Goal: Use online tool/utility: Utilize a website feature to perform a specific function

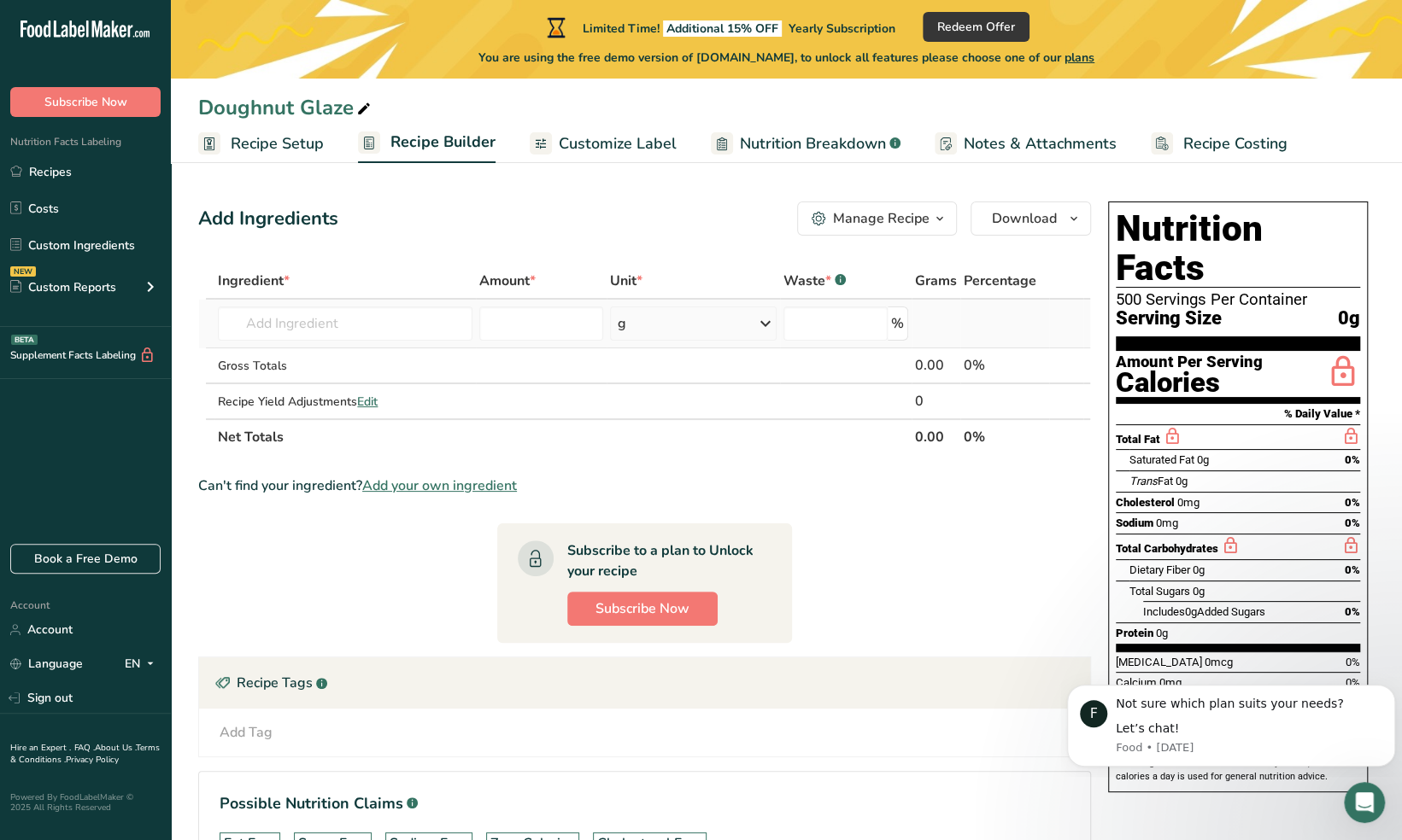
click at [771, 321] on icon at bounding box center [765, 323] width 21 height 31
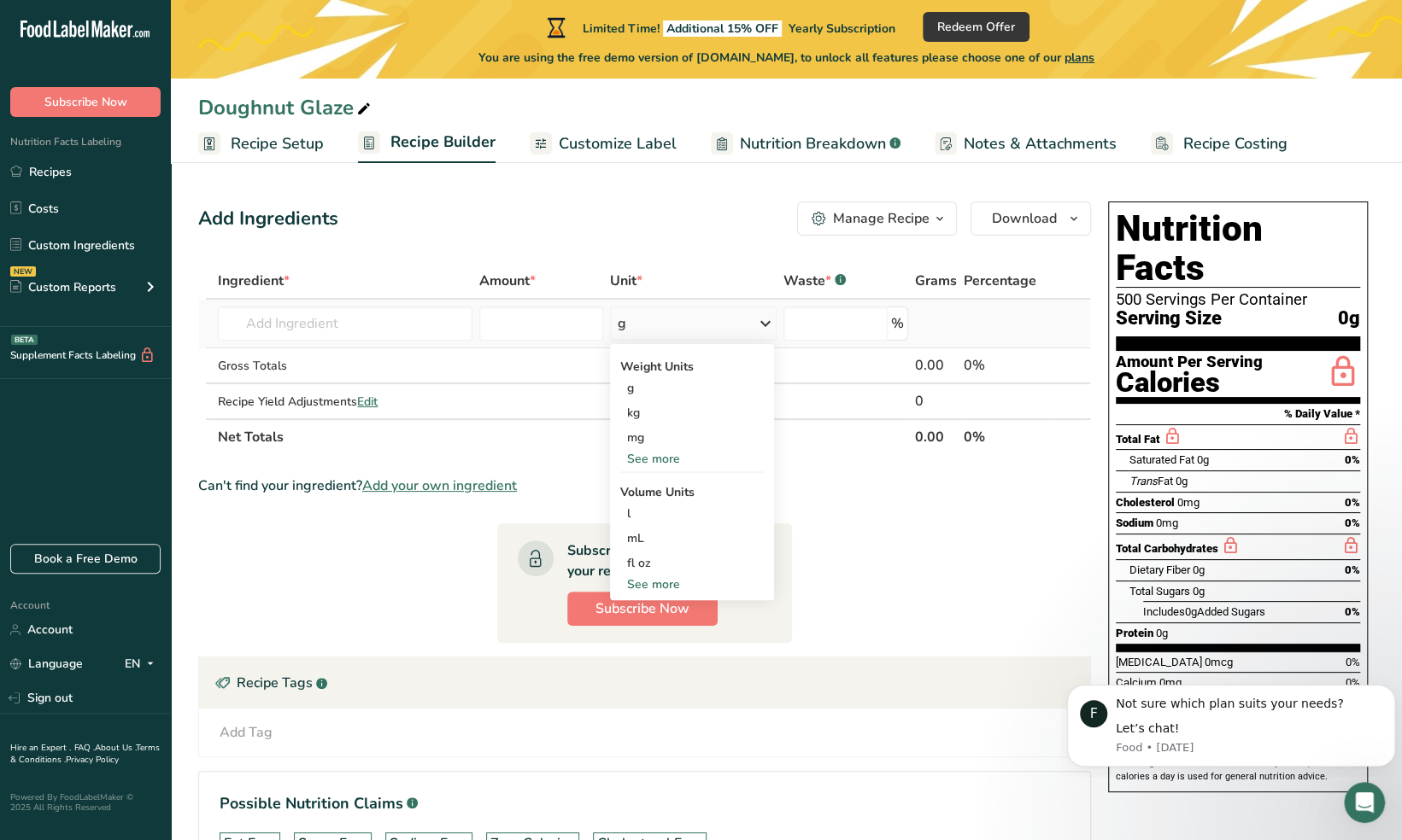
click at [667, 462] on div "See more" at bounding box center [693, 459] width 144 height 18
click at [645, 483] on div "lb" at bounding box center [693, 487] width 144 height 25
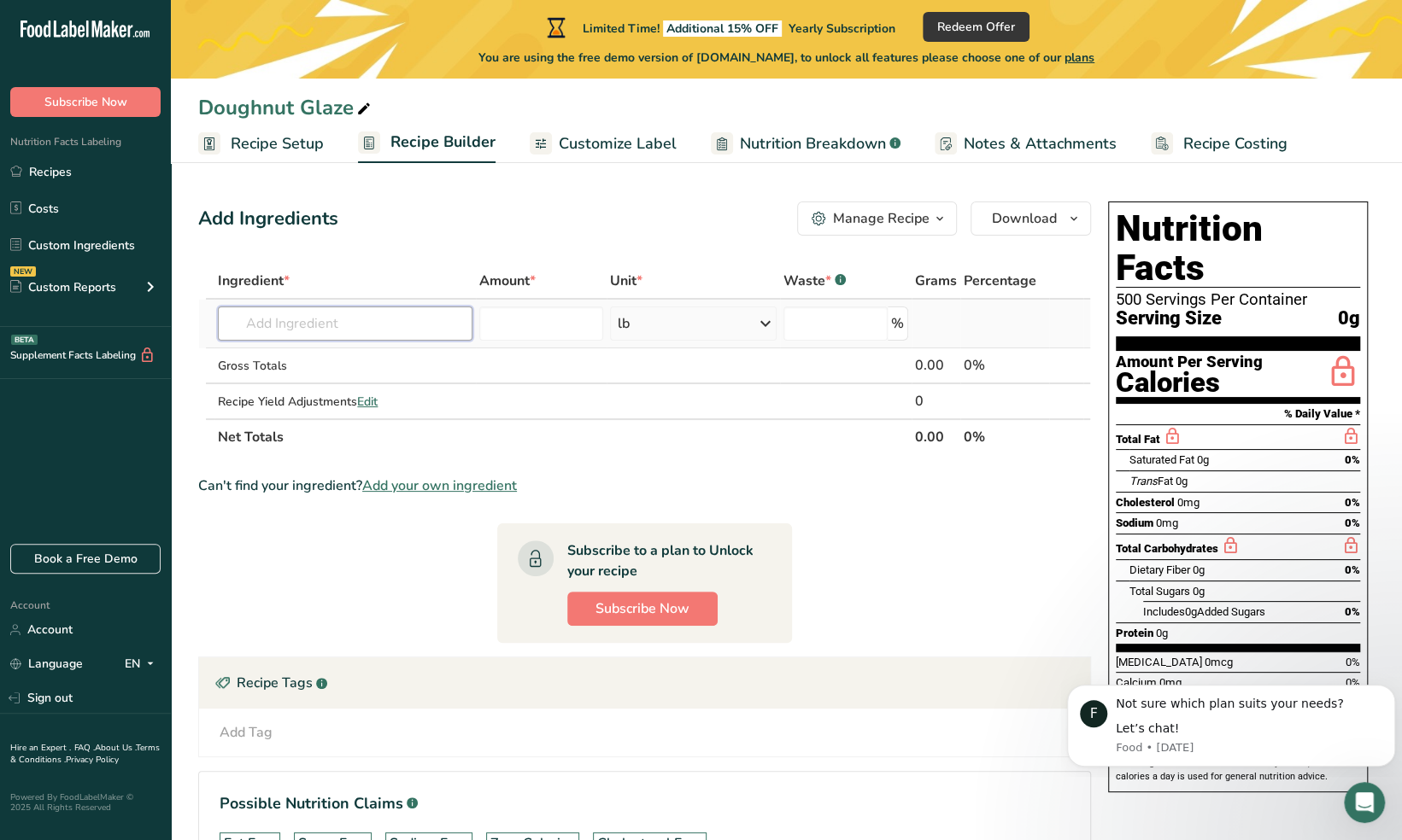
click at [313, 324] on input "text" at bounding box center [344, 323] width 253 height 35
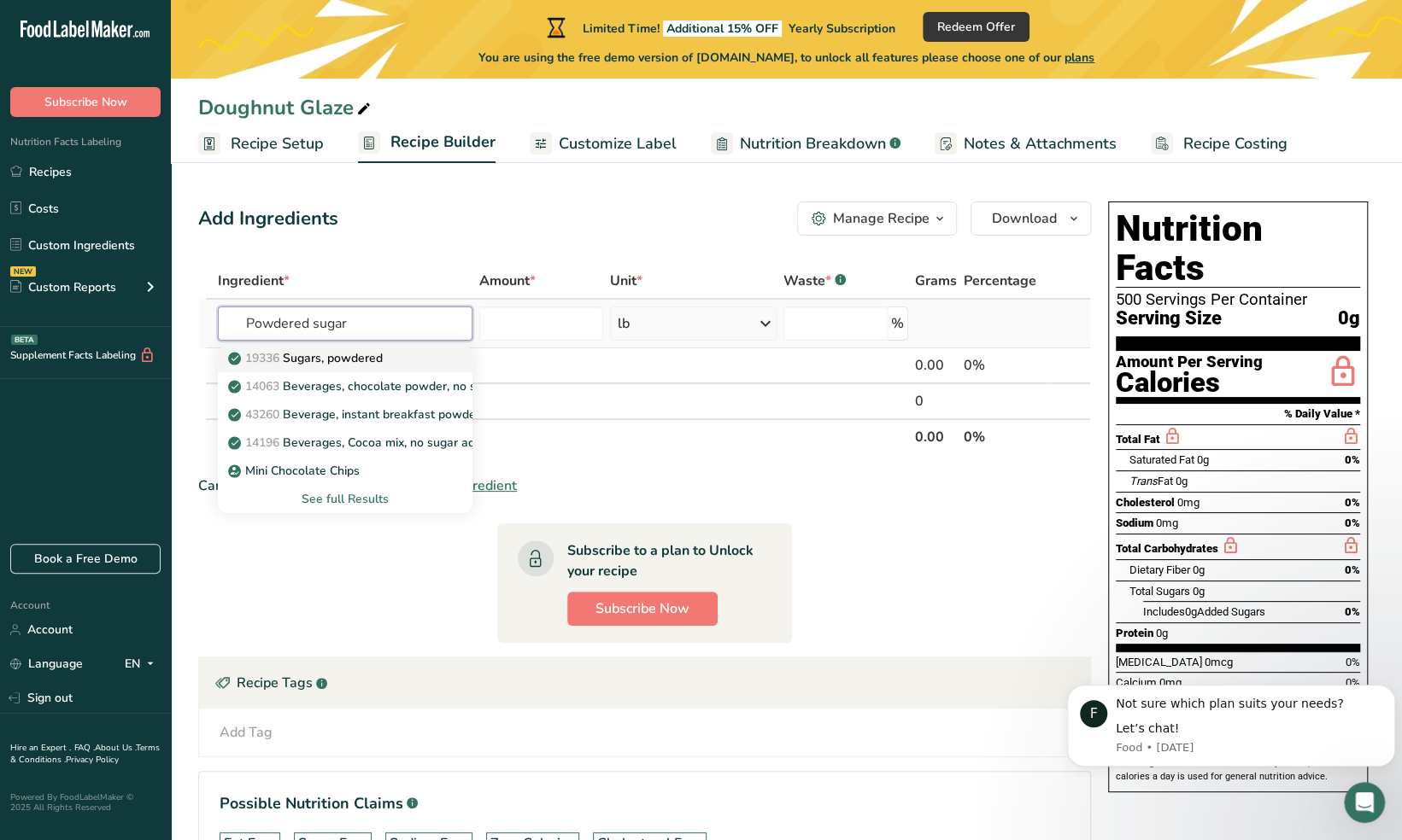
type input "Powdered sugar"
click at [383, 353] on p "19336 Sugars, powdered" at bounding box center [308, 358] width 151 height 18
type input "Sugars, powdered"
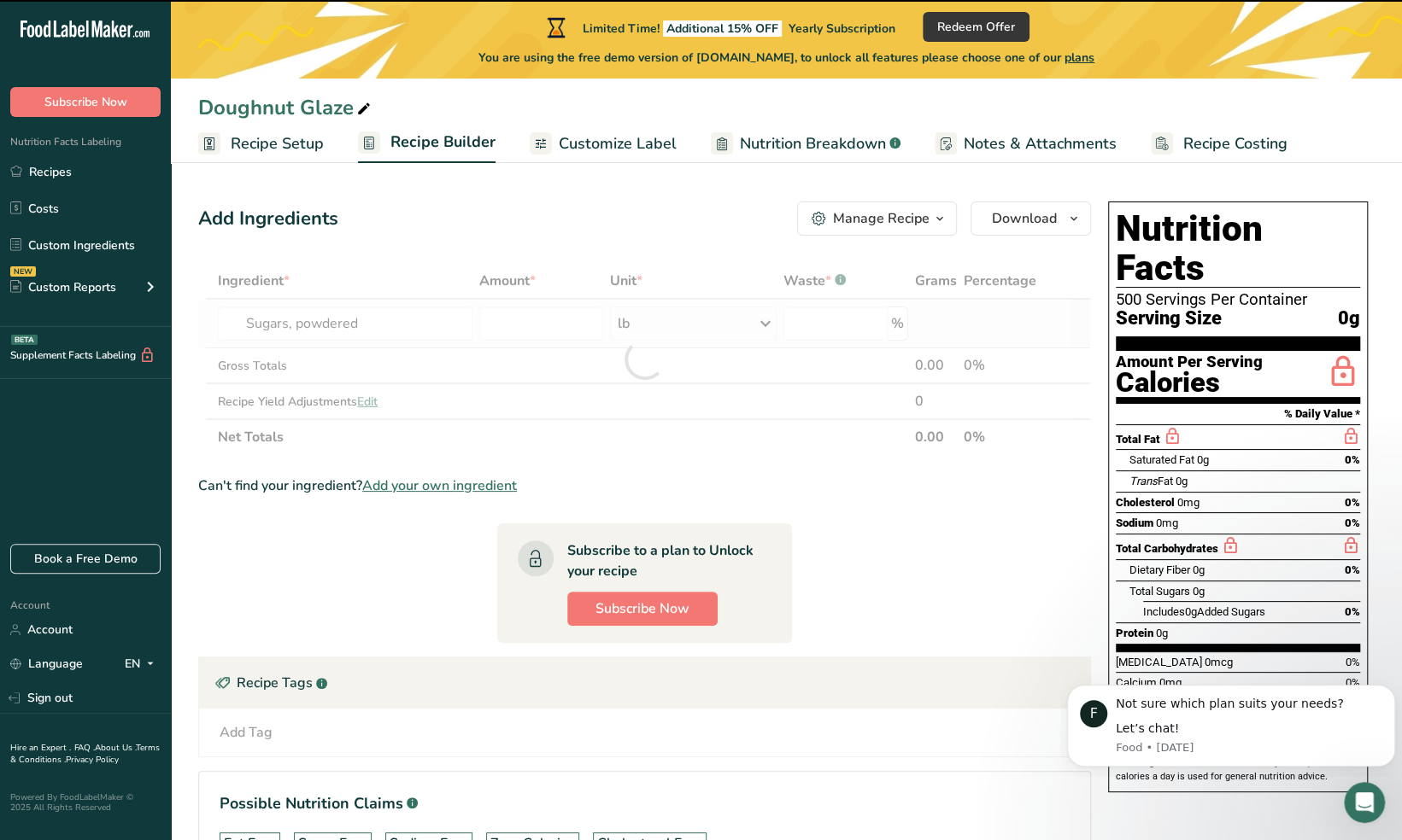
type input "0"
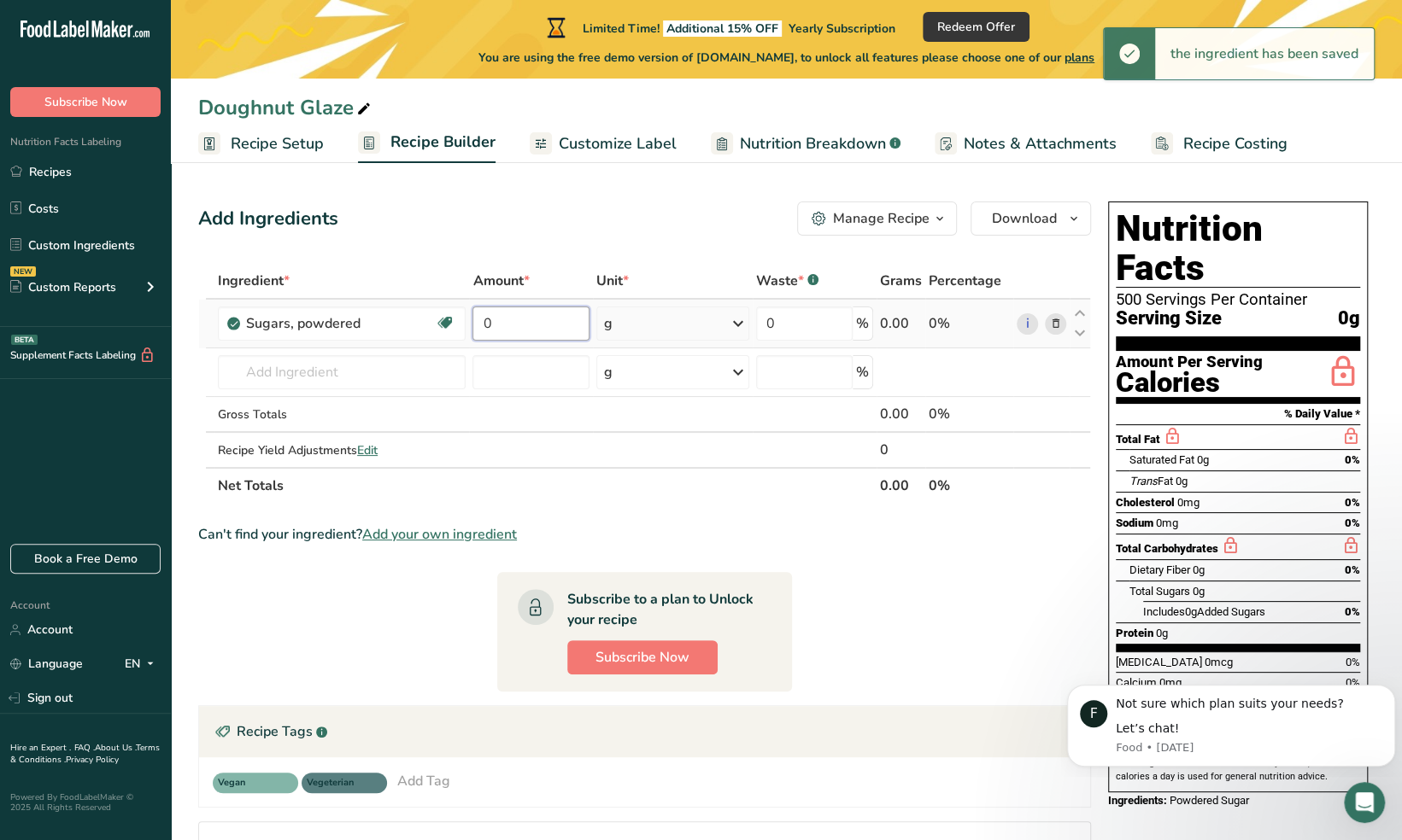
click at [543, 319] on input "0" at bounding box center [531, 323] width 117 height 35
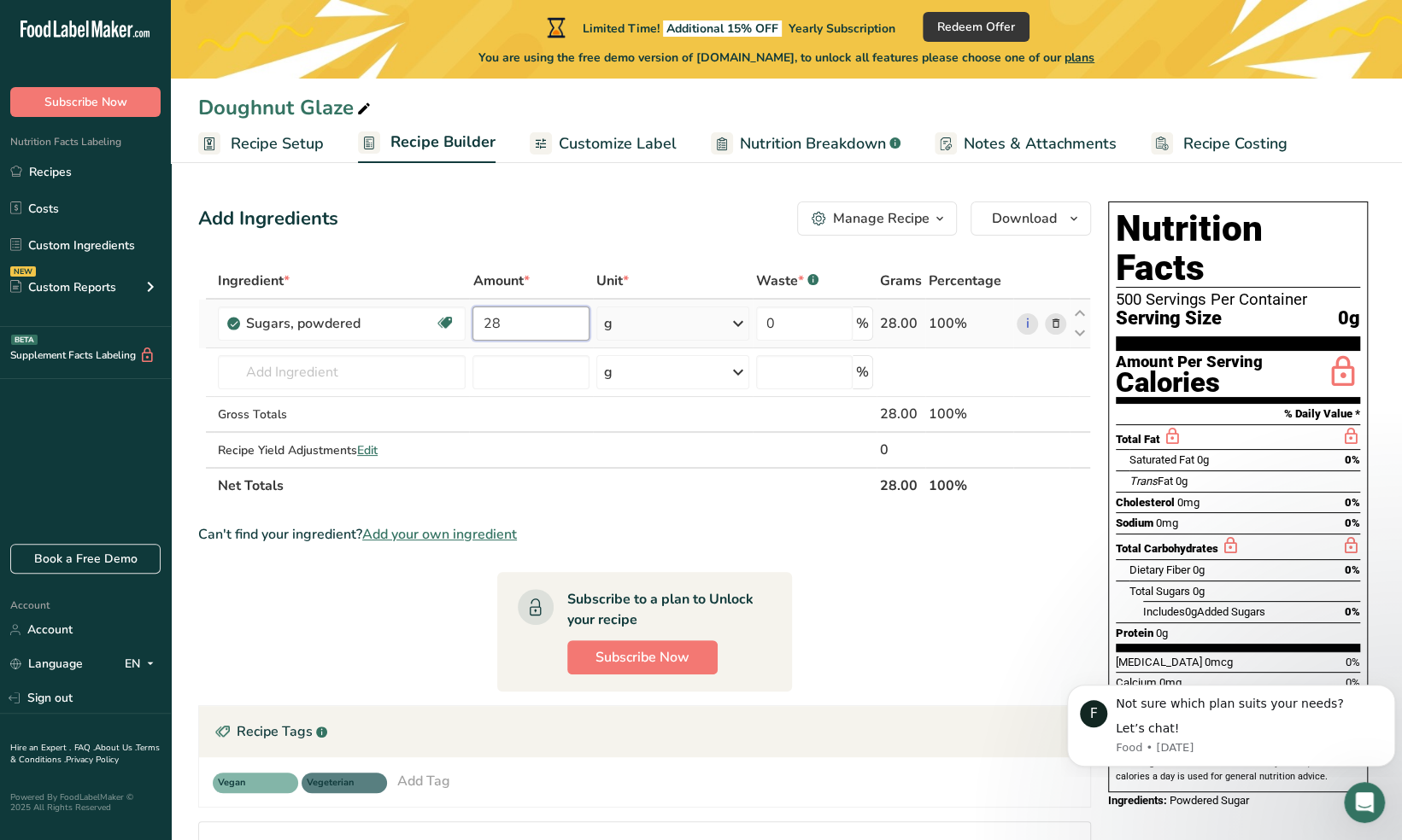
type input "28"
click at [737, 320] on div "Ingredient * Amount * Unit * Waste * .a-a{fill:#347362;}.b-a{fill:#fff;} Grams …" at bounding box center [644, 384] width 893 height 241
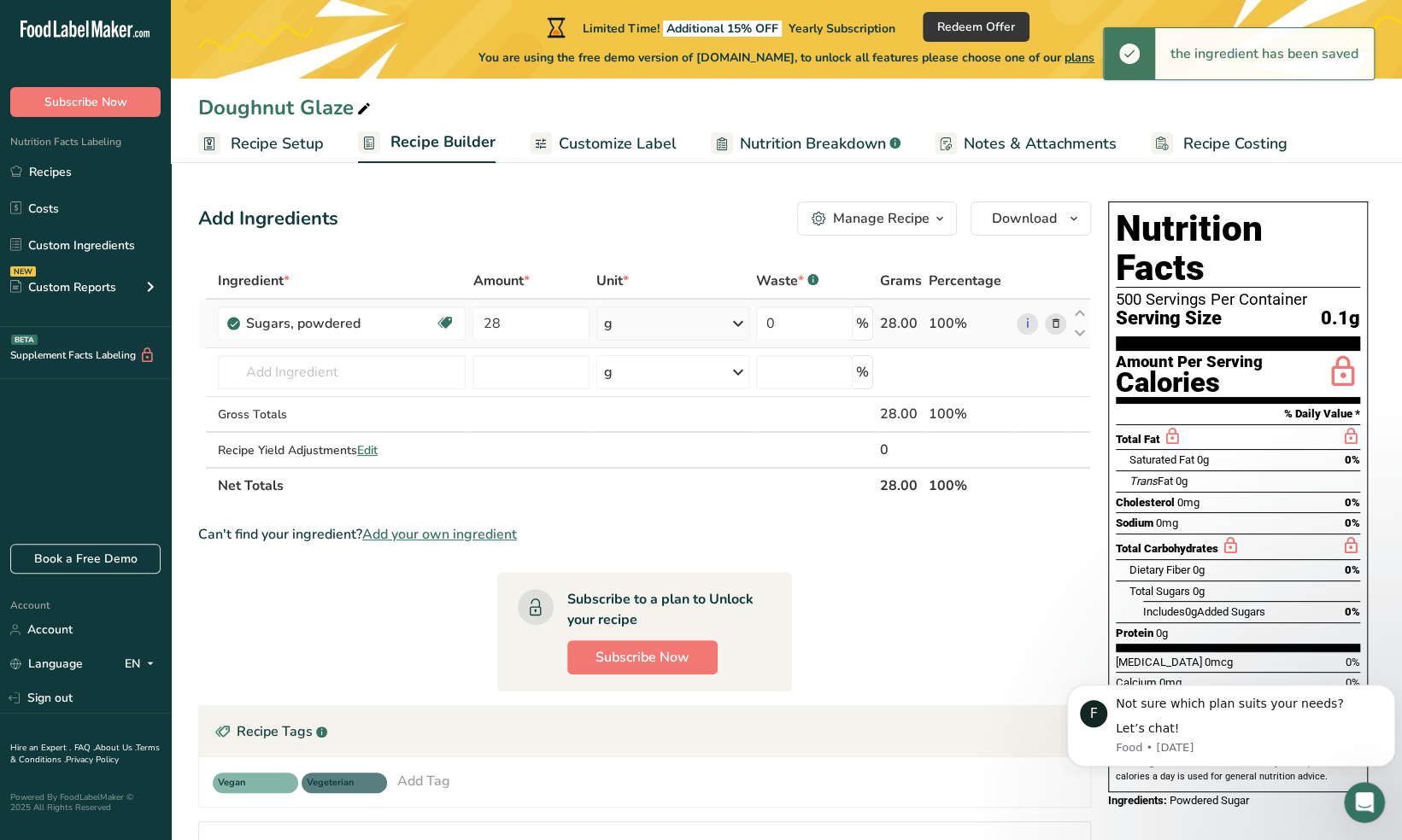
click at [747, 320] on icon at bounding box center [738, 323] width 21 height 31
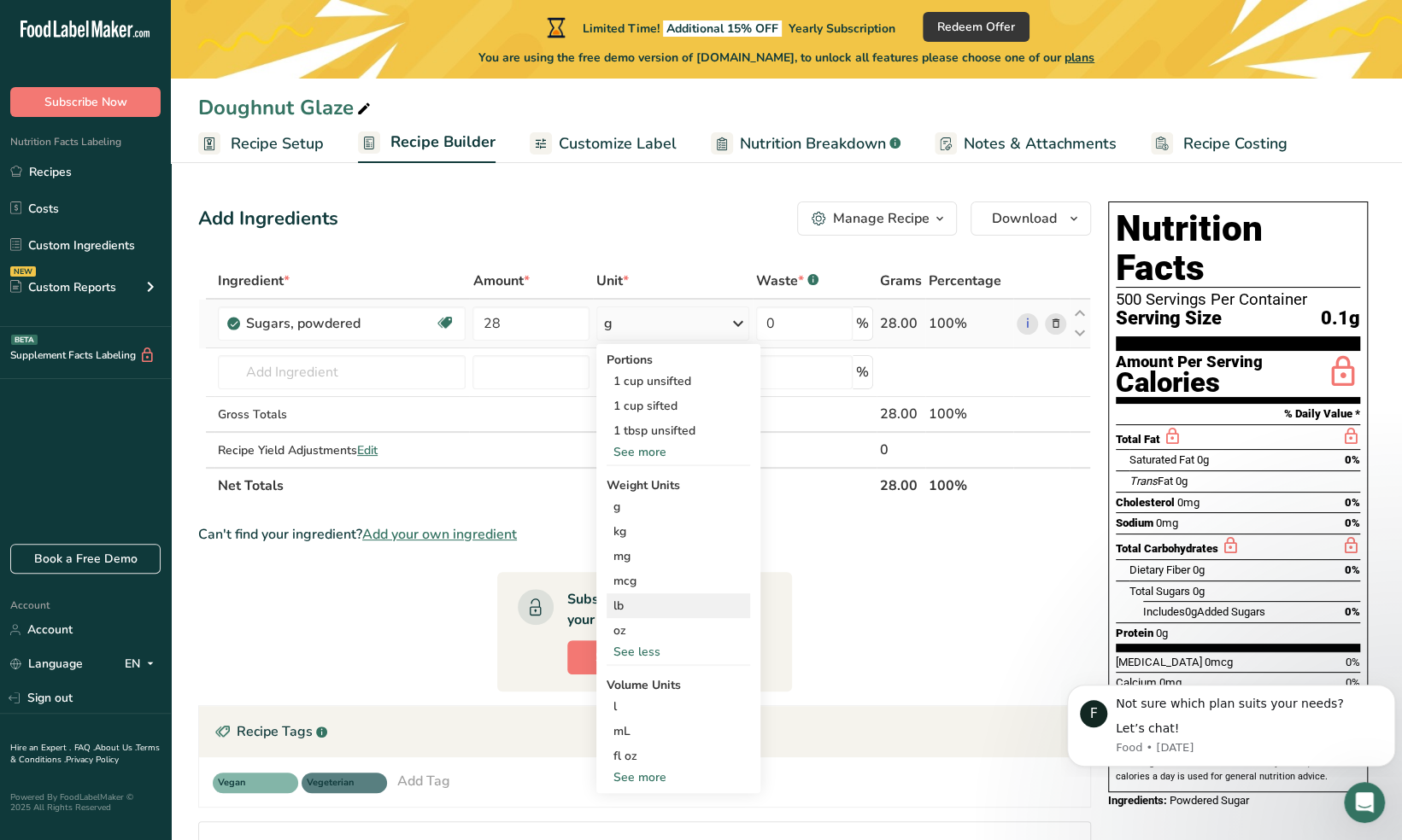
click at [638, 602] on div "lb" at bounding box center [679, 605] width 144 height 25
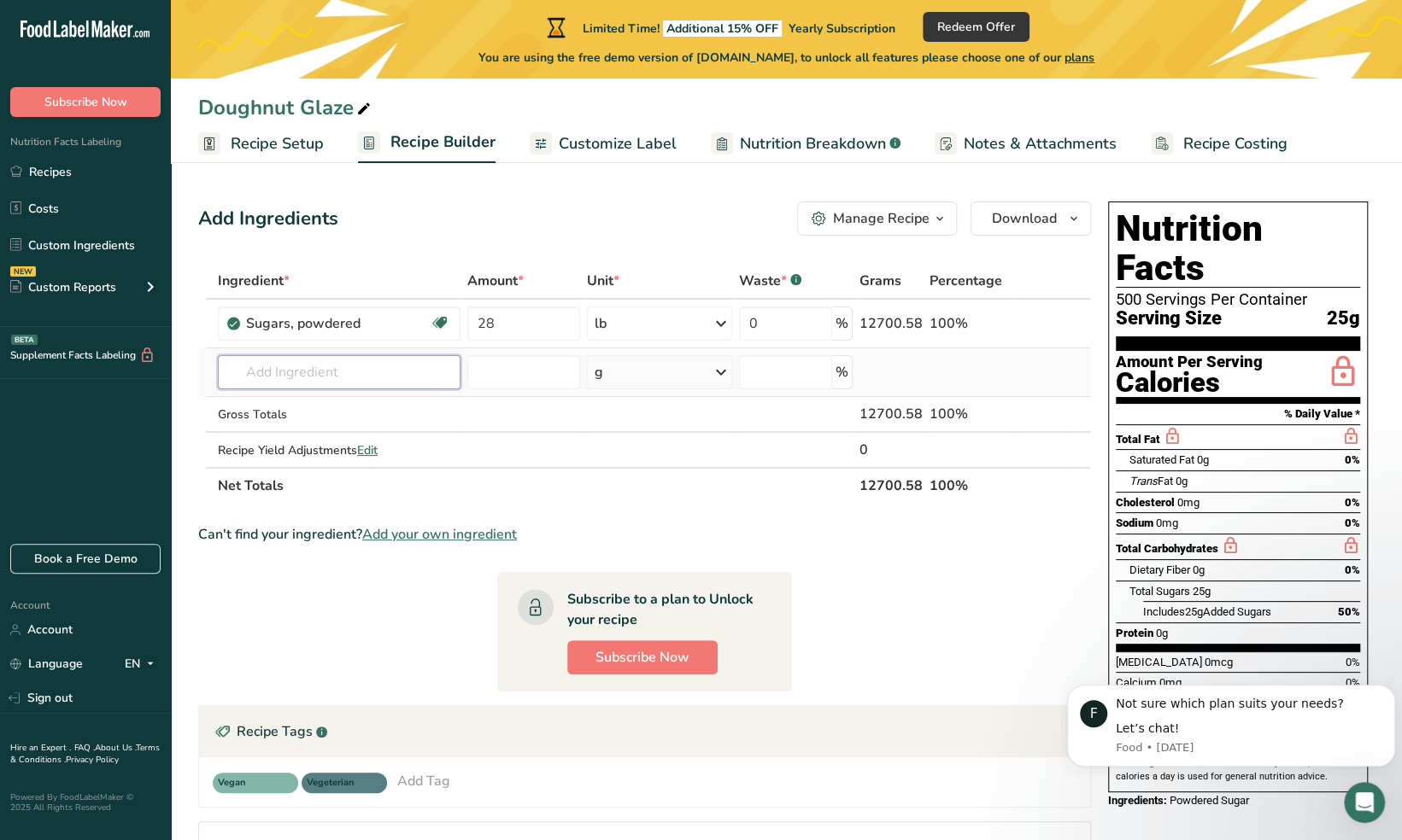
click at [336, 371] on input "text" at bounding box center [339, 372] width 243 height 35
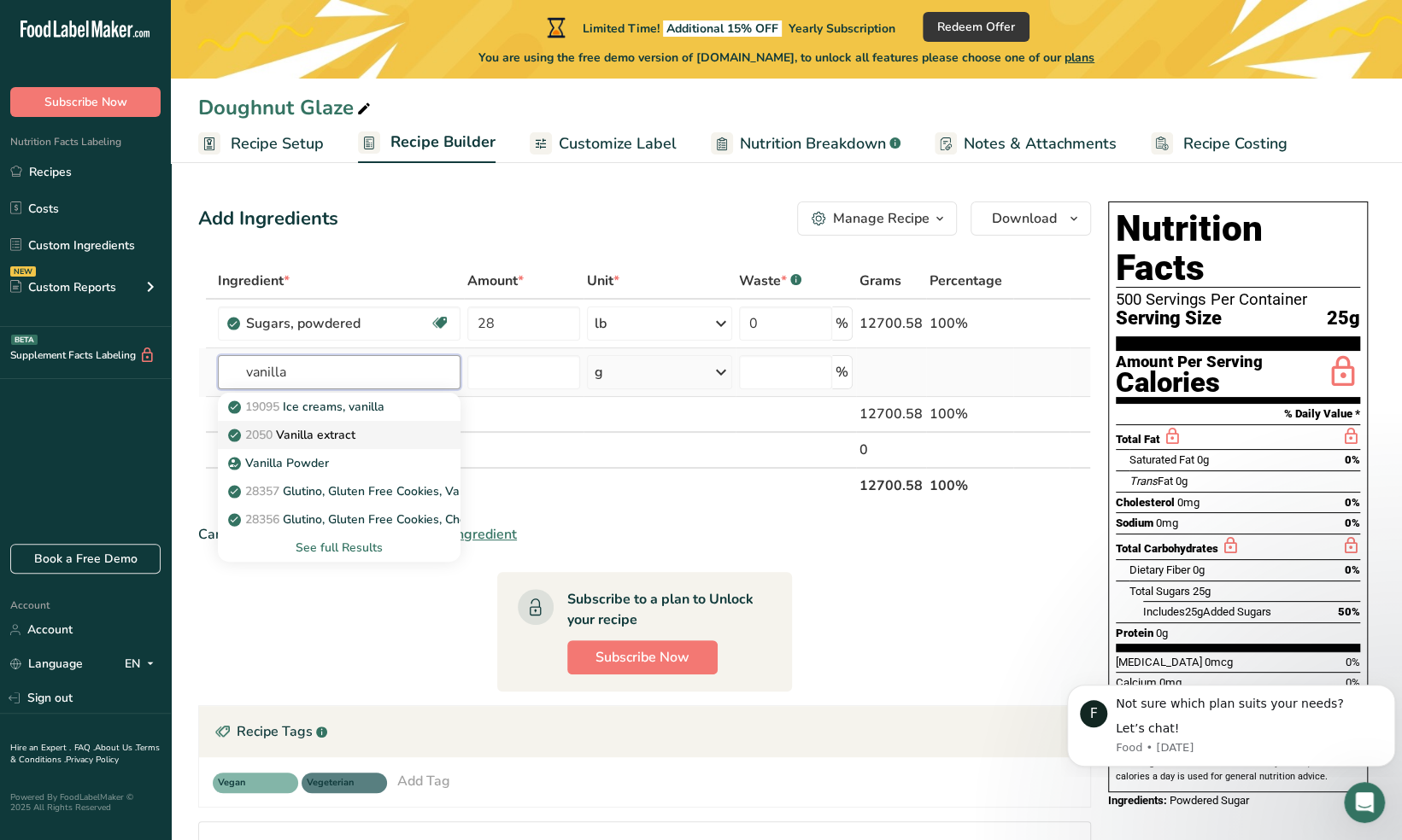
type input "vanilla"
click at [374, 427] on div "2050 Vanilla extract" at bounding box center [325, 434] width 188 height 18
type input "Vanilla extract"
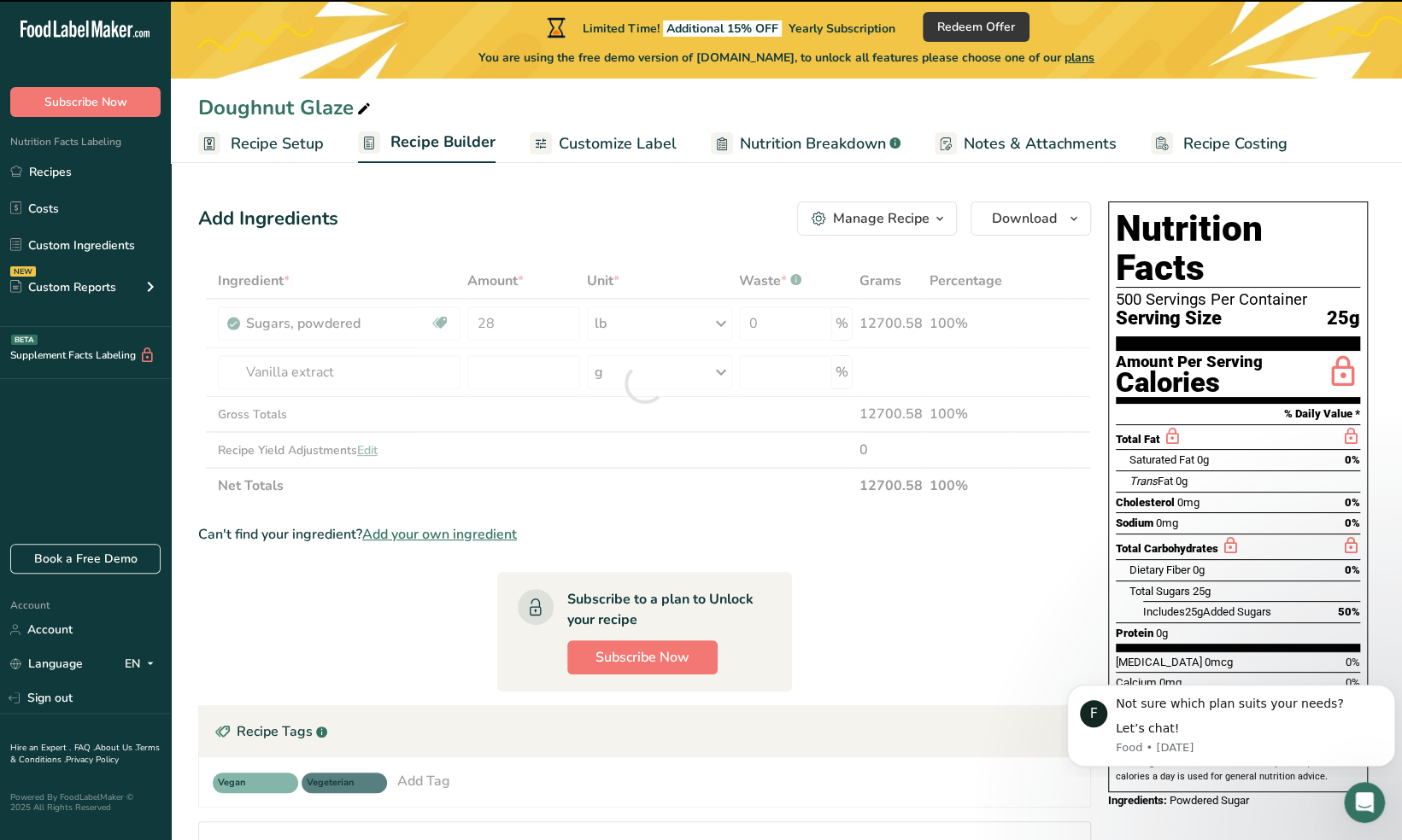
type input "0"
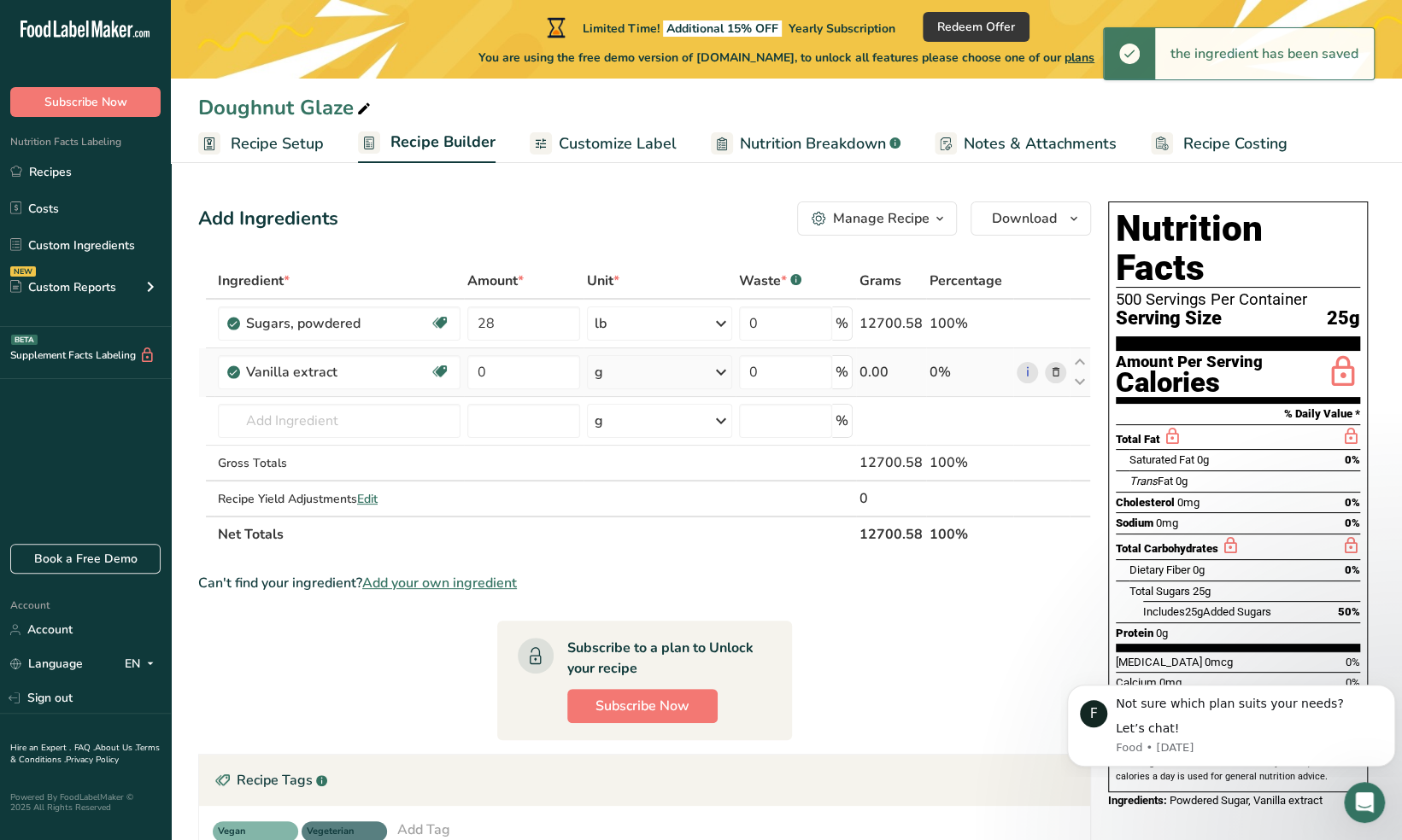
click at [722, 371] on icon at bounding box center [722, 372] width 21 height 31
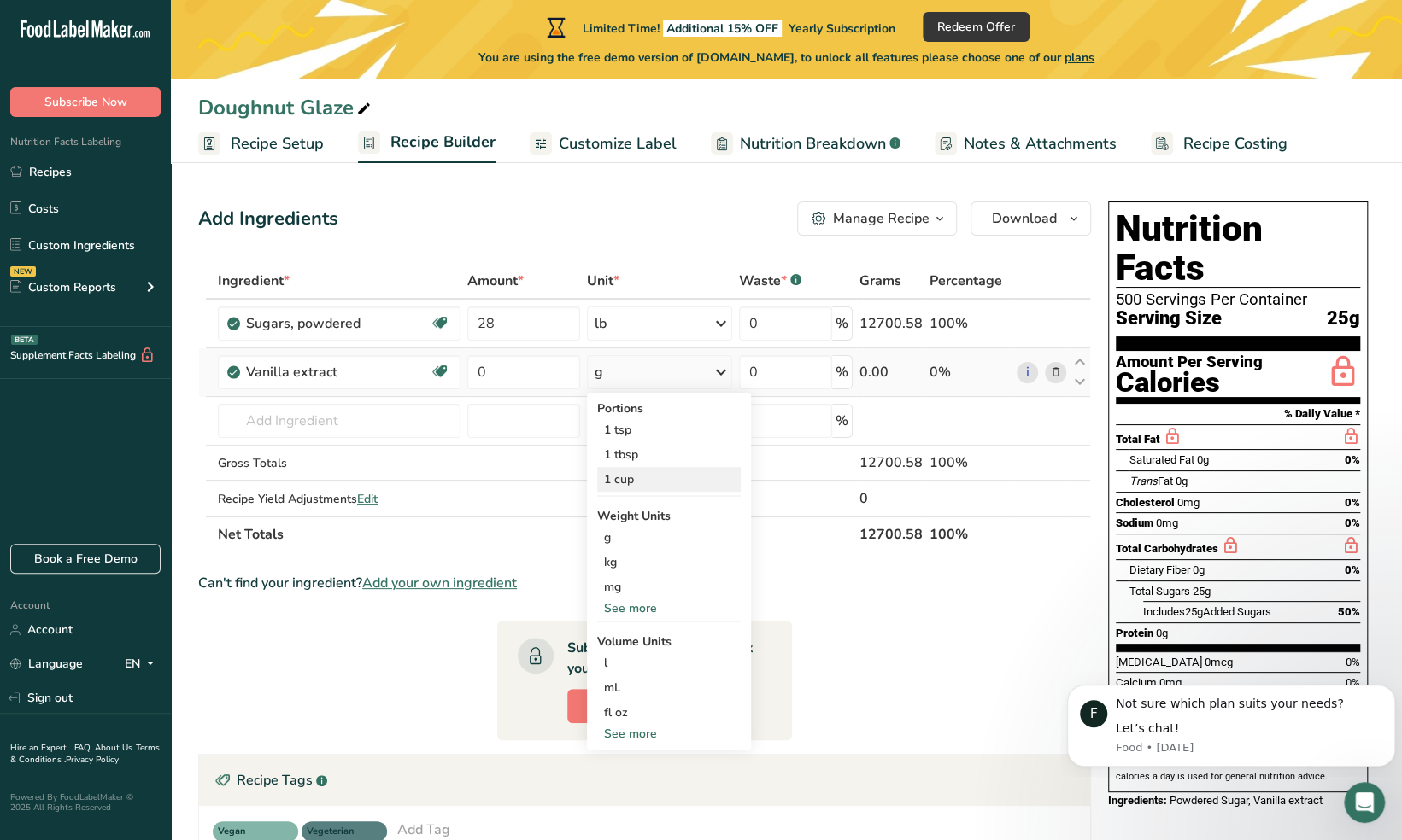
click at [645, 484] on div "1 cup" at bounding box center [669, 479] width 144 height 25
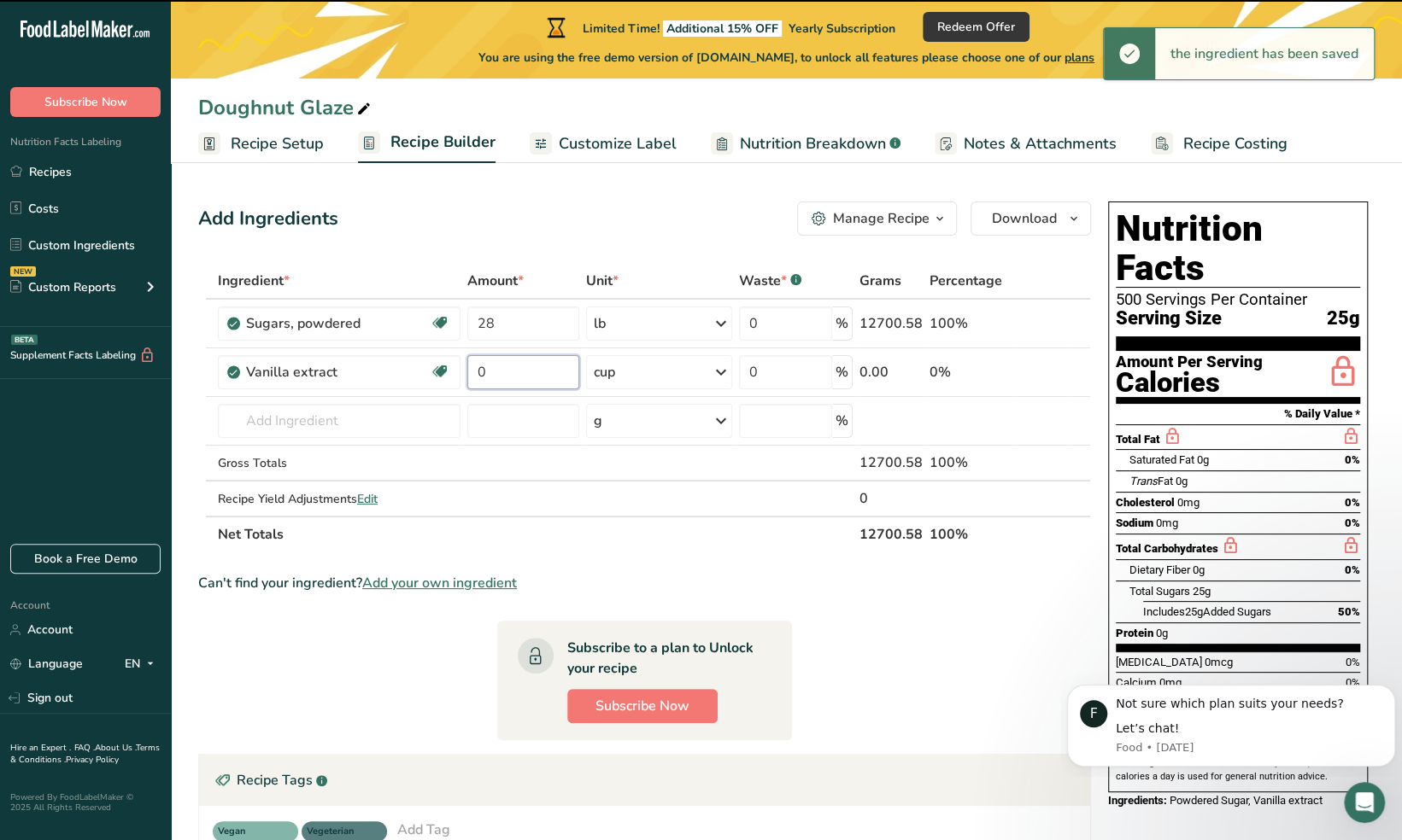
click at [502, 367] on input "0" at bounding box center [523, 372] width 112 height 35
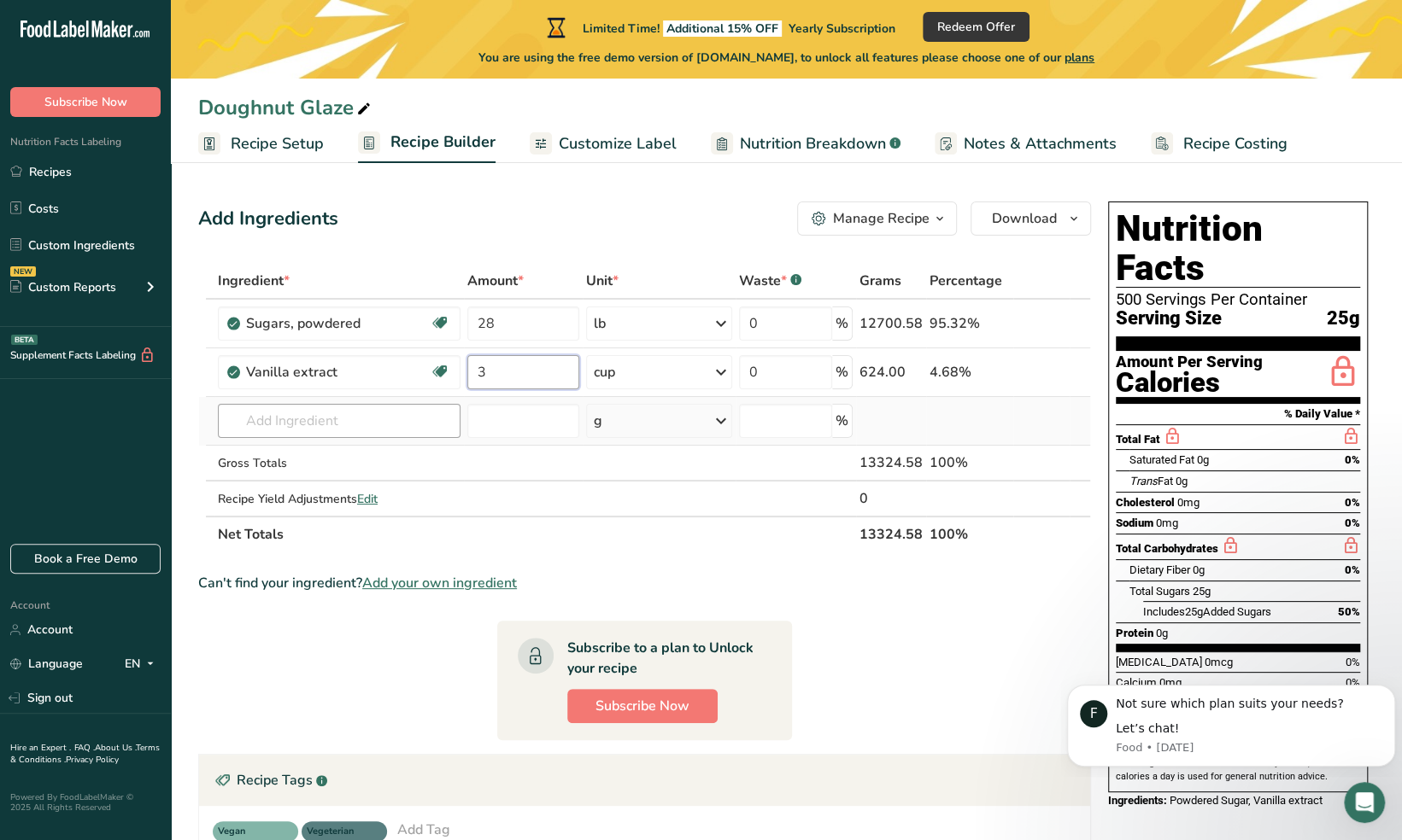
type input "3"
click at [359, 420] on div "Ingredient * Amount * Unit * Waste * .a-a{fill:#347362;}.b-a{fill:#fff;} Grams …" at bounding box center [644, 408] width 893 height 290
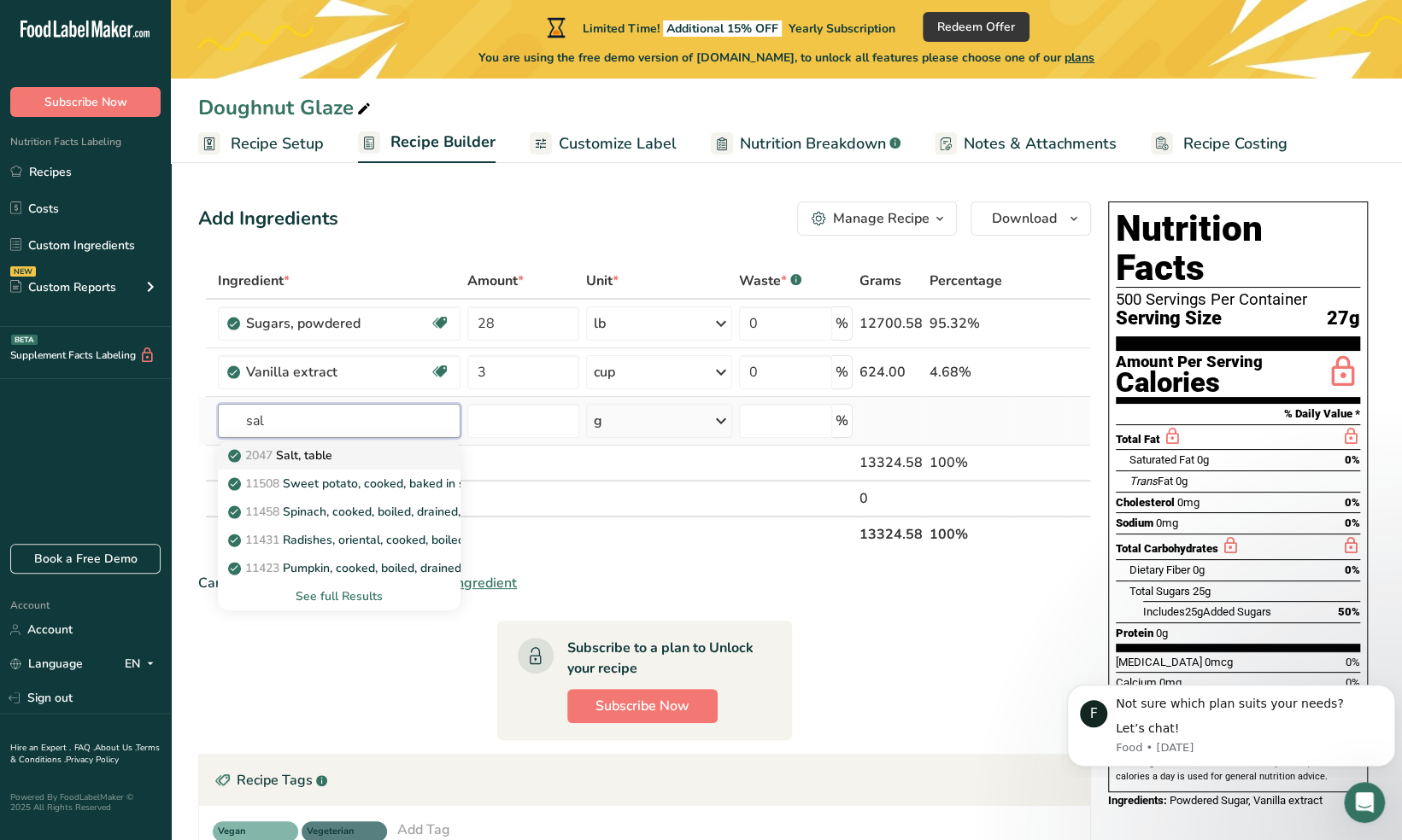
type input "sal"
click at [396, 451] on div "2047 Salt, table" at bounding box center [325, 455] width 188 height 18
type input "Salt, table"
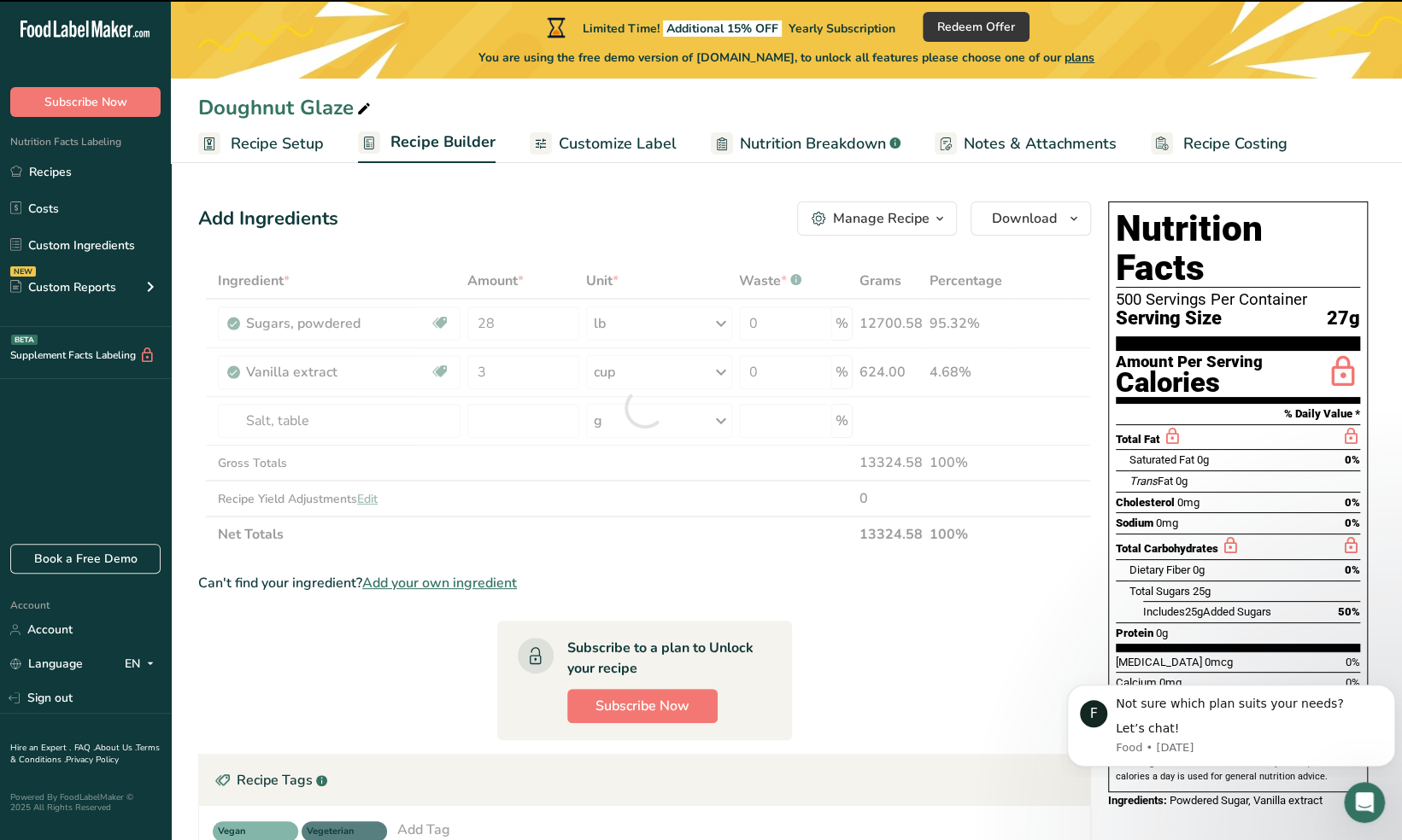
type input "0"
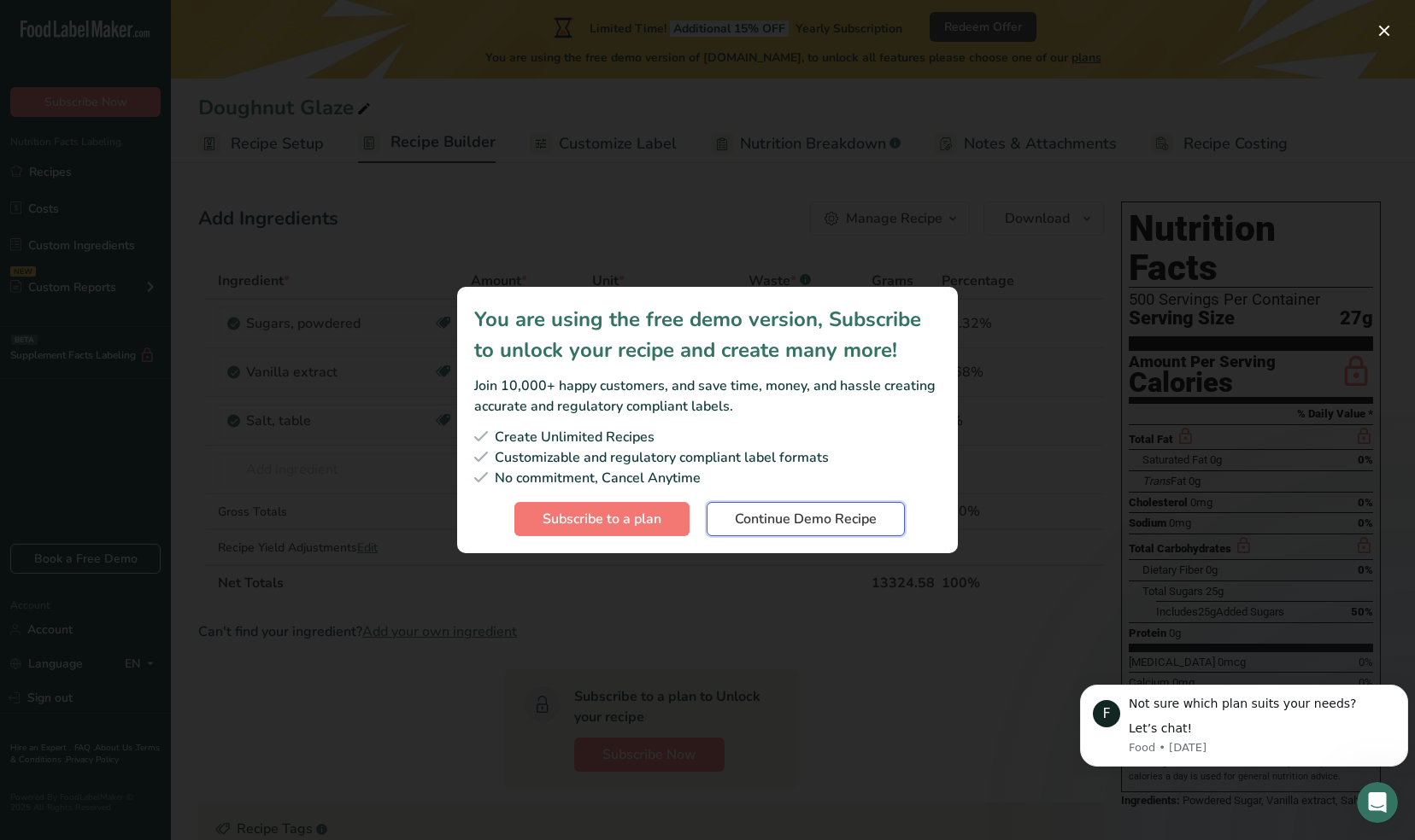
click at [803, 521] on span "Continue Demo Recipe" at bounding box center [806, 520] width 142 height 21
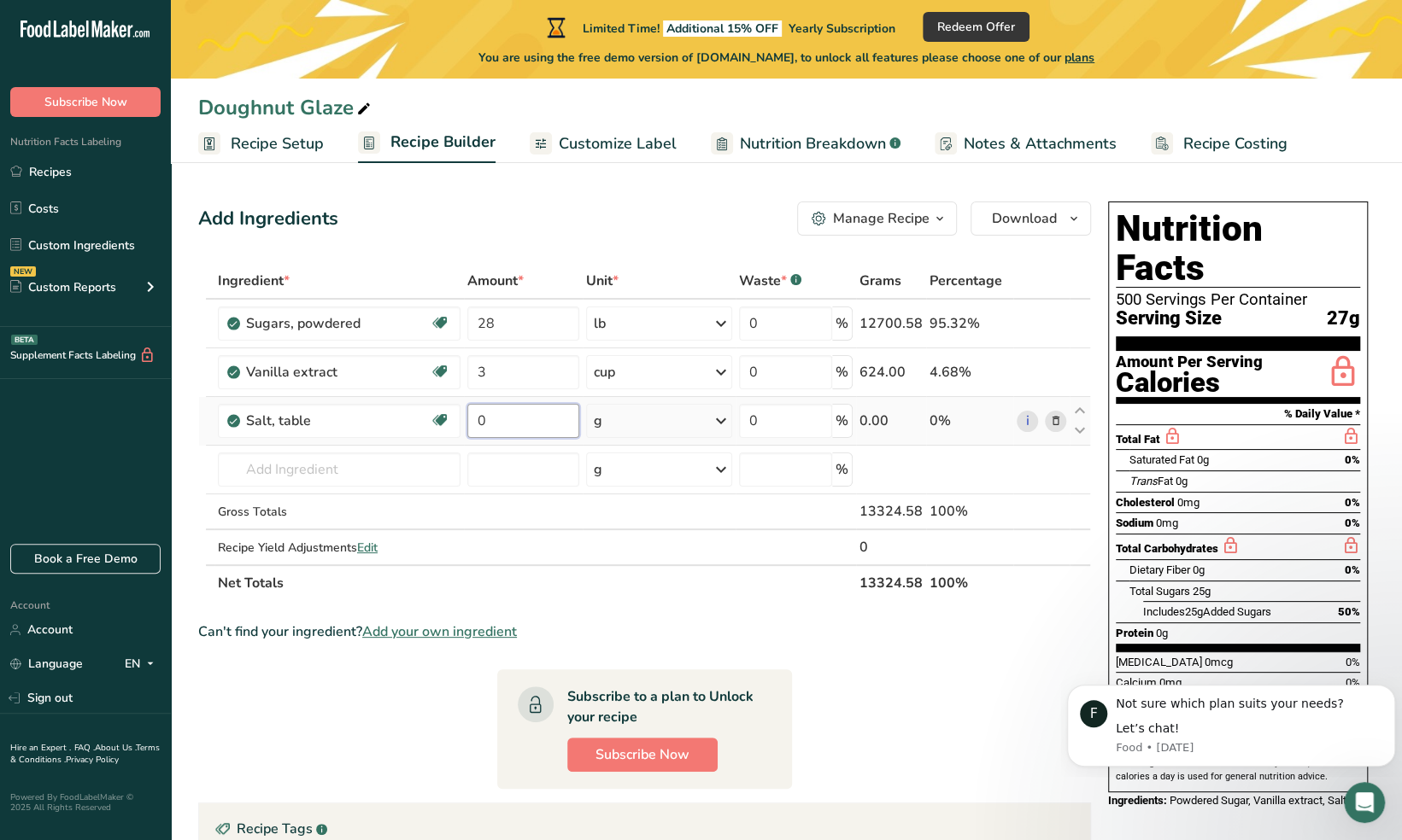
click at [512, 419] on input "0" at bounding box center [523, 420] width 112 height 35
type input "3"
type input "1"
click at [722, 419] on div "Ingredient * Amount * Unit * Waste * .a-a{fill:#347362;}.b-a{fill:#fff;} Grams …" at bounding box center [644, 433] width 893 height 338
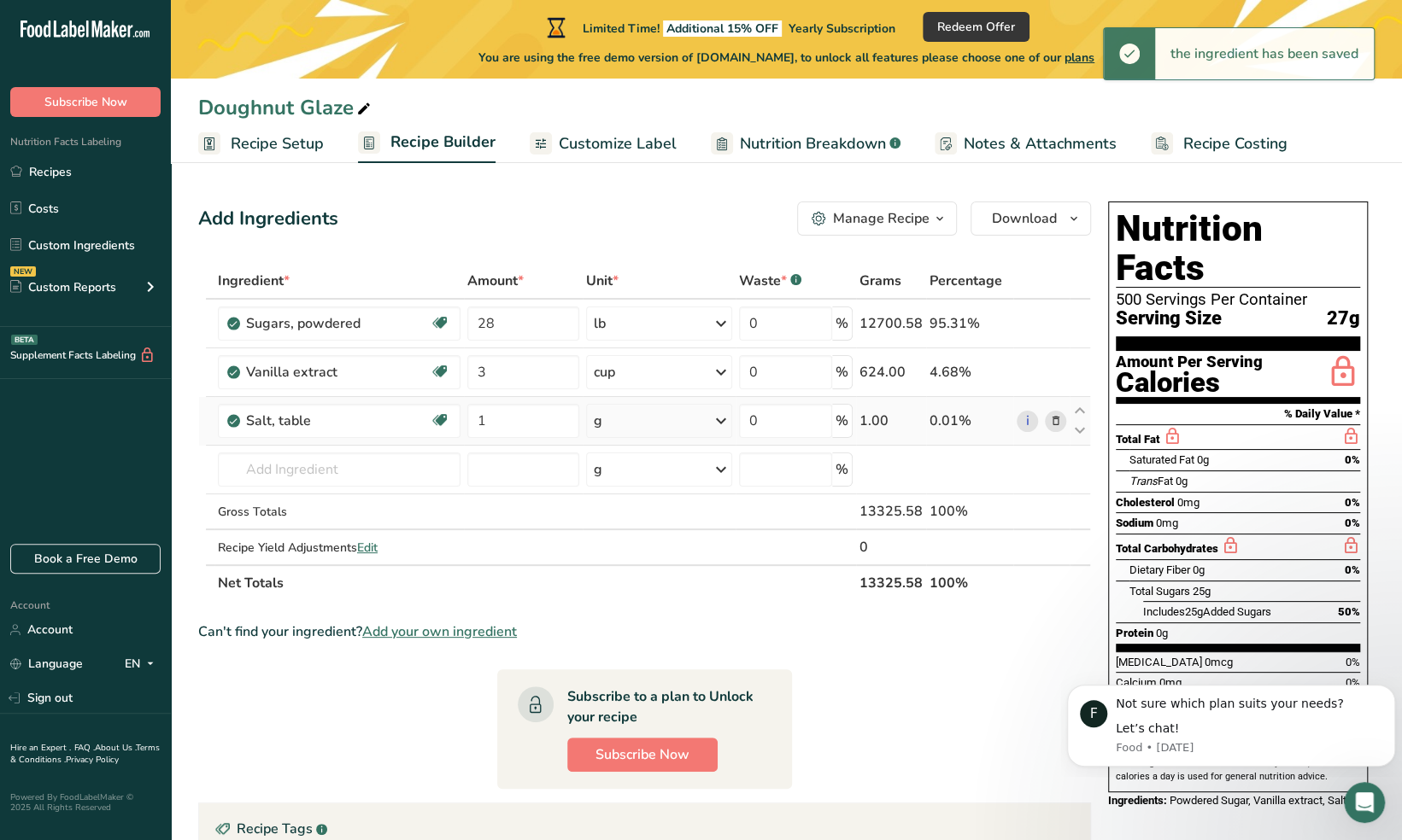
click at [722, 415] on icon at bounding box center [722, 420] width 21 height 31
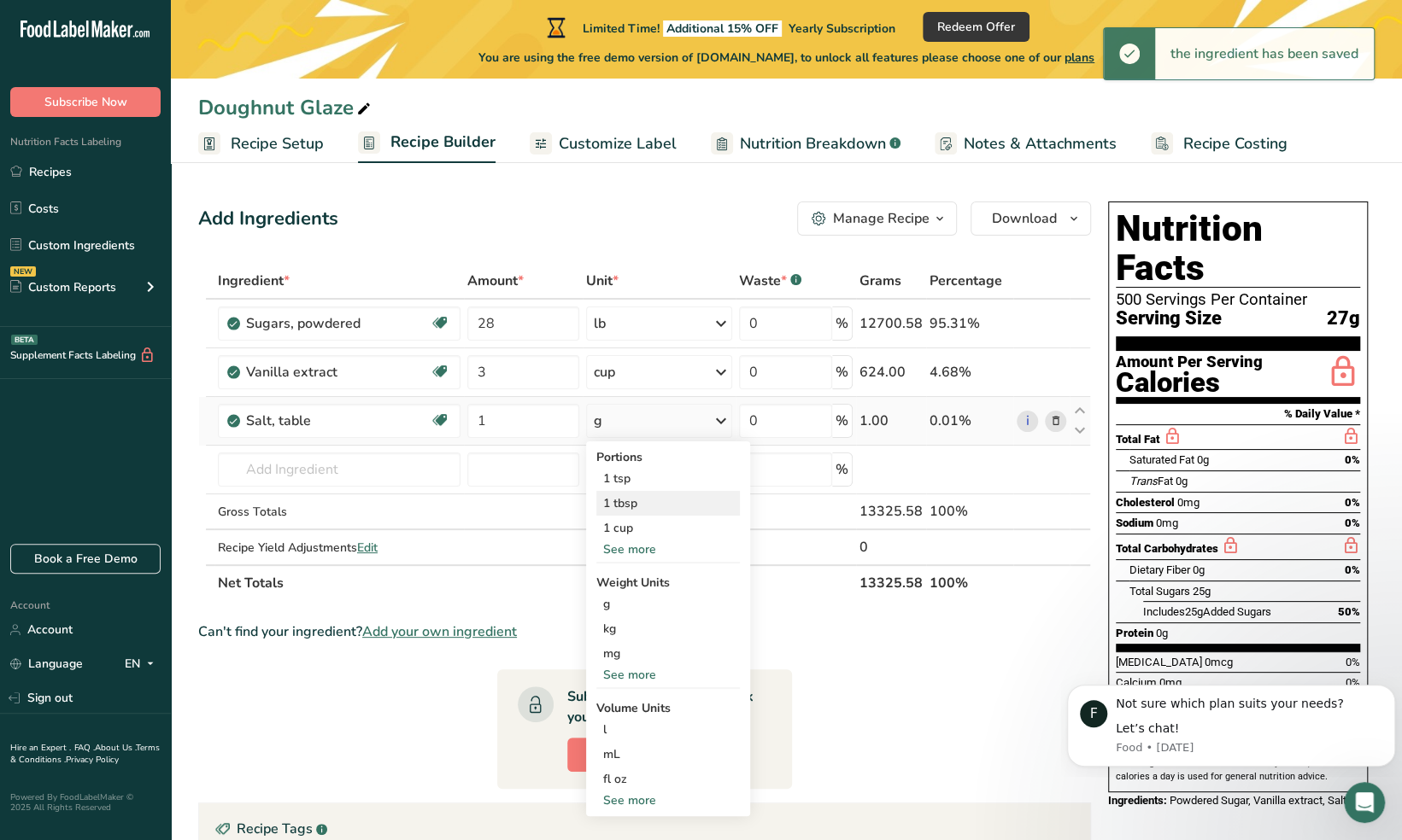
click at [612, 502] on div "1 tbsp" at bounding box center [668, 504] width 144 height 25
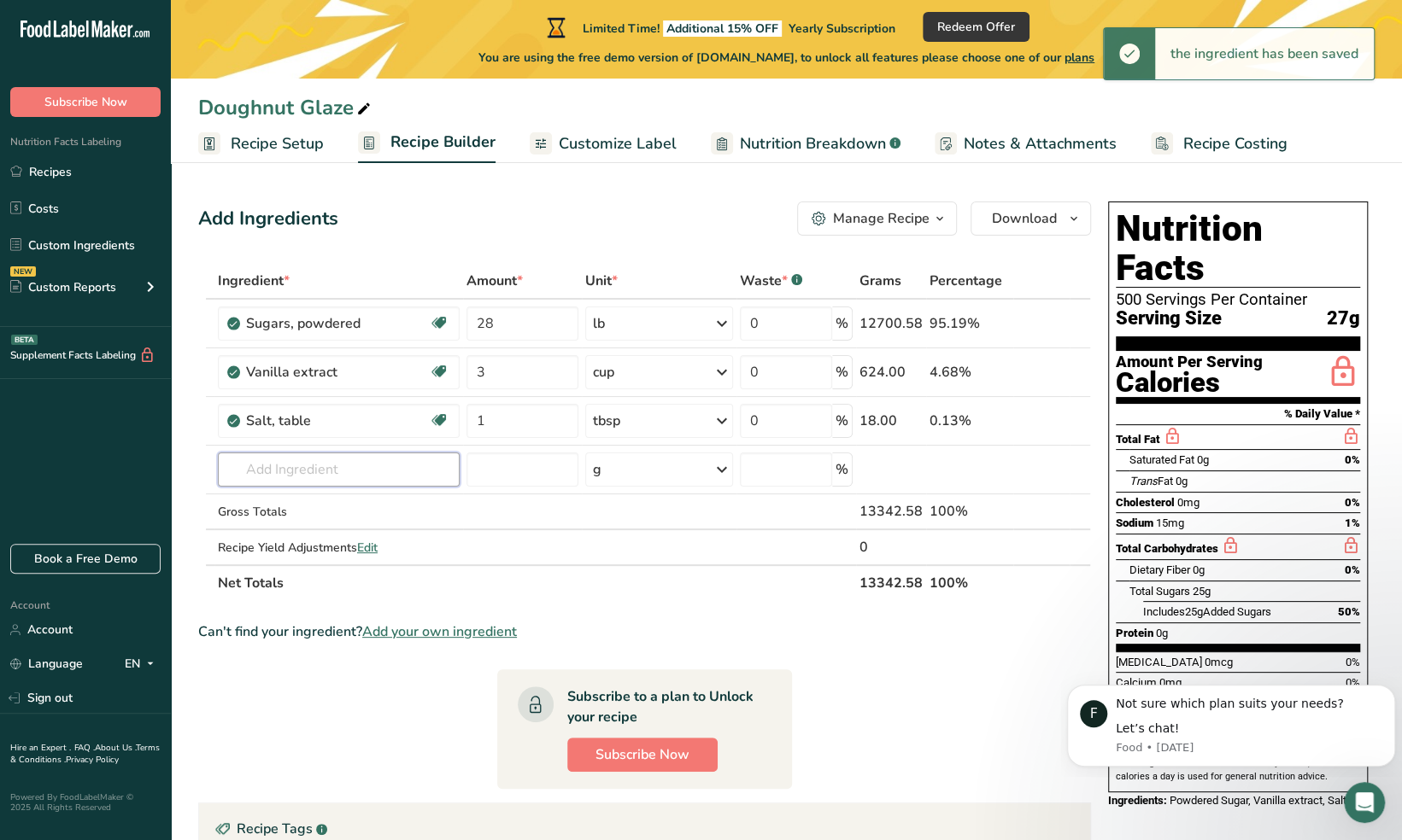
click at [297, 466] on input "text" at bounding box center [338, 469] width 242 height 35
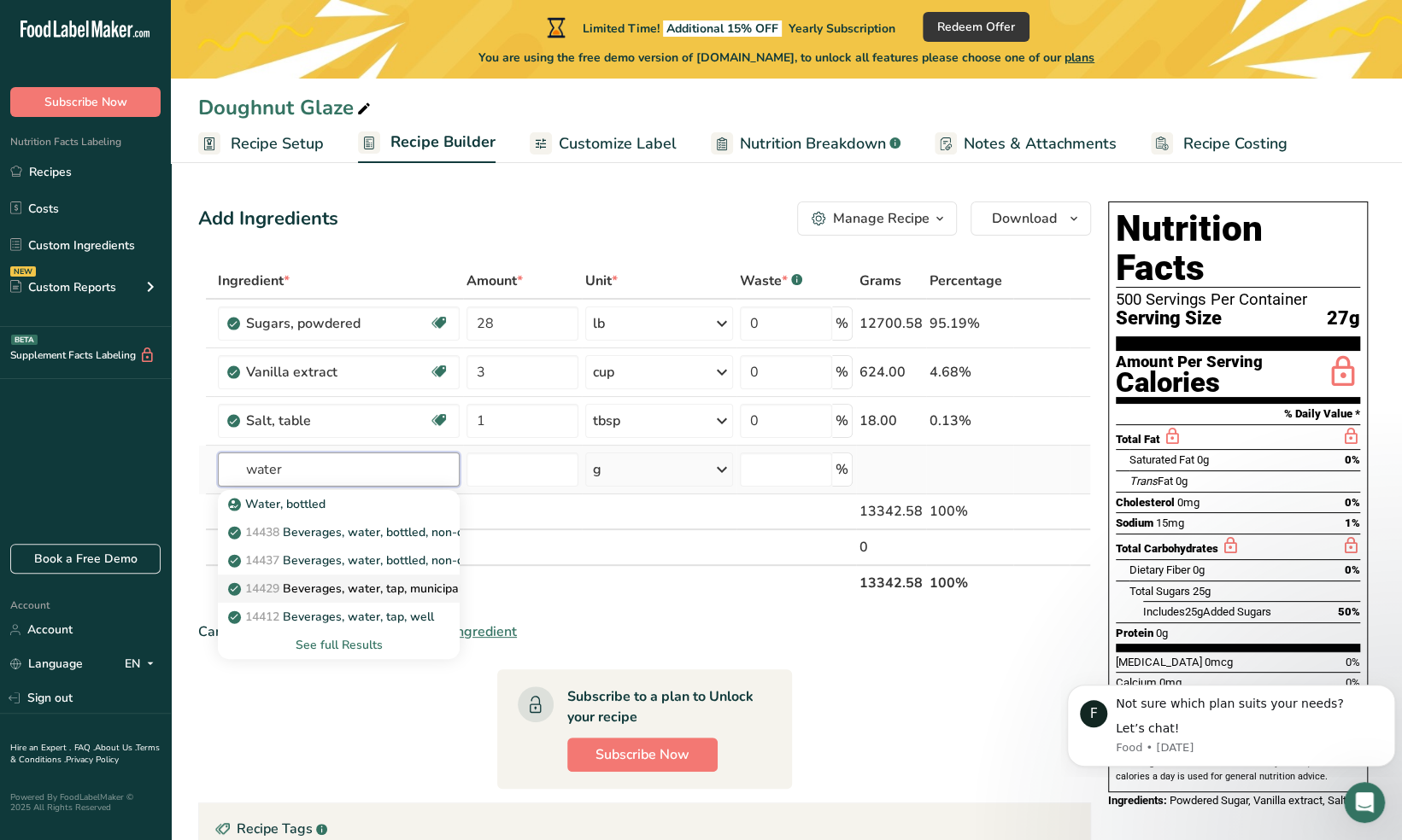
type input "water"
click at [426, 591] on p "14429 [GEOGRAPHIC_DATA], water, tap, municipal" at bounding box center [347, 589] width 231 height 18
type input "Beverages, water, tap, municipal"
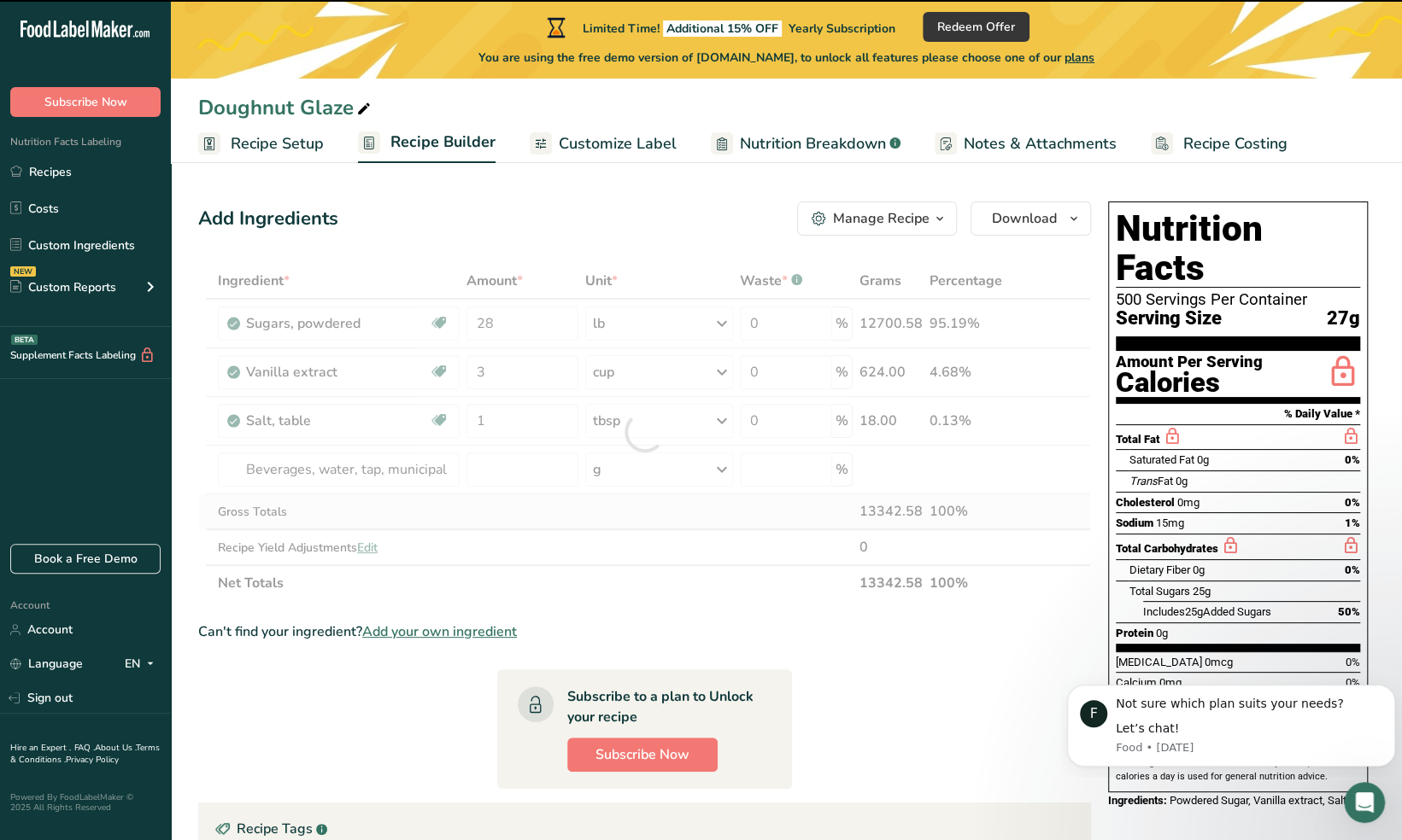
type input "0"
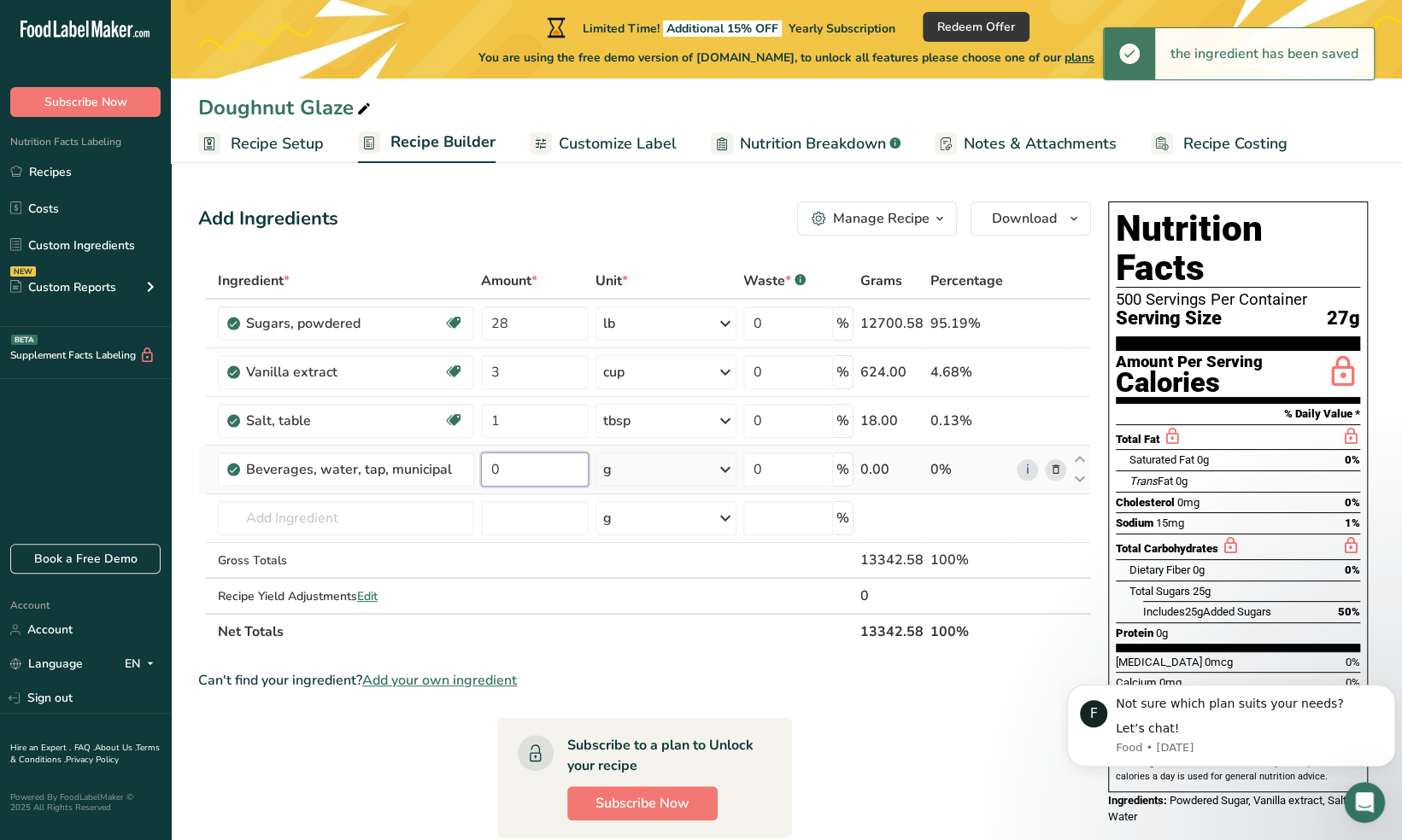
click at [562, 463] on input "0" at bounding box center [536, 469] width 108 height 35
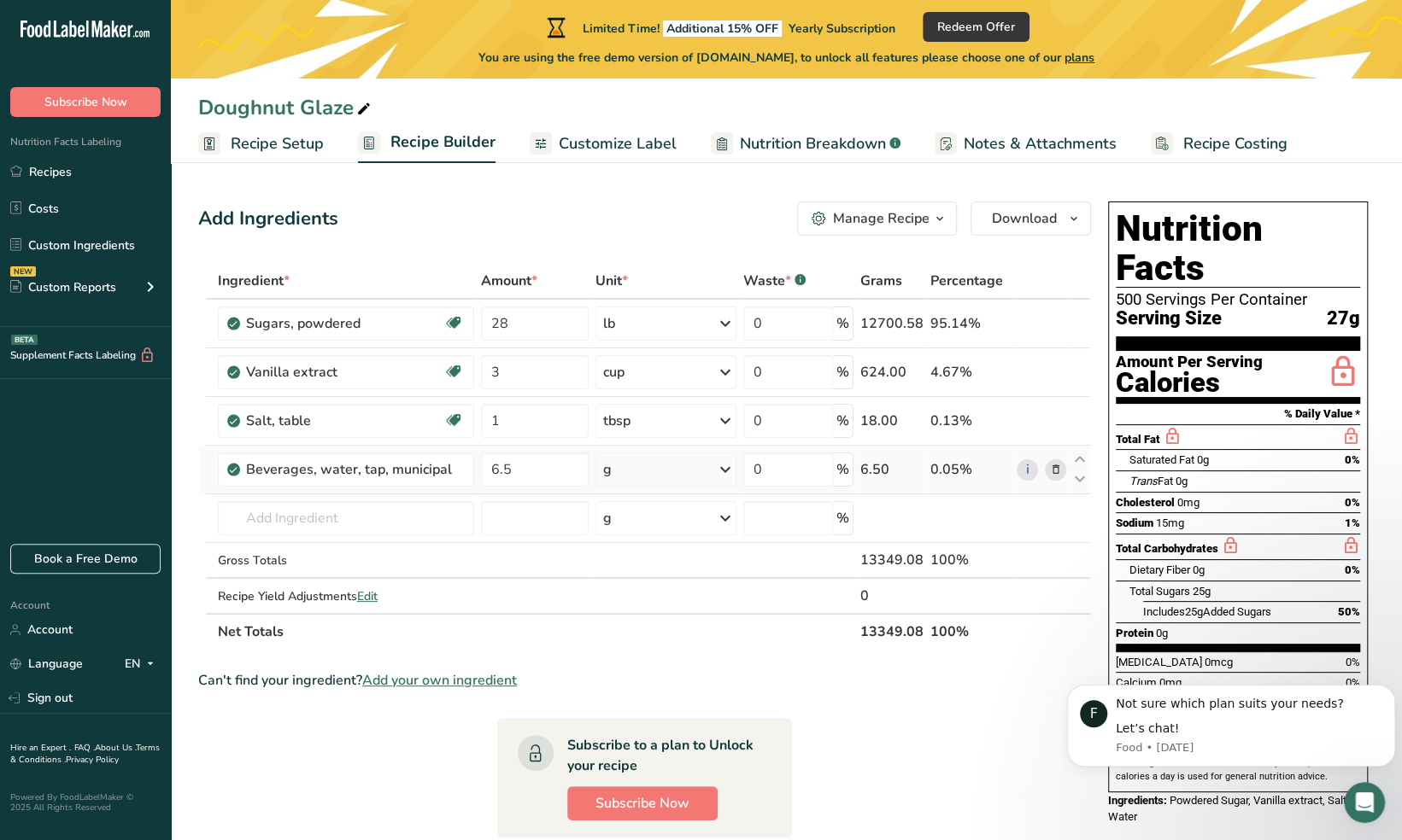
click at [716, 463] on div "Ingredient * Amount * Unit * Waste * .a-a{fill:#347362;}.b-a{fill:#fff;} Grams …" at bounding box center [644, 457] width 893 height 387
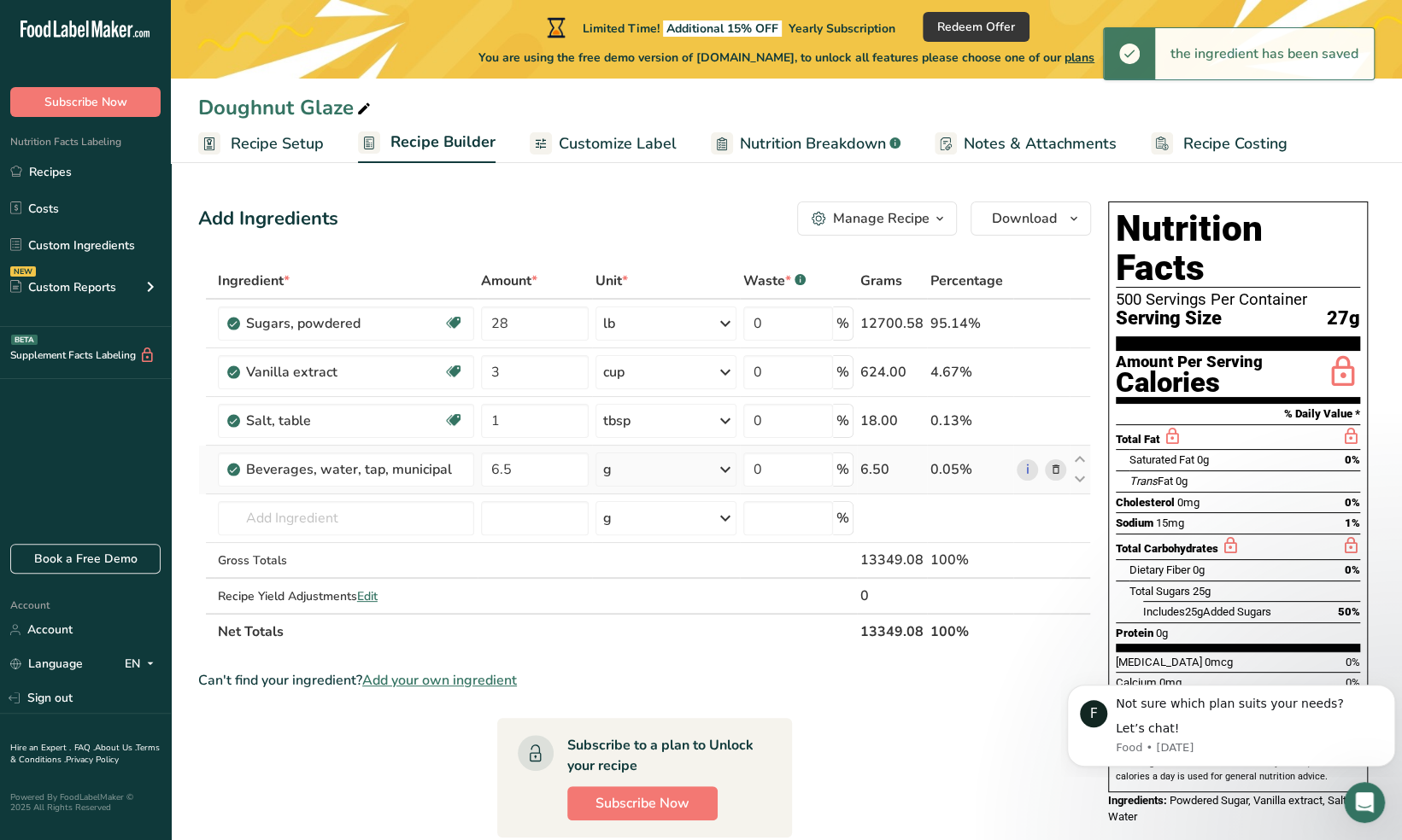
click at [718, 463] on icon at bounding box center [725, 469] width 21 height 31
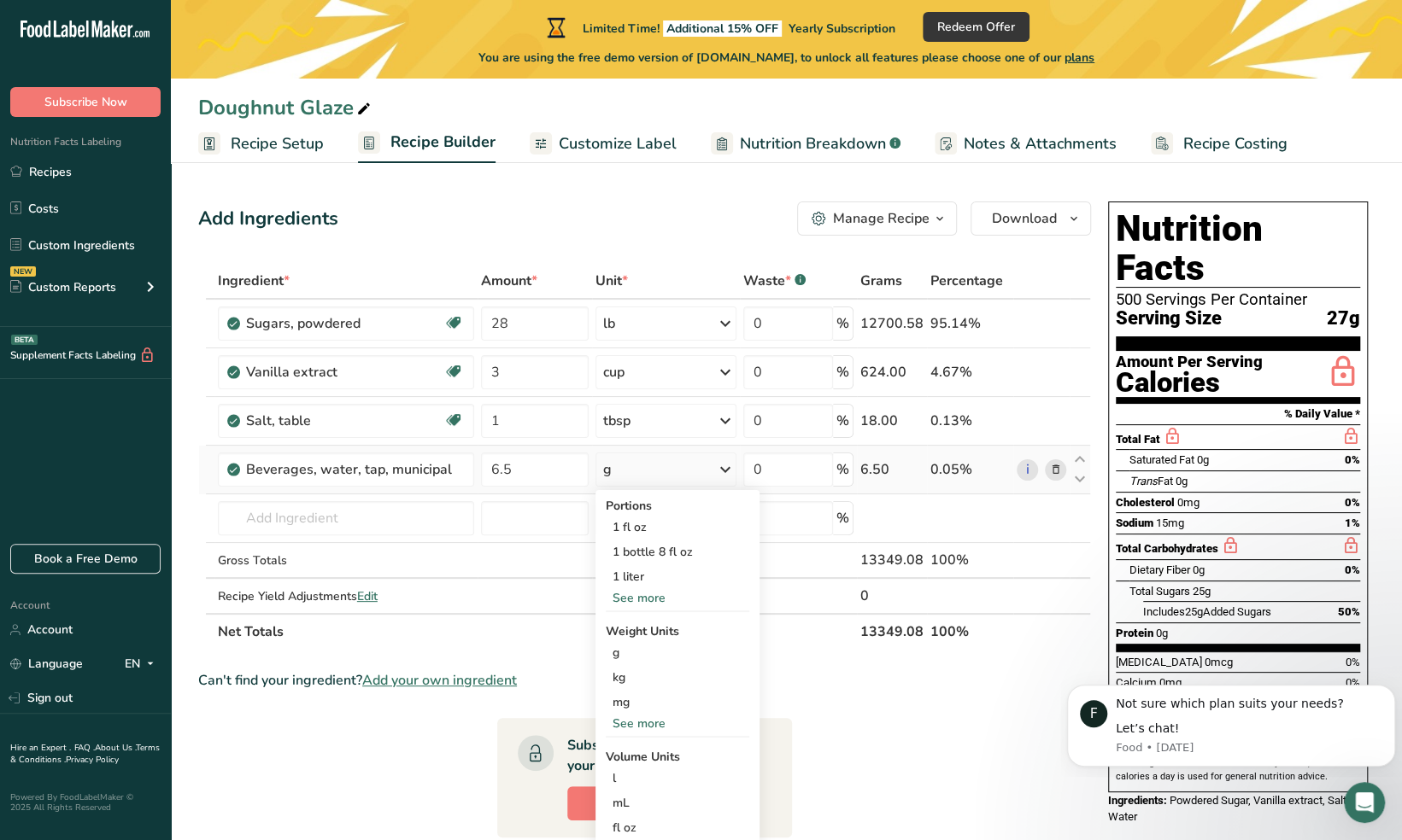
click at [651, 595] on div "See more" at bounding box center [678, 598] width 144 height 18
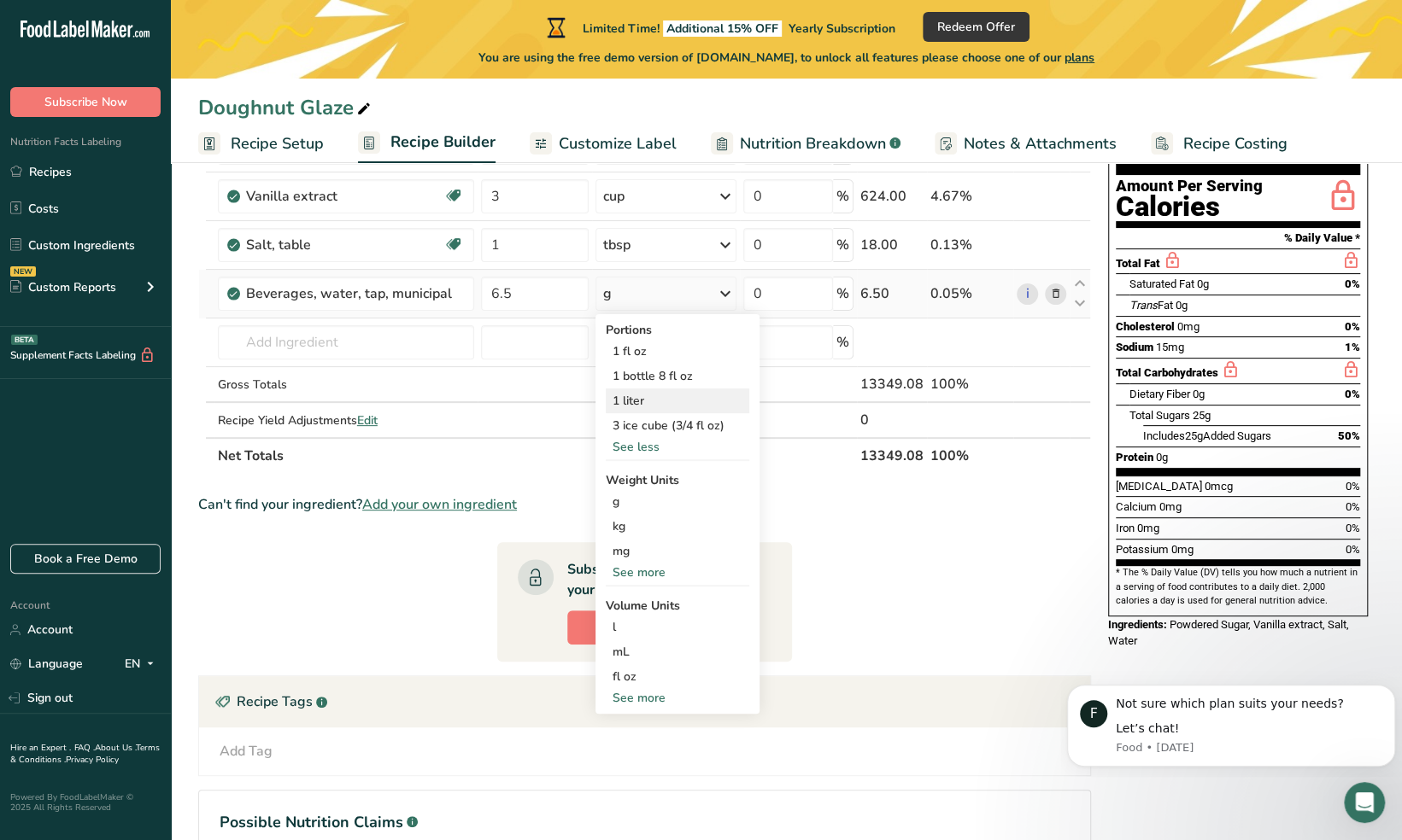
scroll to position [178, 0]
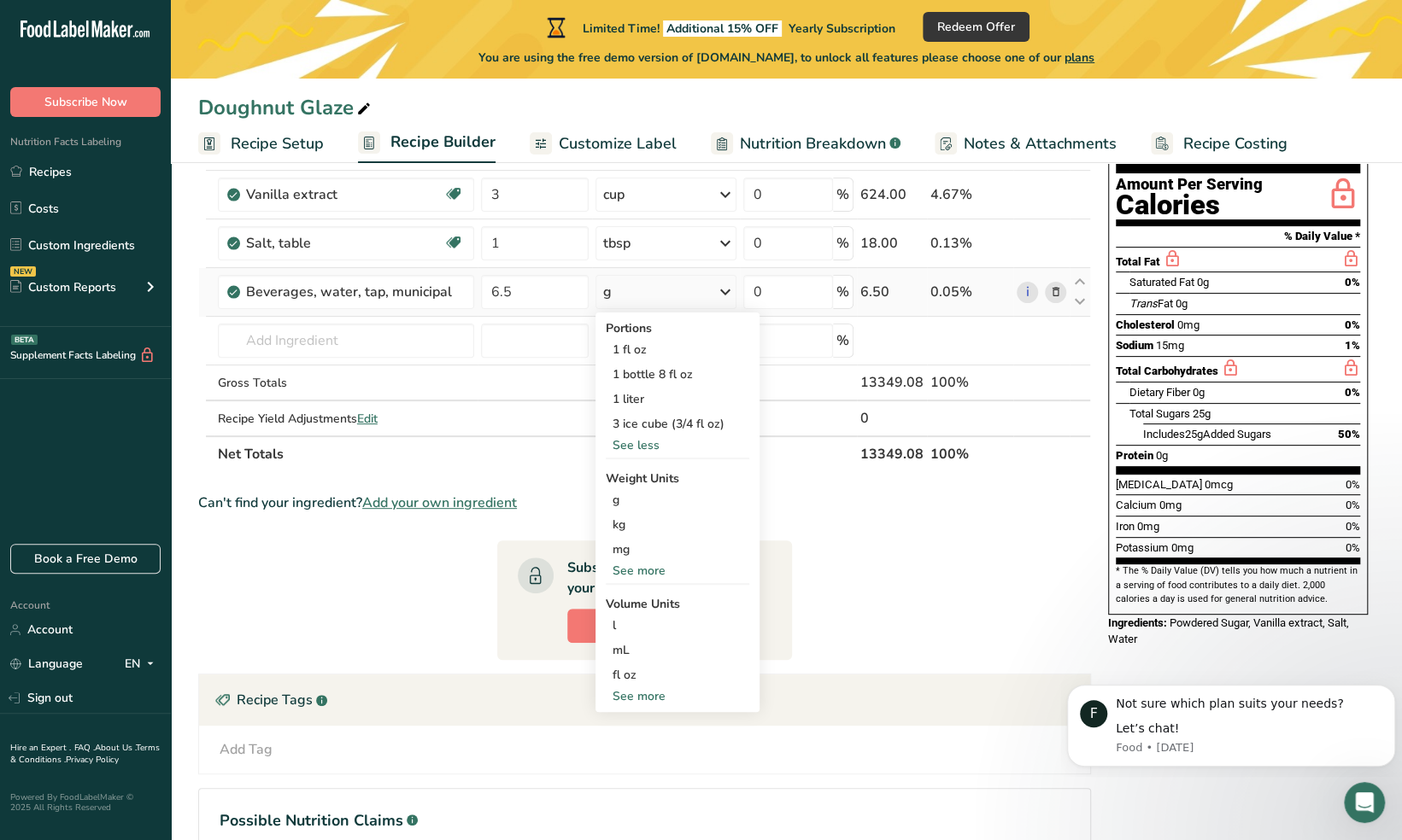
click at [648, 691] on div "See more" at bounding box center [678, 696] width 144 height 18
click at [636, 748] on div "cup" at bounding box center [677, 749] width 130 height 18
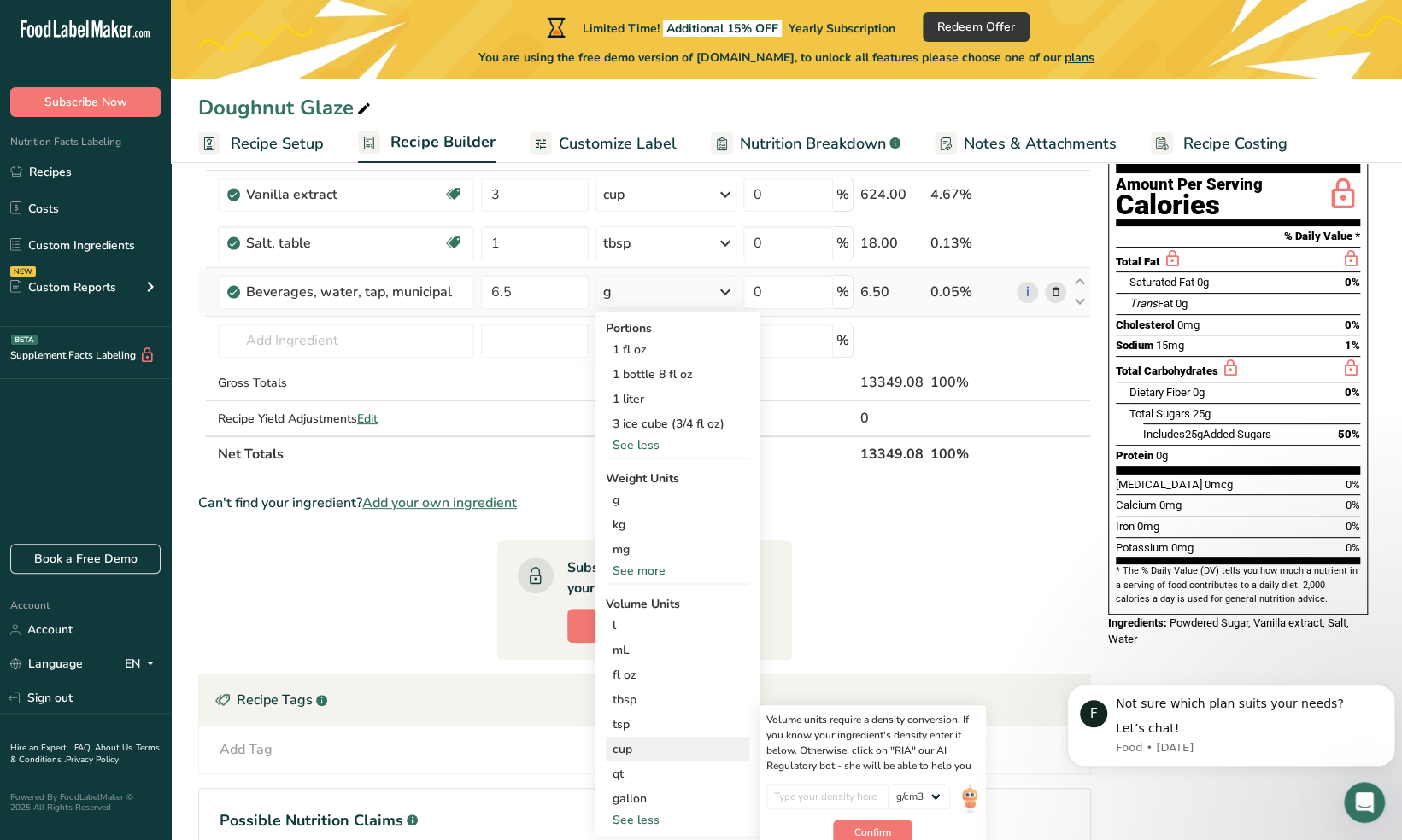
click at [629, 745] on div "cup" at bounding box center [677, 749] width 130 height 18
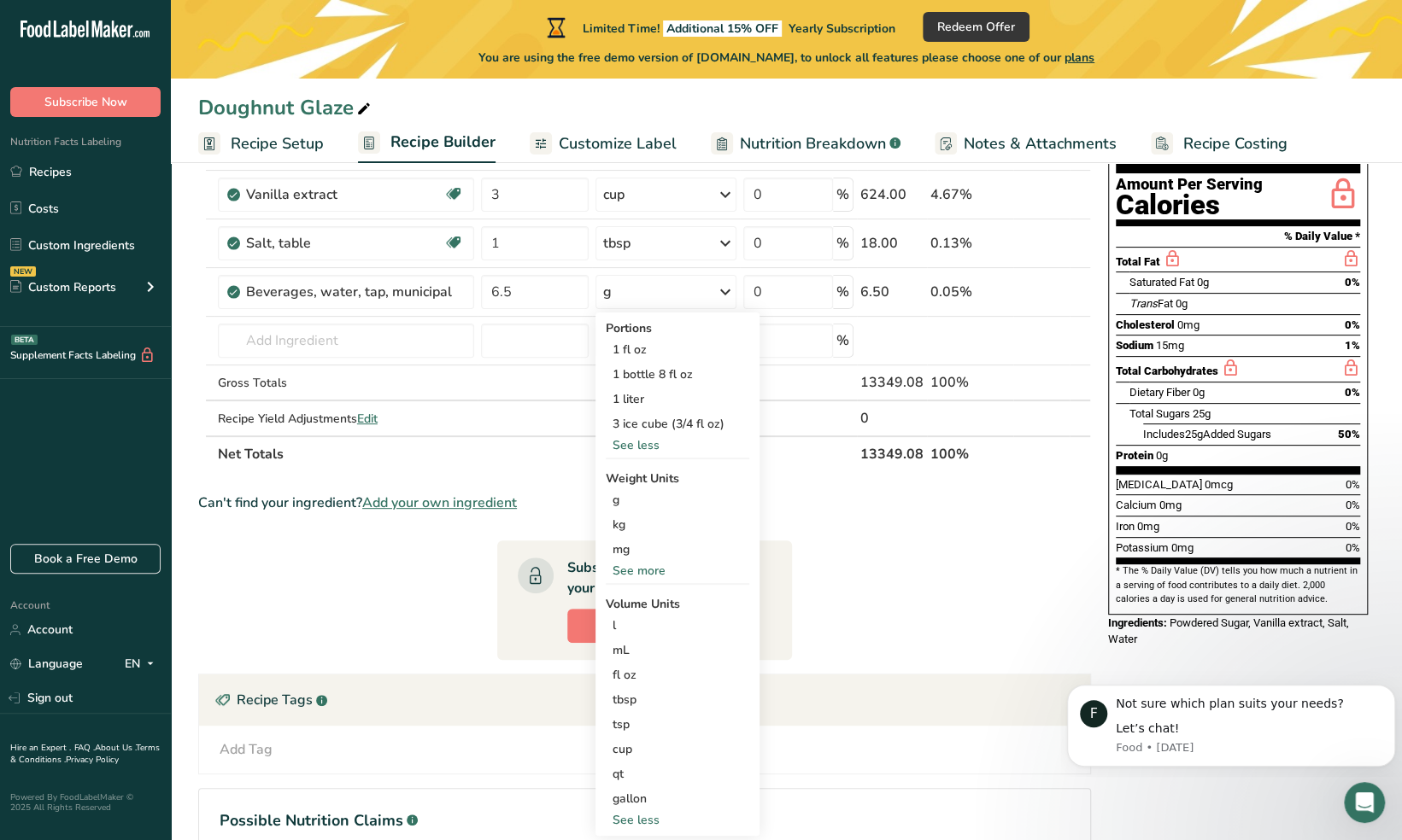
click at [923, 550] on section "Ingredient * Amount * Unit * Waste * .a-a{fill:#347362;}.b-a{fill:#fff;} Grams …" at bounding box center [644, 505] width 893 height 842
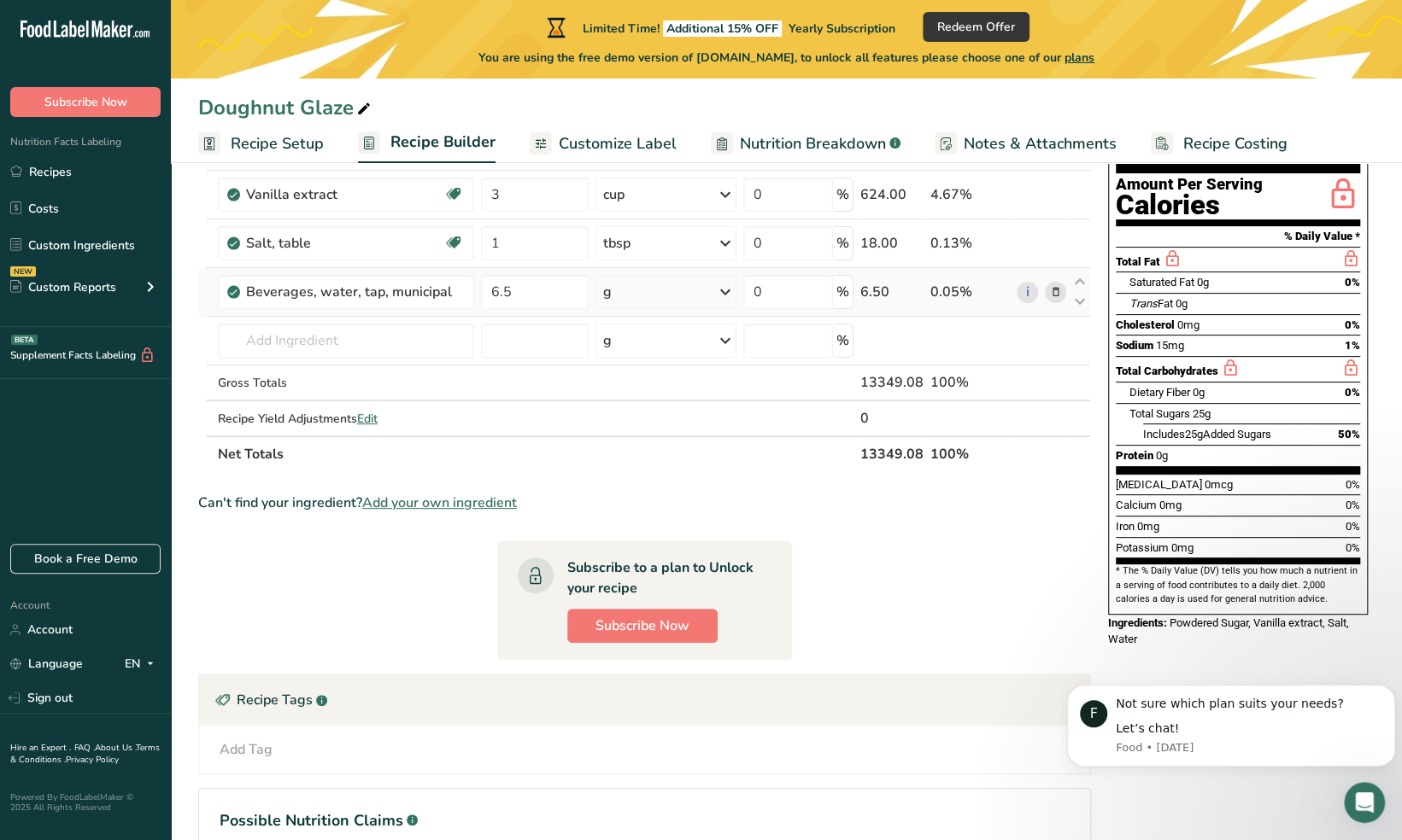
click at [712, 289] on div "g" at bounding box center [665, 292] width 141 height 35
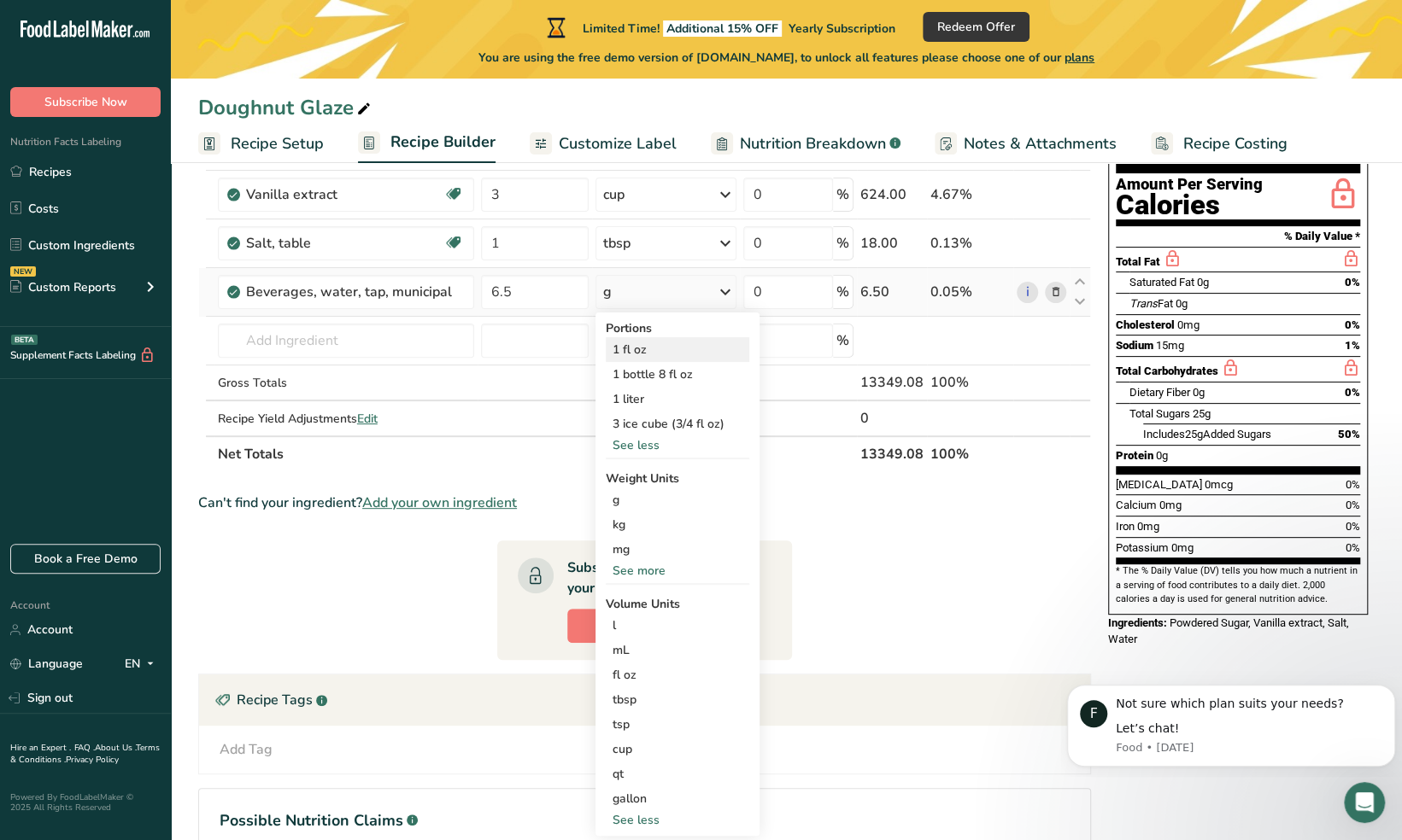
click at [648, 345] on div "1 fl oz" at bounding box center [678, 349] width 144 height 25
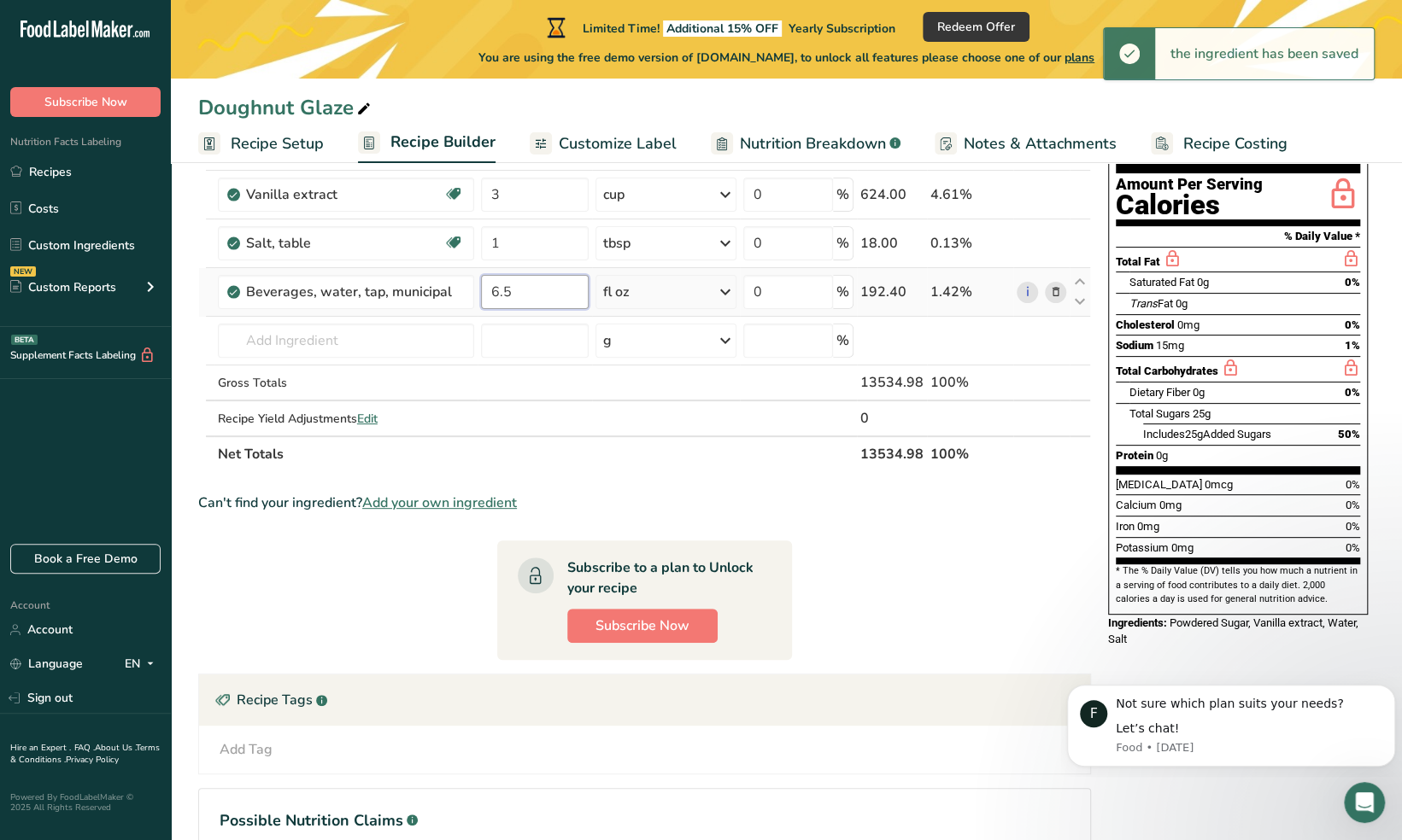
click at [537, 289] on input "6.5" at bounding box center [536, 292] width 108 height 35
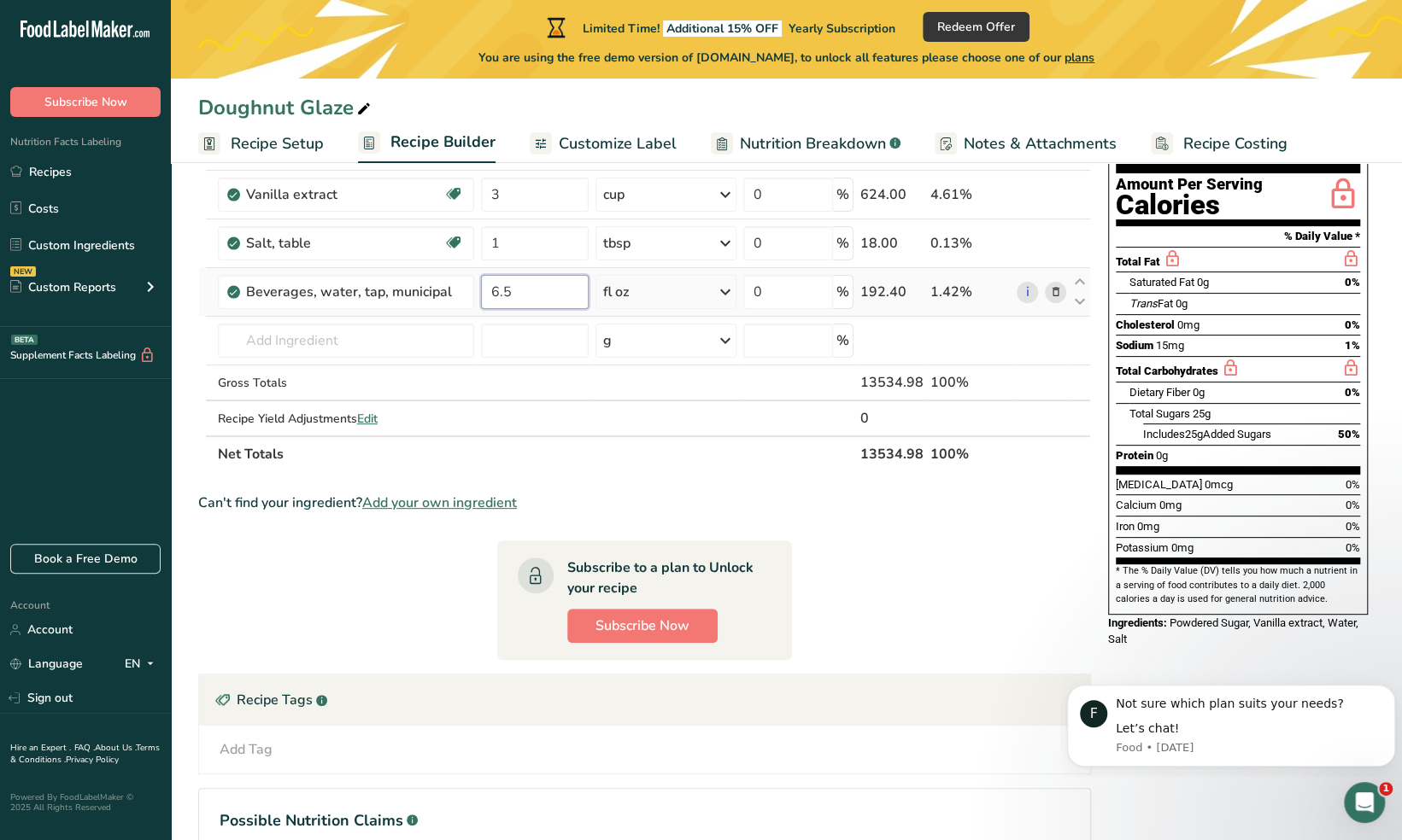
click at [545, 289] on input "6.5" at bounding box center [536, 292] width 108 height 35
type input "6"
type input "52"
click at [323, 336] on div "Ingredient * Amount * Unit * Waste * .a-a{fill:#347362;}.b-a{fill:#fff;} Grams …" at bounding box center [644, 278] width 893 height 387
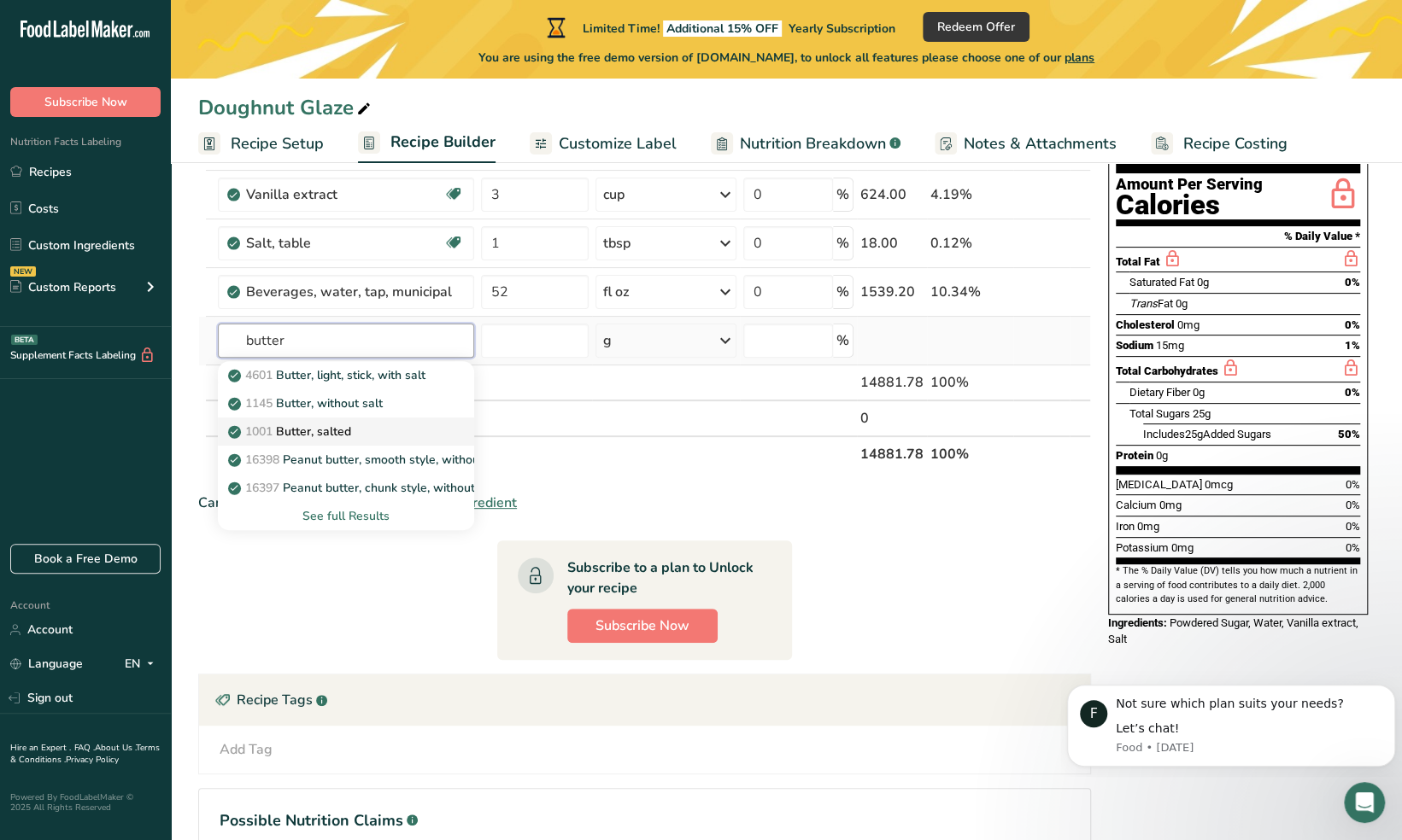
type input "butter"
click at [378, 429] on div "1001 Butter, salted" at bounding box center [333, 431] width 202 height 18
type input "Butter, salted"
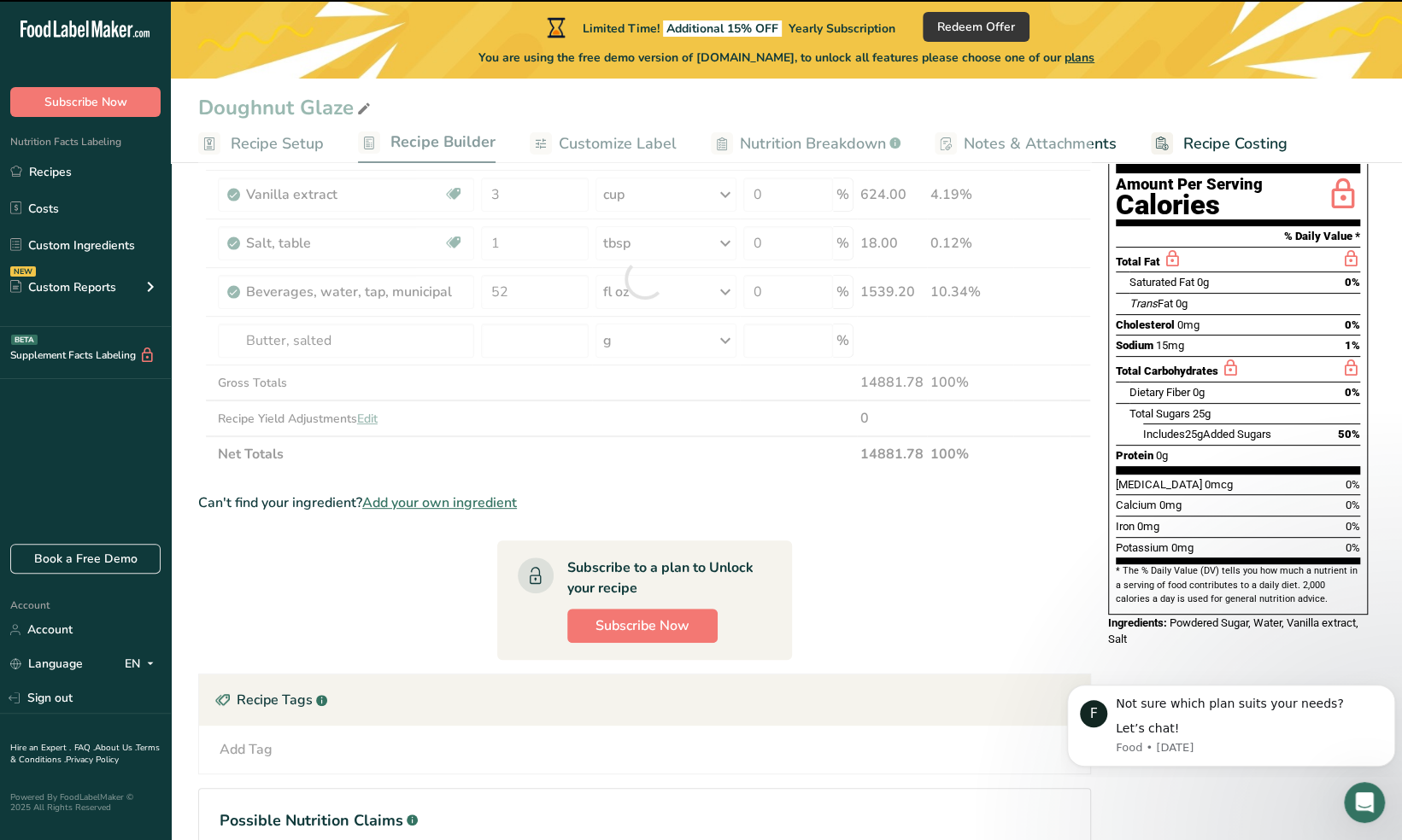
type input "0"
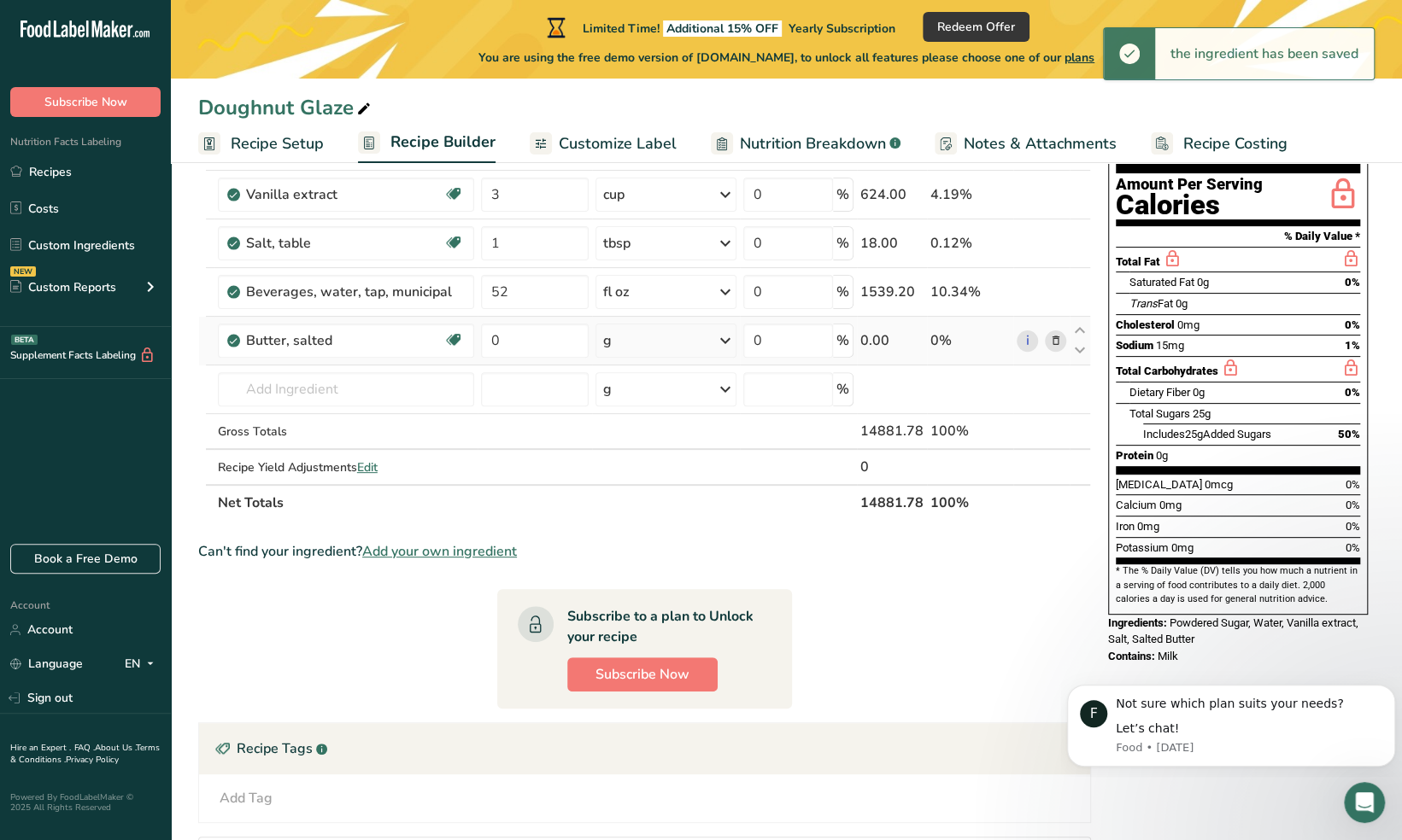
click at [720, 340] on icon at bounding box center [725, 340] width 21 height 31
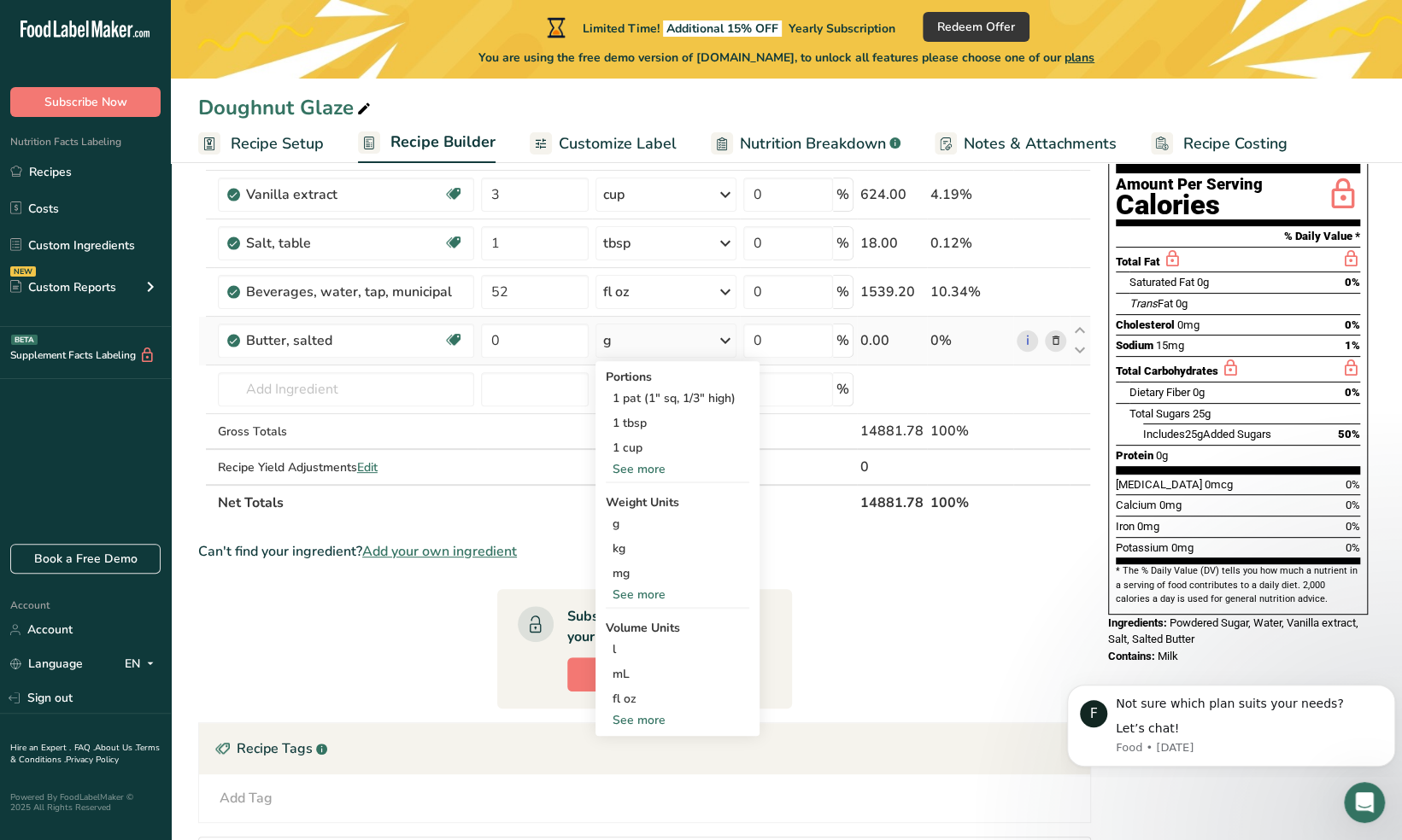
click at [662, 465] on div "See more" at bounding box center [678, 469] width 144 height 18
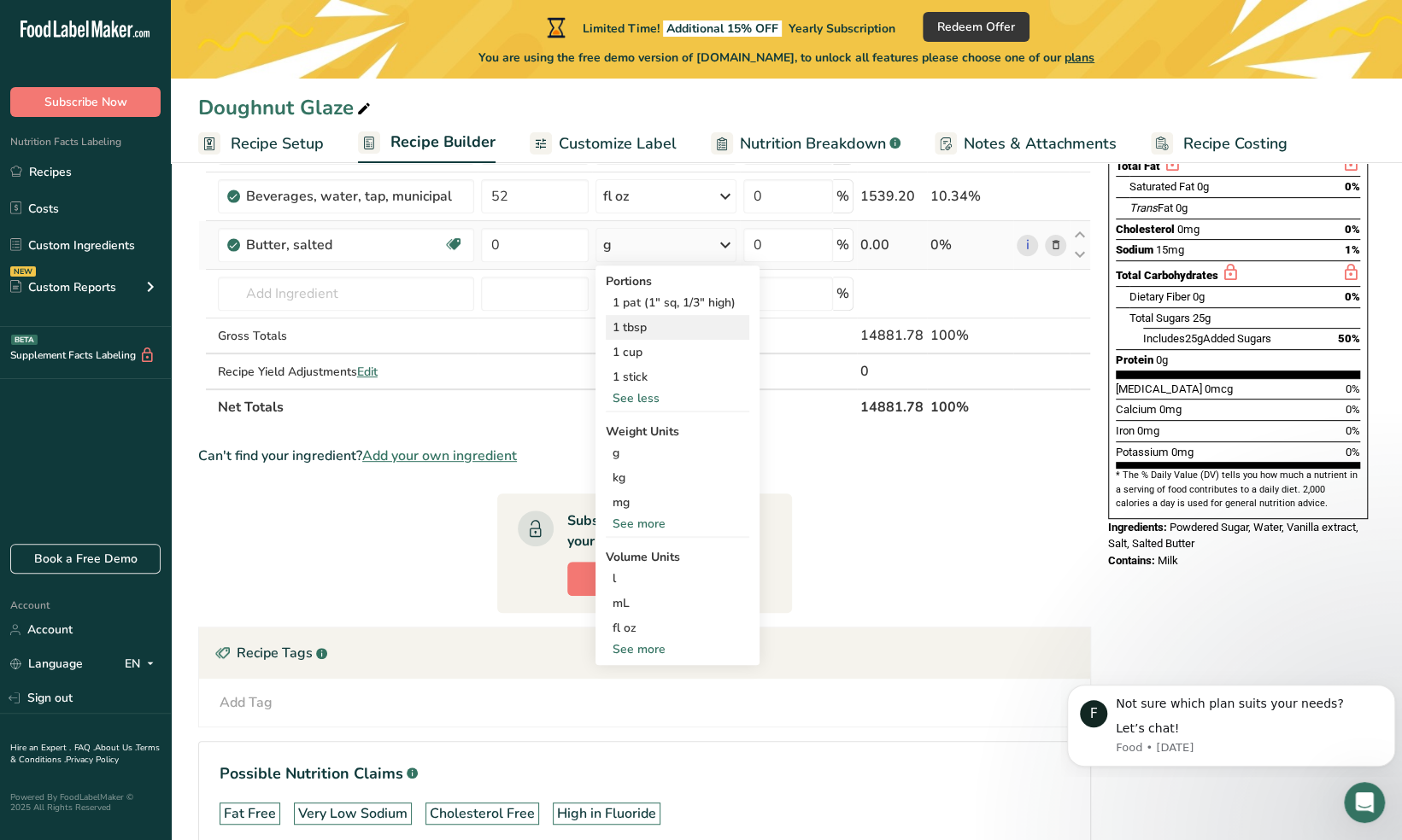
scroll to position [292, 0]
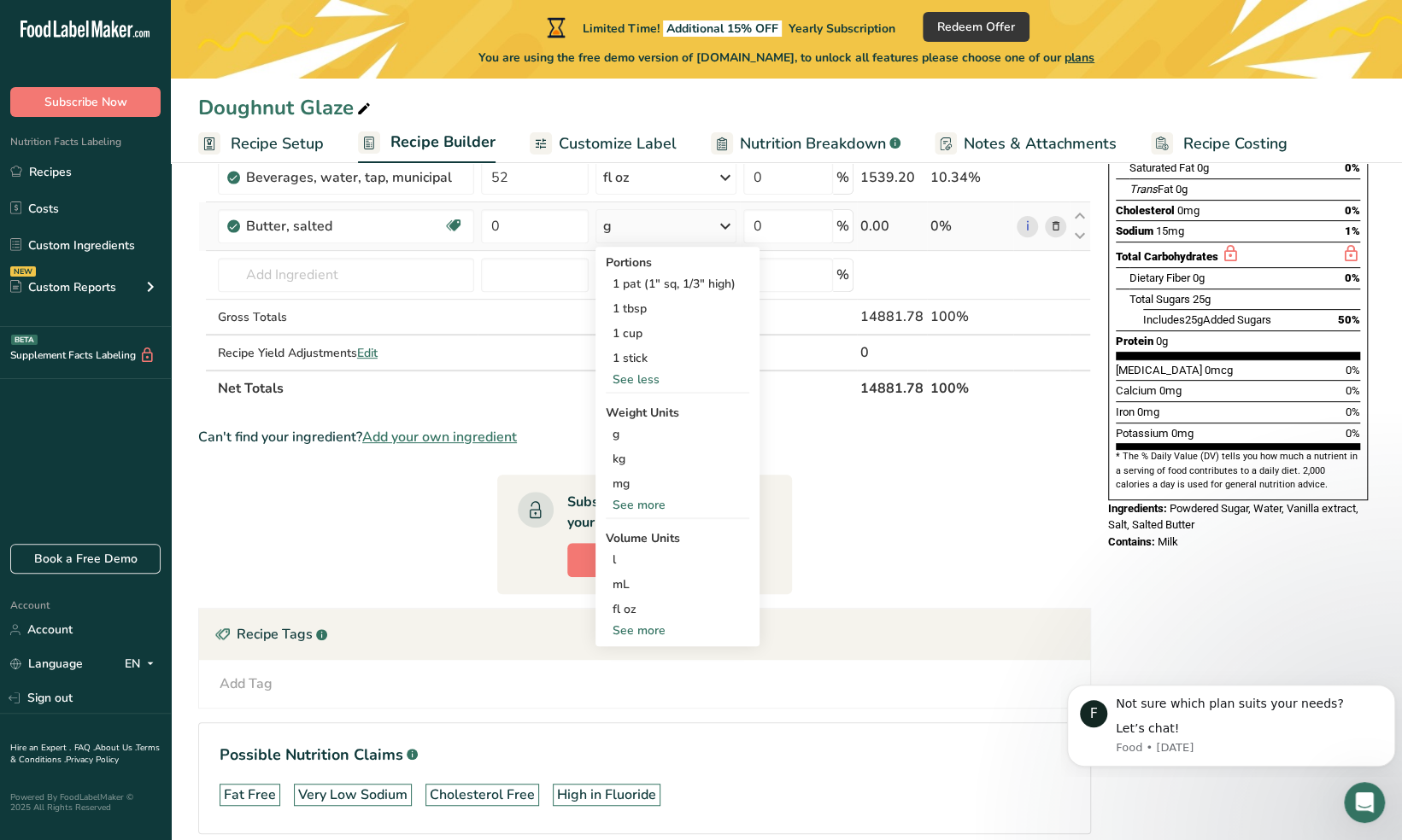
click at [641, 505] on div "See more" at bounding box center [678, 505] width 144 height 18
click at [641, 526] on div "lb" at bounding box center [678, 534] width 144 height 25
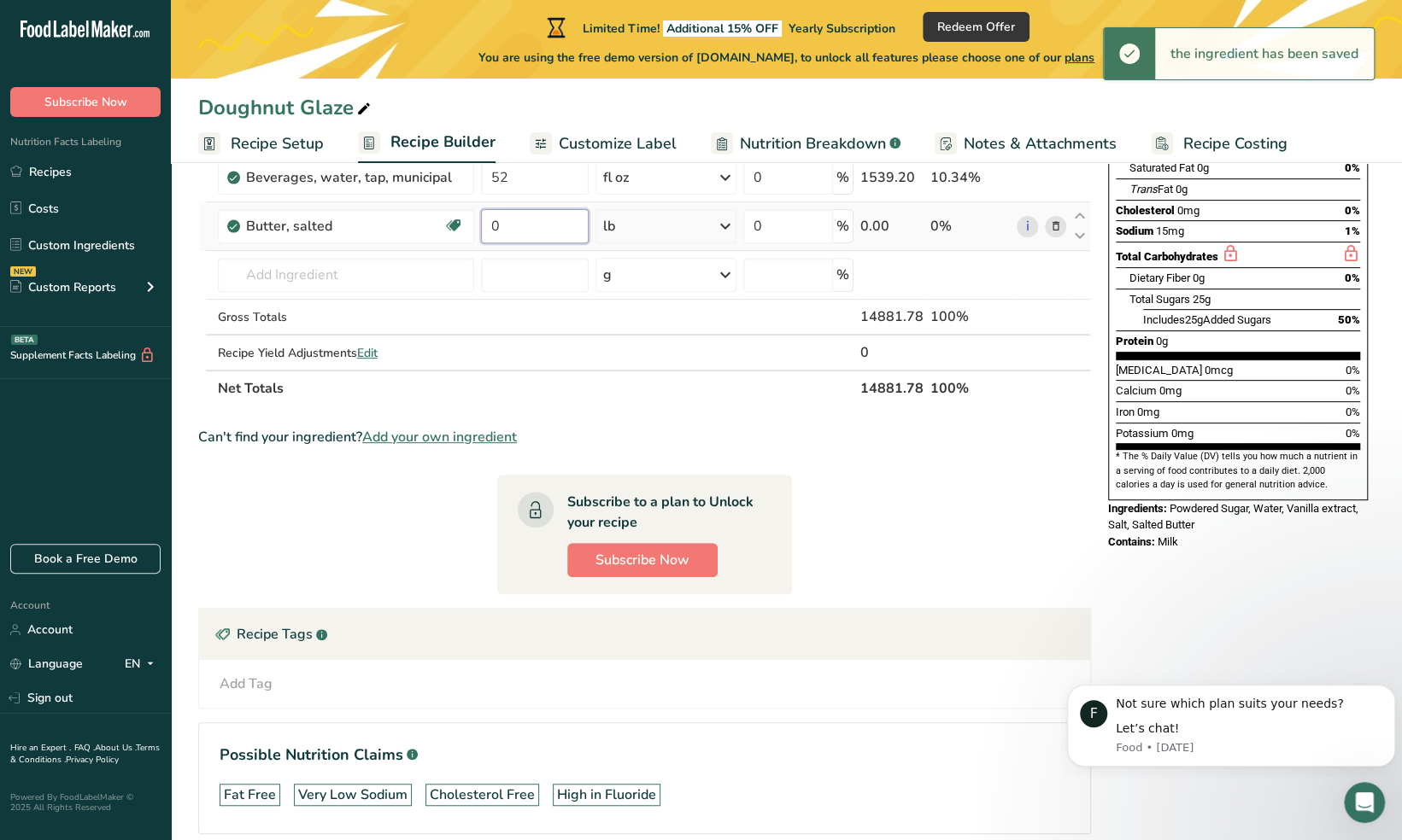
click at [551, 235] on input "0" at bounding box center [536, 226] width 108 height 35
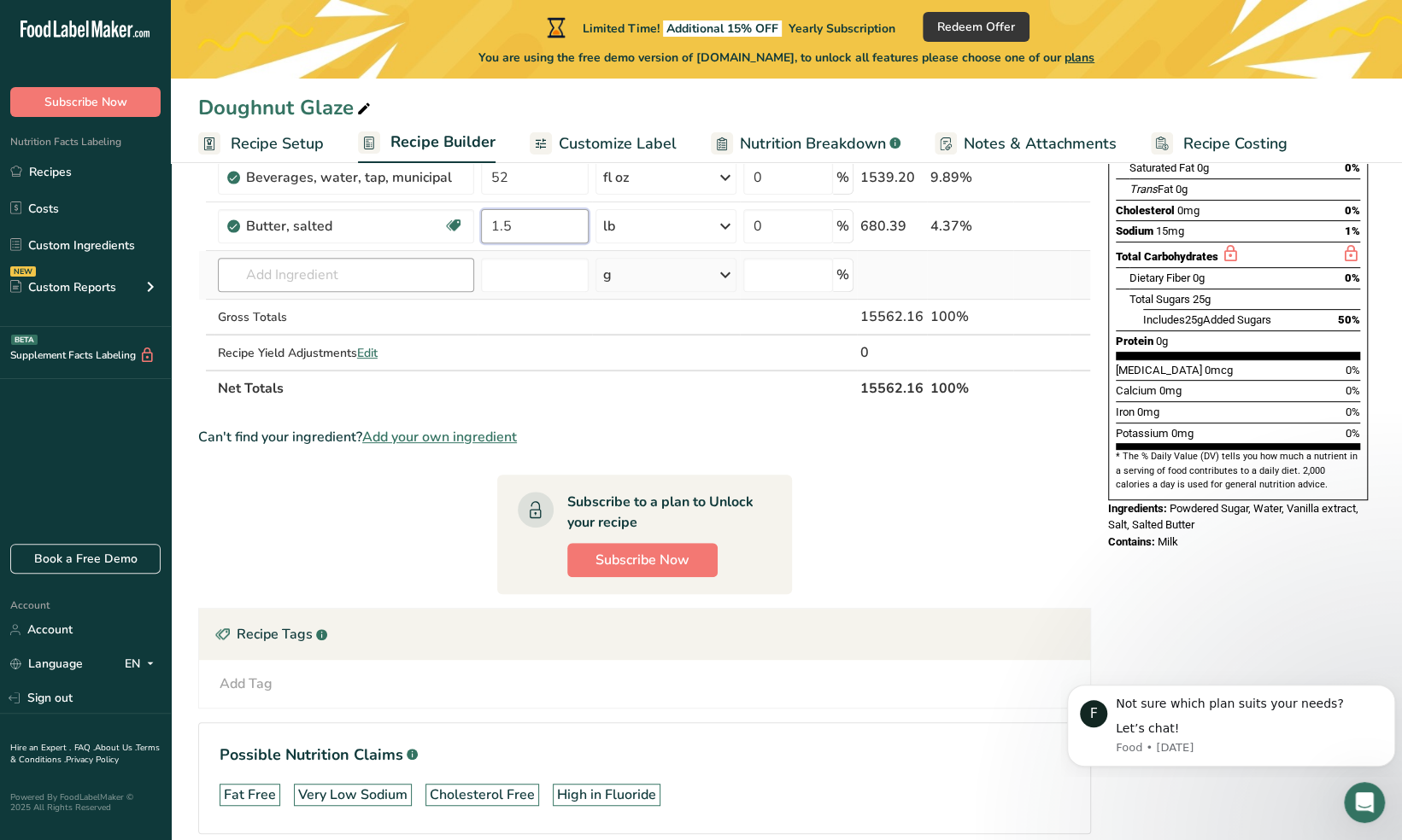
type input "1.5"
click at [403, 276] on div "Ingredient * Amount * Unit * Waste * .a-a{fill:#347362;}.b-a{fill:#fff;} Grams …" at bounding box center [644, 189] width 893 height 435
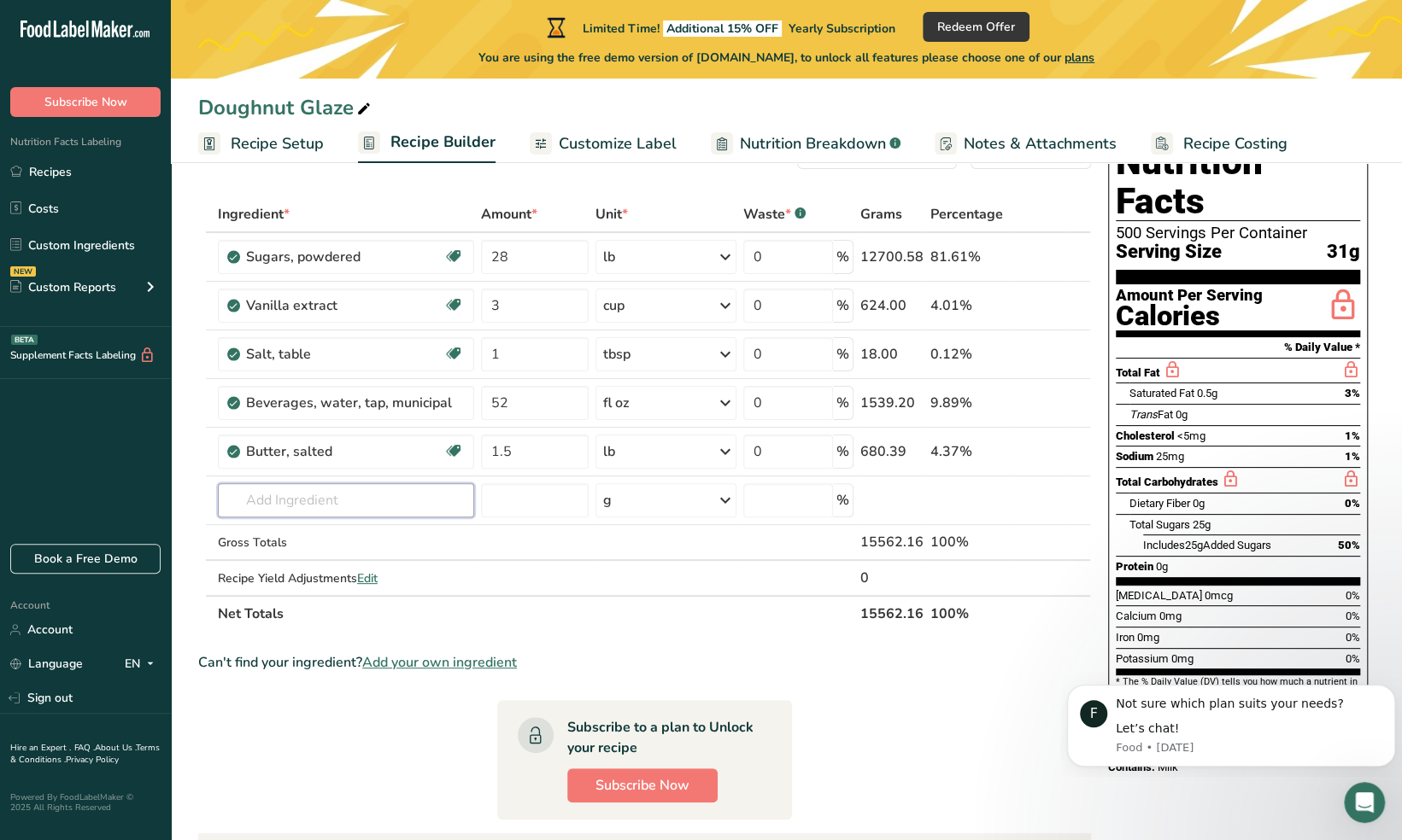
scroll to position [64, 0]
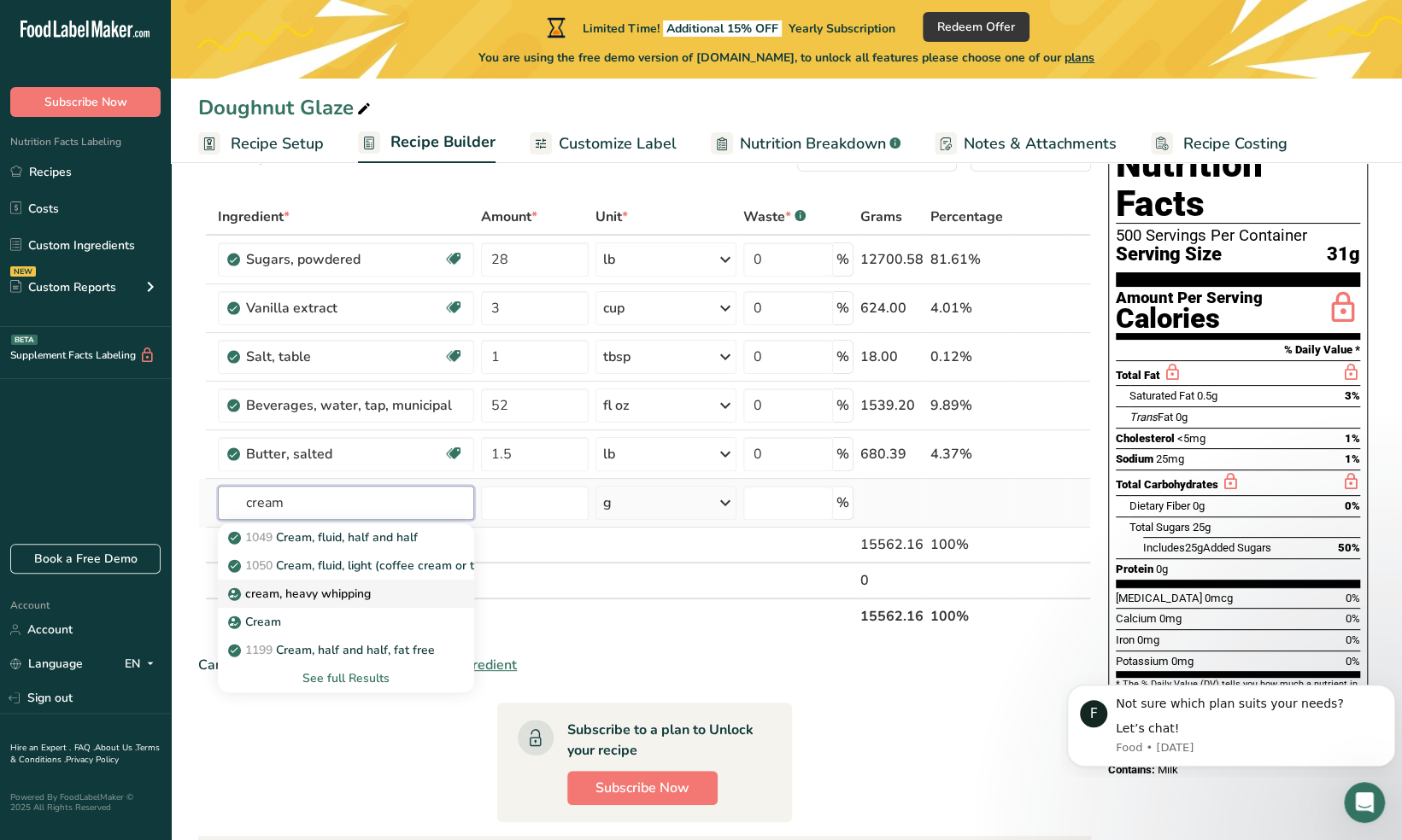
type input "cream"
click at [379, 585] on div "cream, heavy whipping" at bounding box center [333, 593] width 202 height 18
type input "cream, heavy whipping"
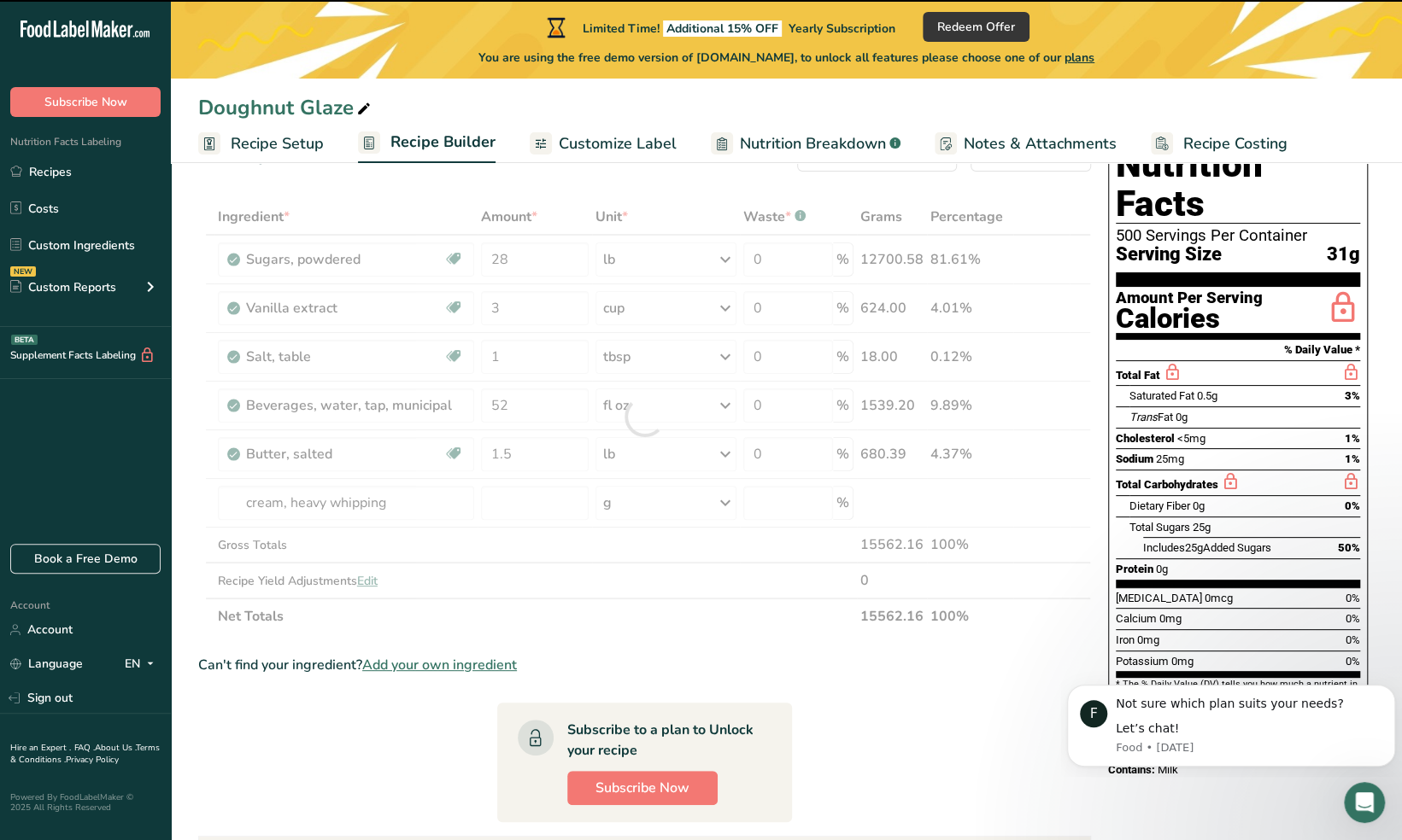
type input "0"
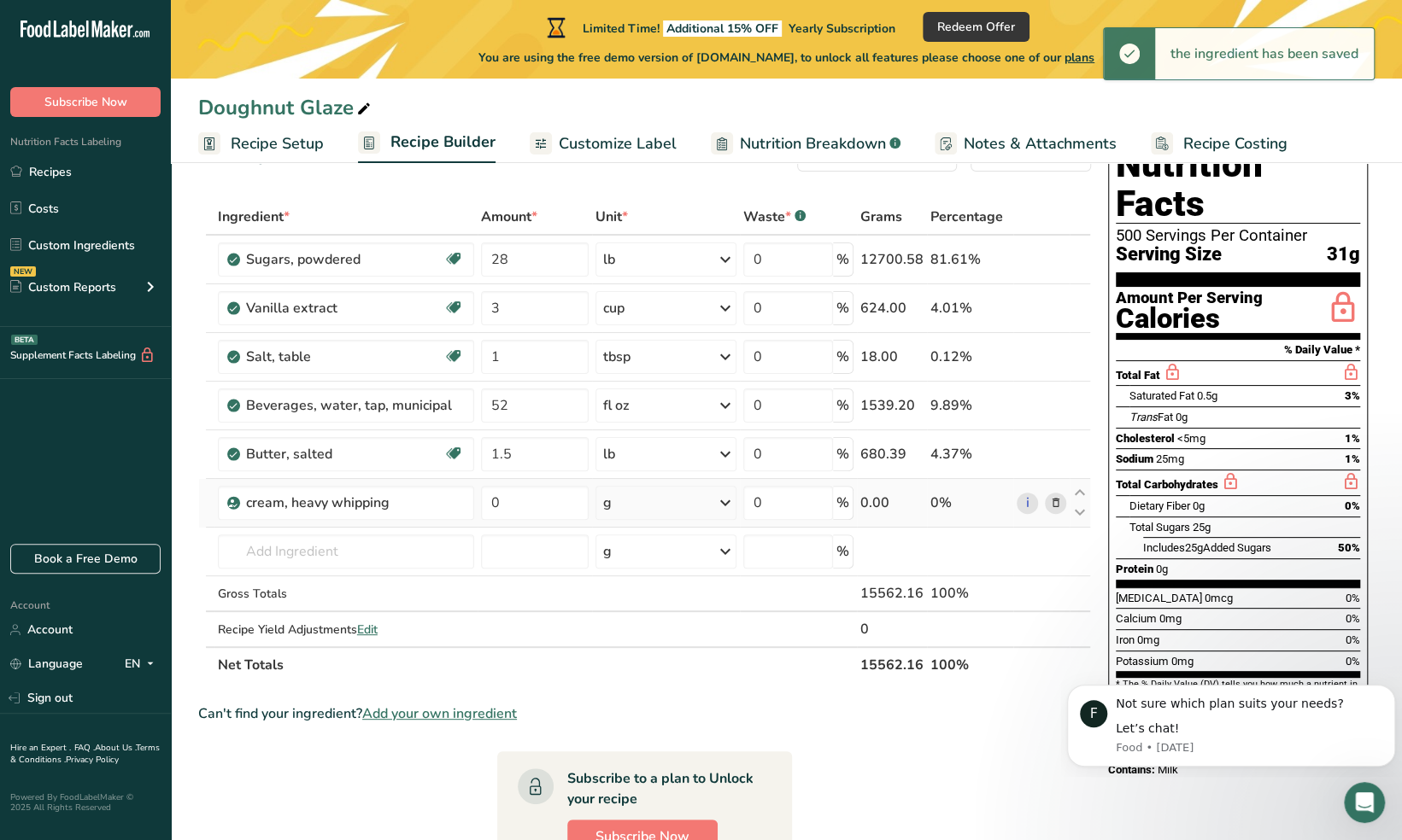
click at [733, 493] on icon at bounding box center [725, 503] width 21 height 31
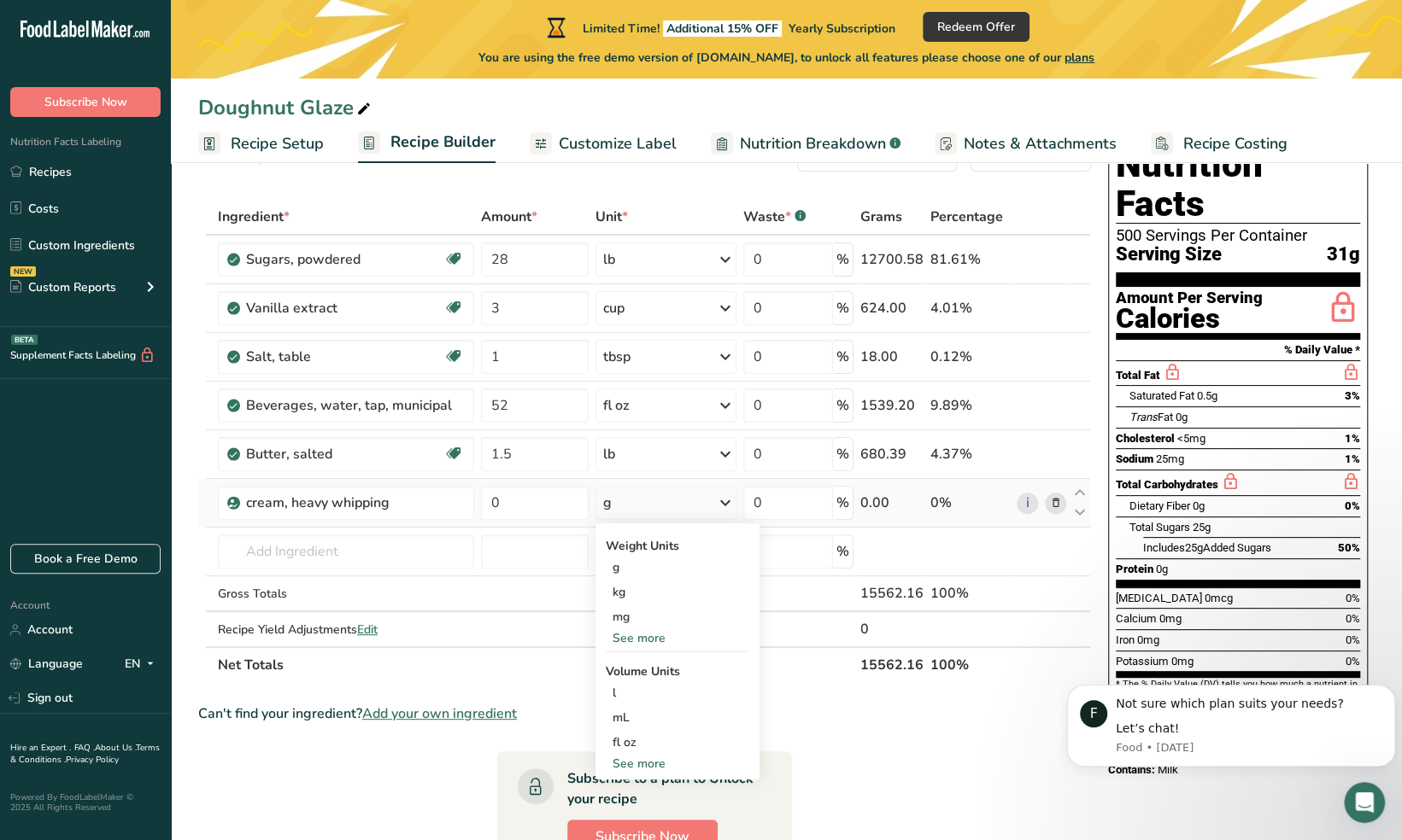
click at [643, 630] on div "See more" at bounding box center [678, 638] width 144 height 18
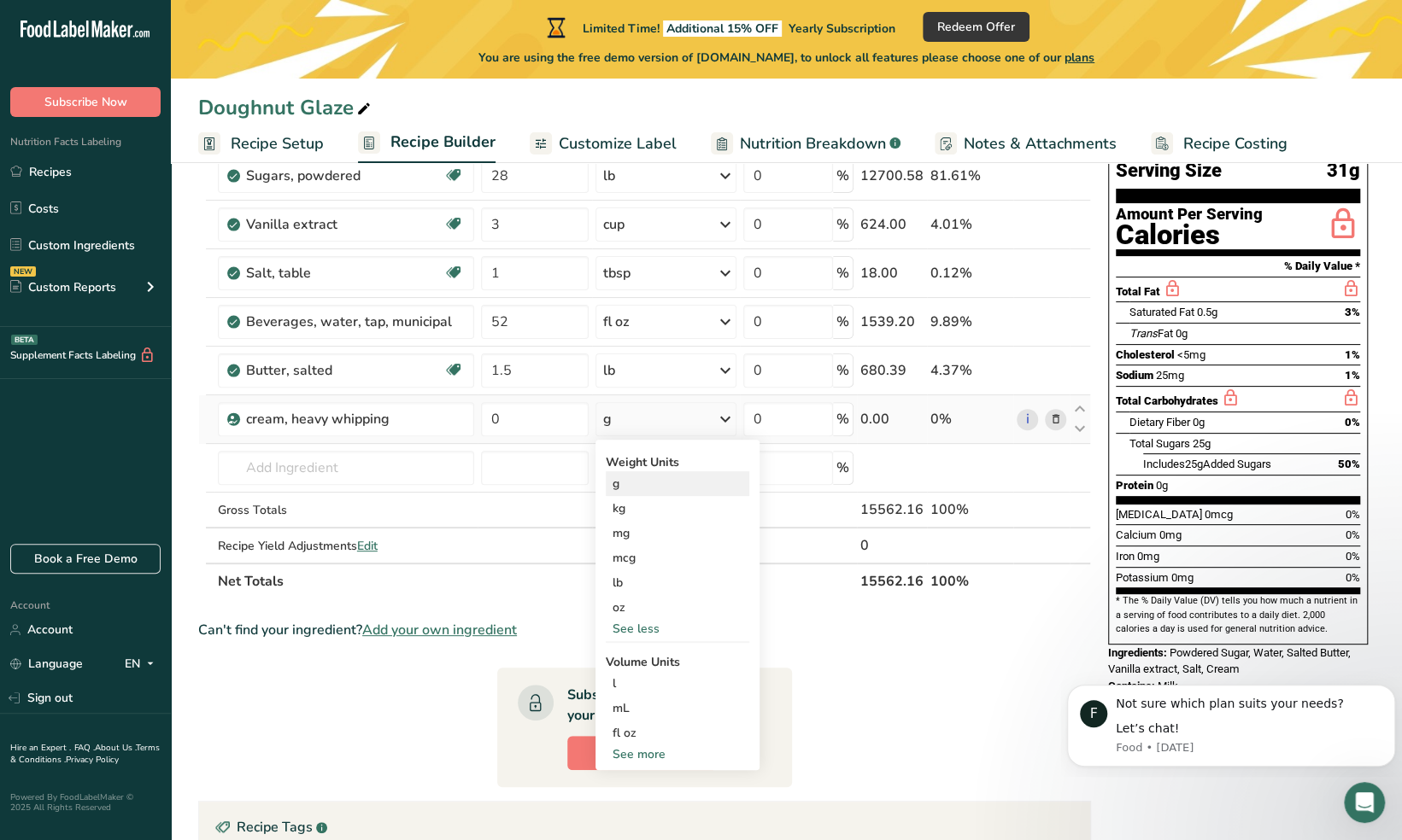
scroll to position [150, 0]
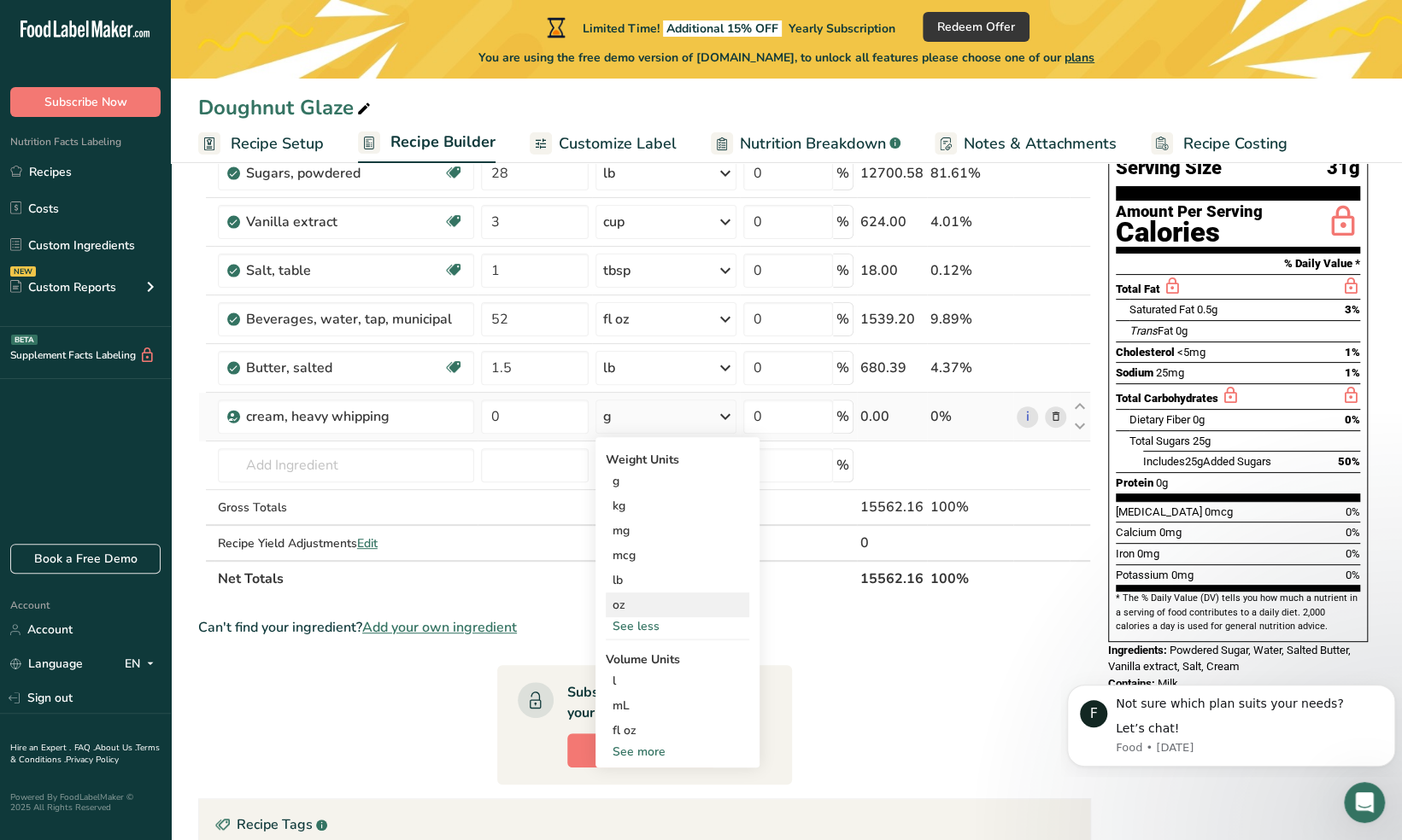
click at [623, 608] on div "oz" at bounding box center [678, 605] width 144 height 25
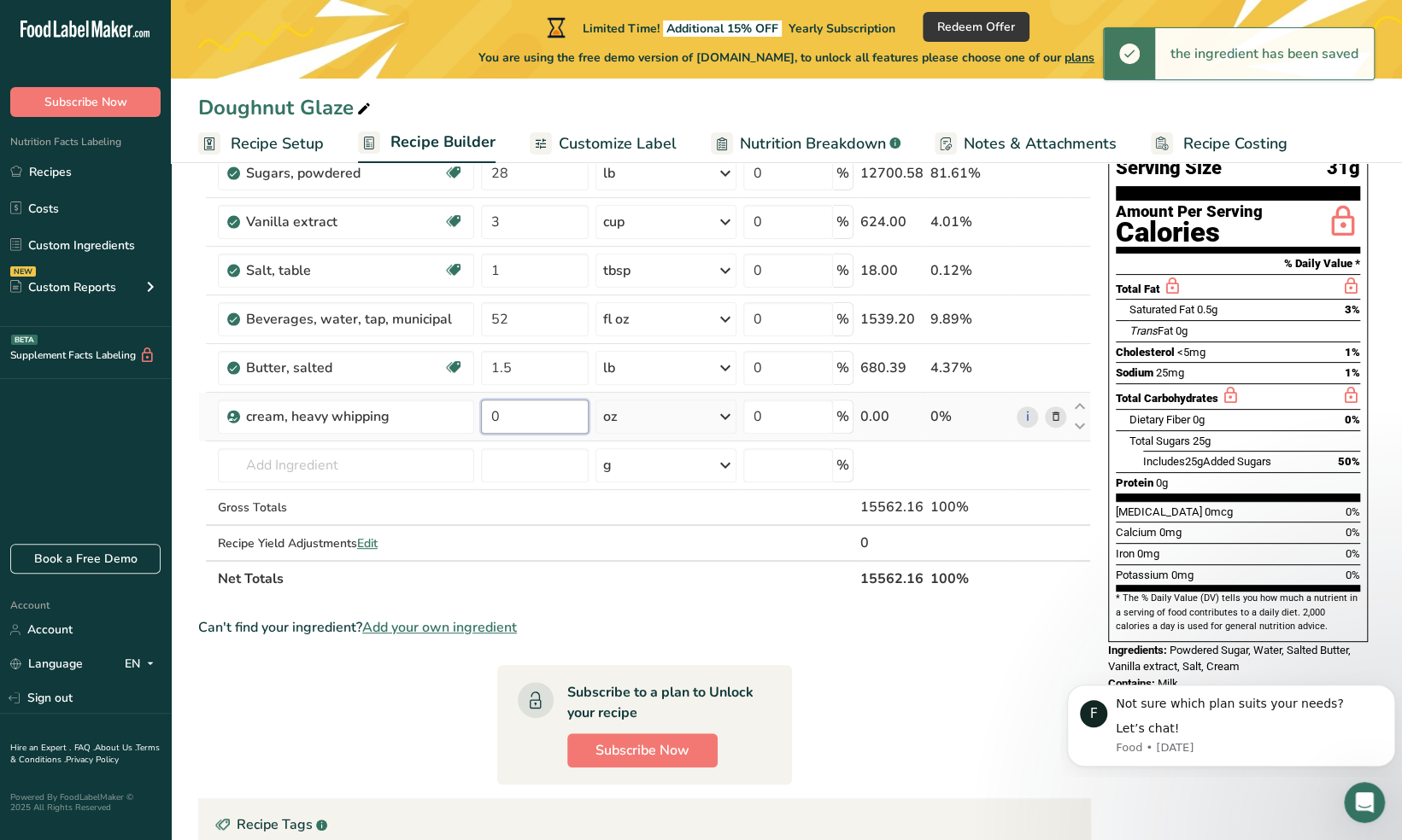
click at [525, 418] on input "0" at bounding box center [536, 417] width 108 height 35
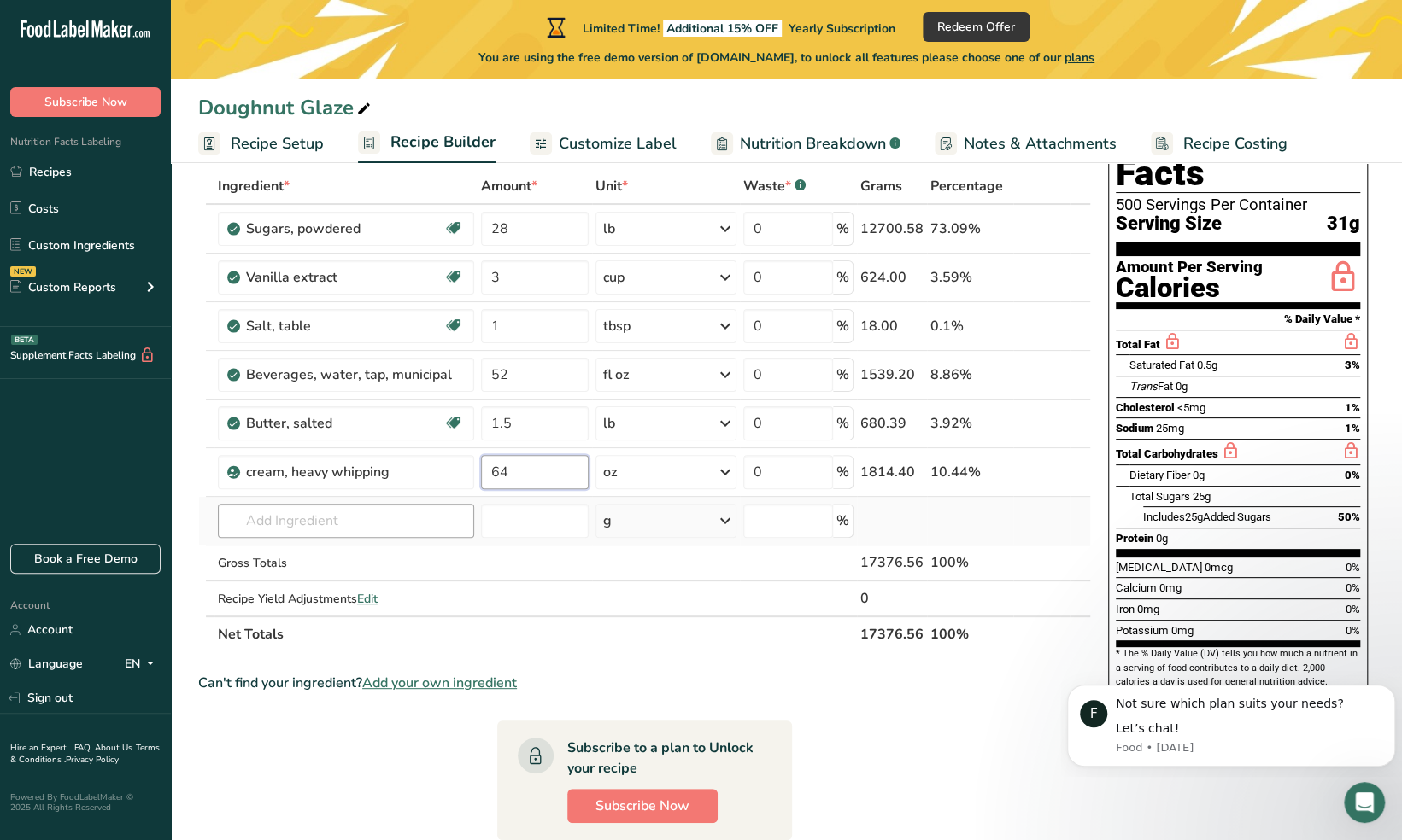
scroll to position [83, 0]
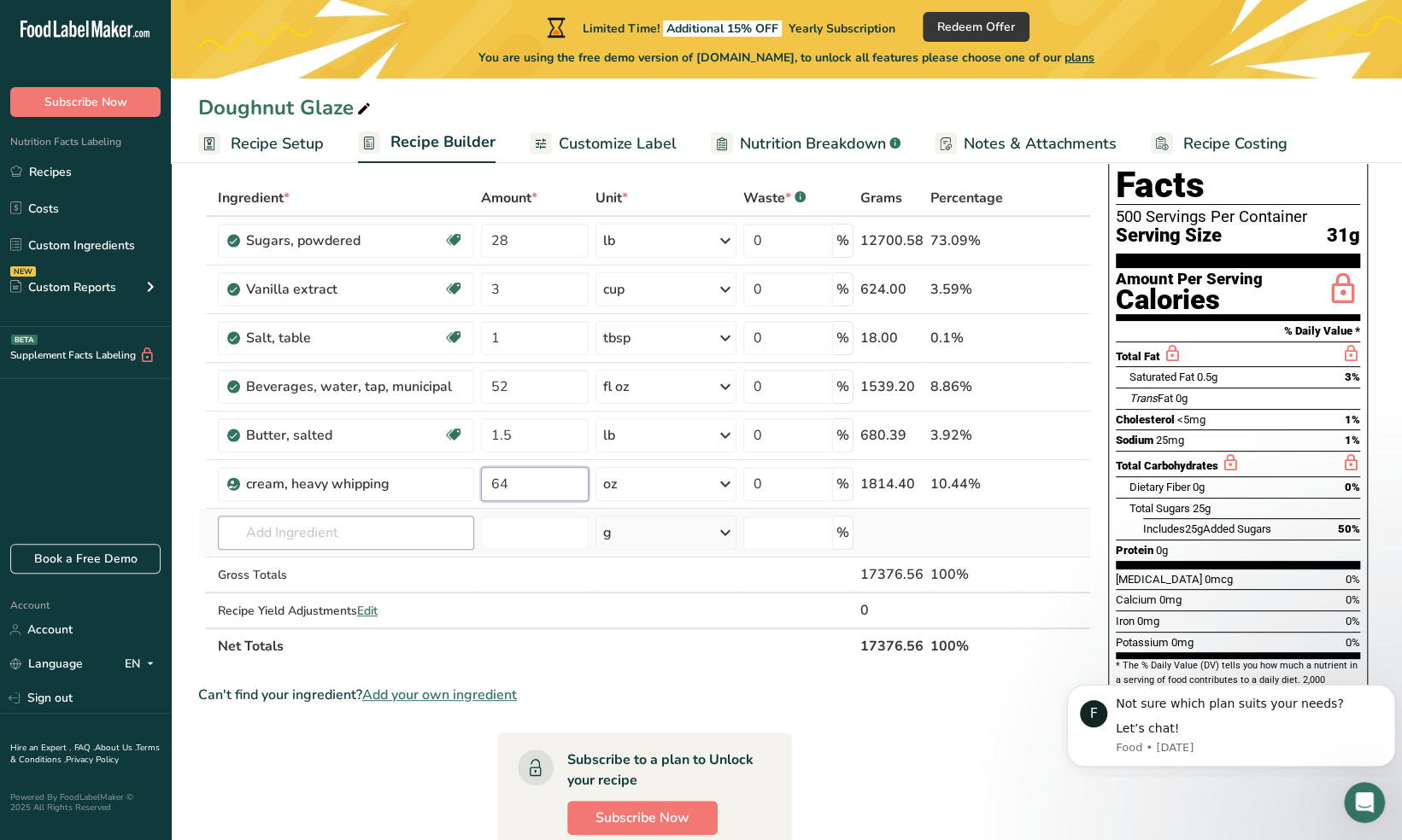
type input "64"
click at [399, 531] on div "Ingredient * Amount * Unit * Waste * .a-a{fill:#347362;}.b-a{fill:#fff;} Grams …" at bounding box center [644, 422] width 893 height 484
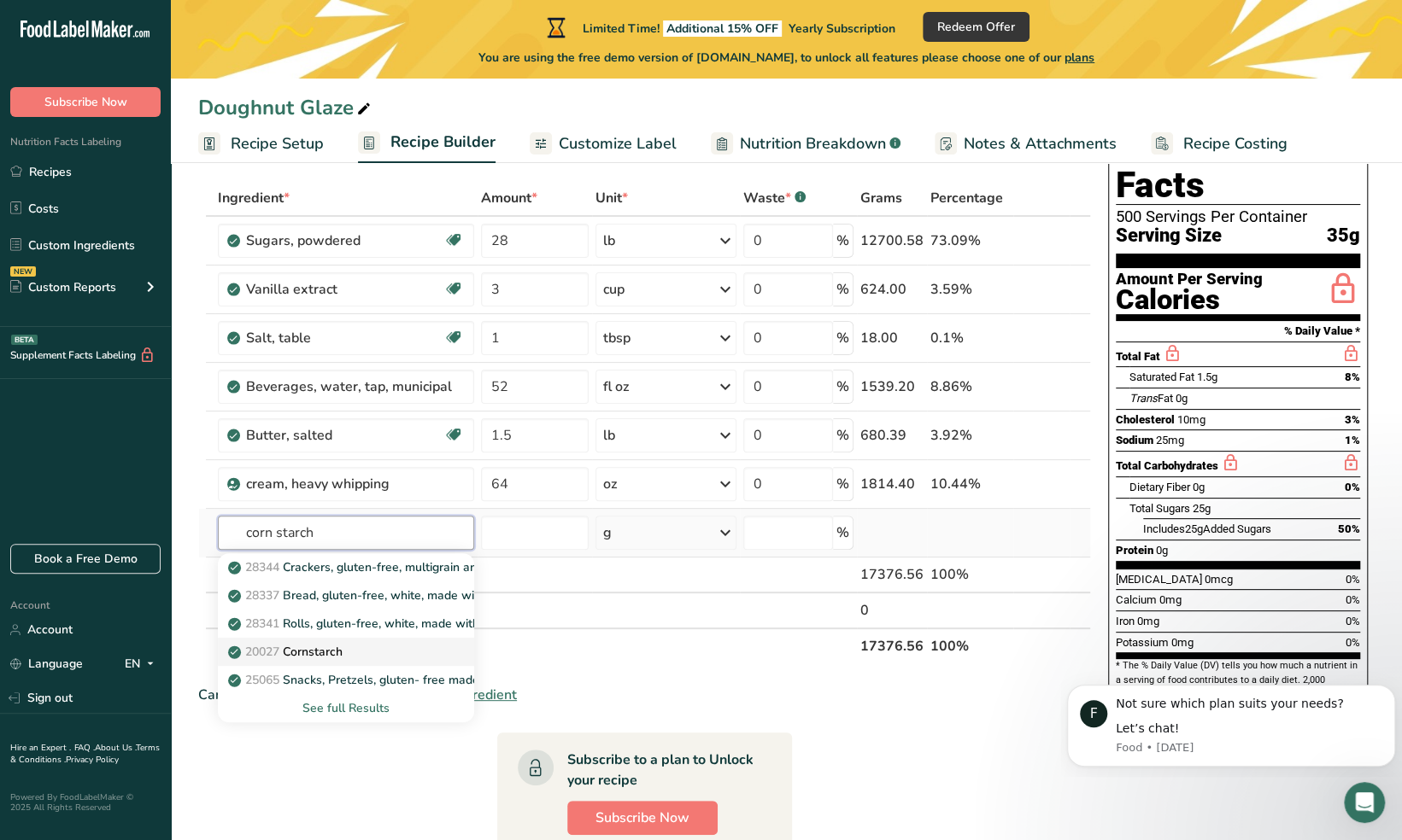
type input "corn starch"
click at [366, 646] on div "20027 [GEOGRAPHIC_DATA]" at bounding box center [333, 651] width 202 height 18
type input "Cornstarch"
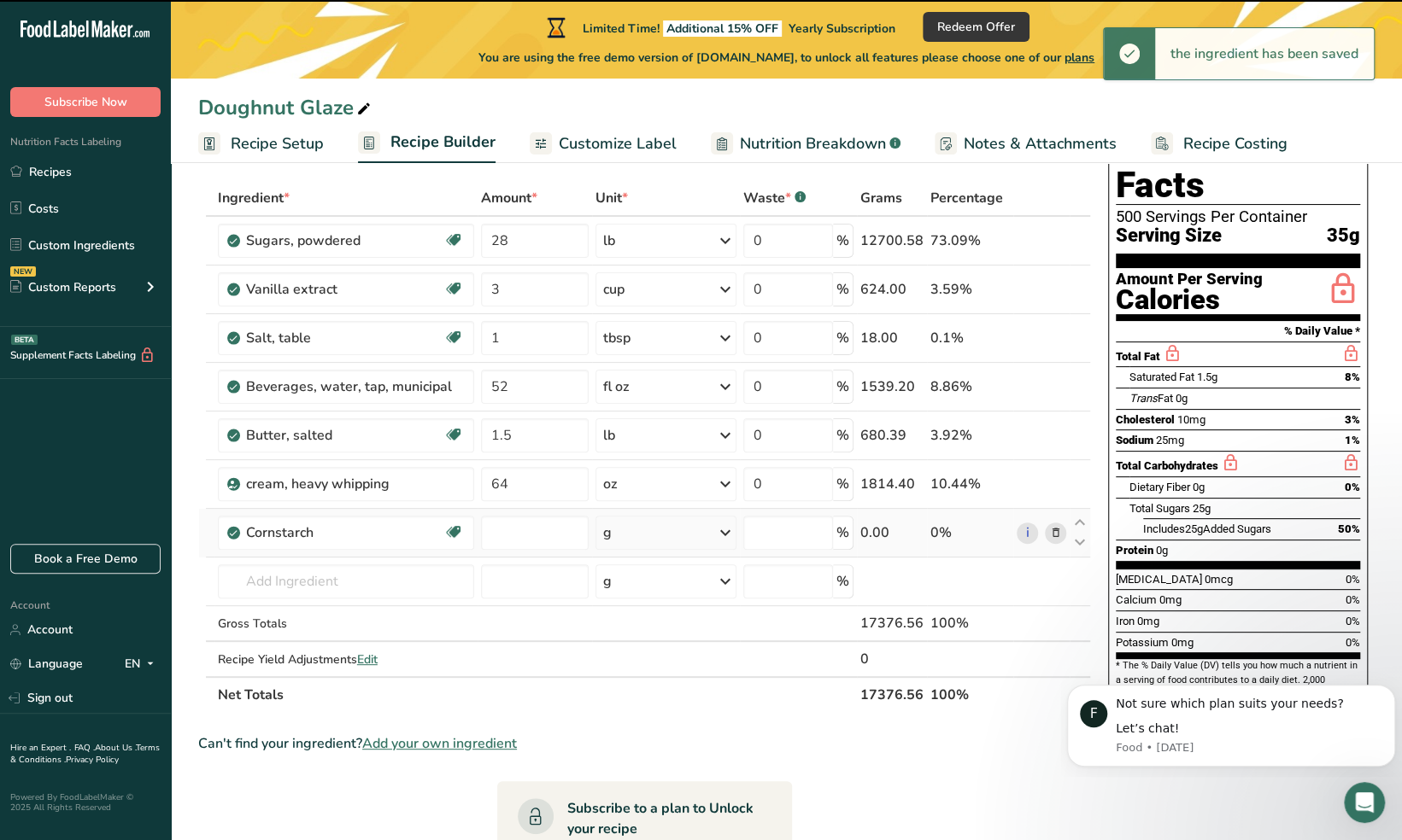
type input "0"
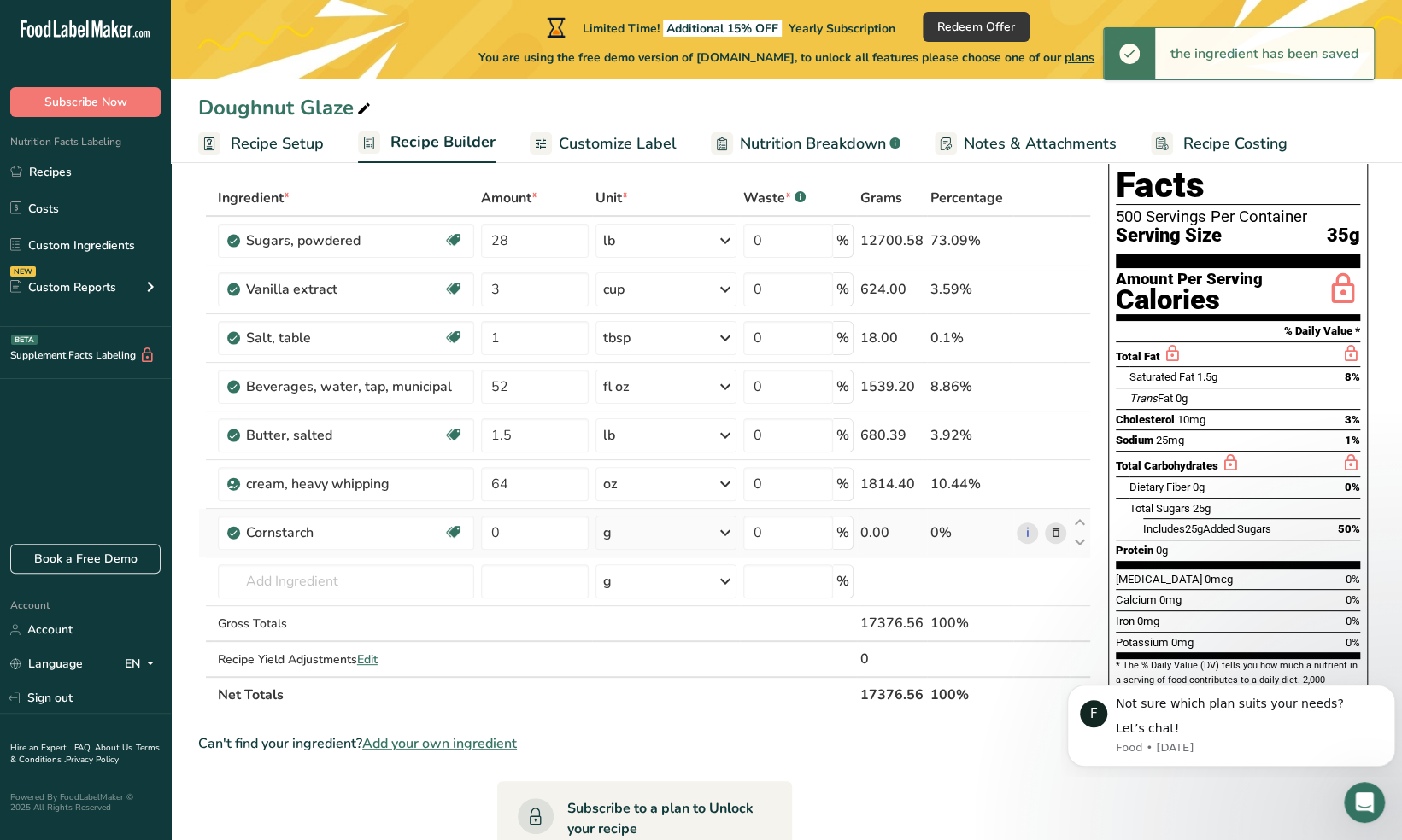
click at [716, 522] on div "g" at bounding box center [665, 533] width 141 height 35
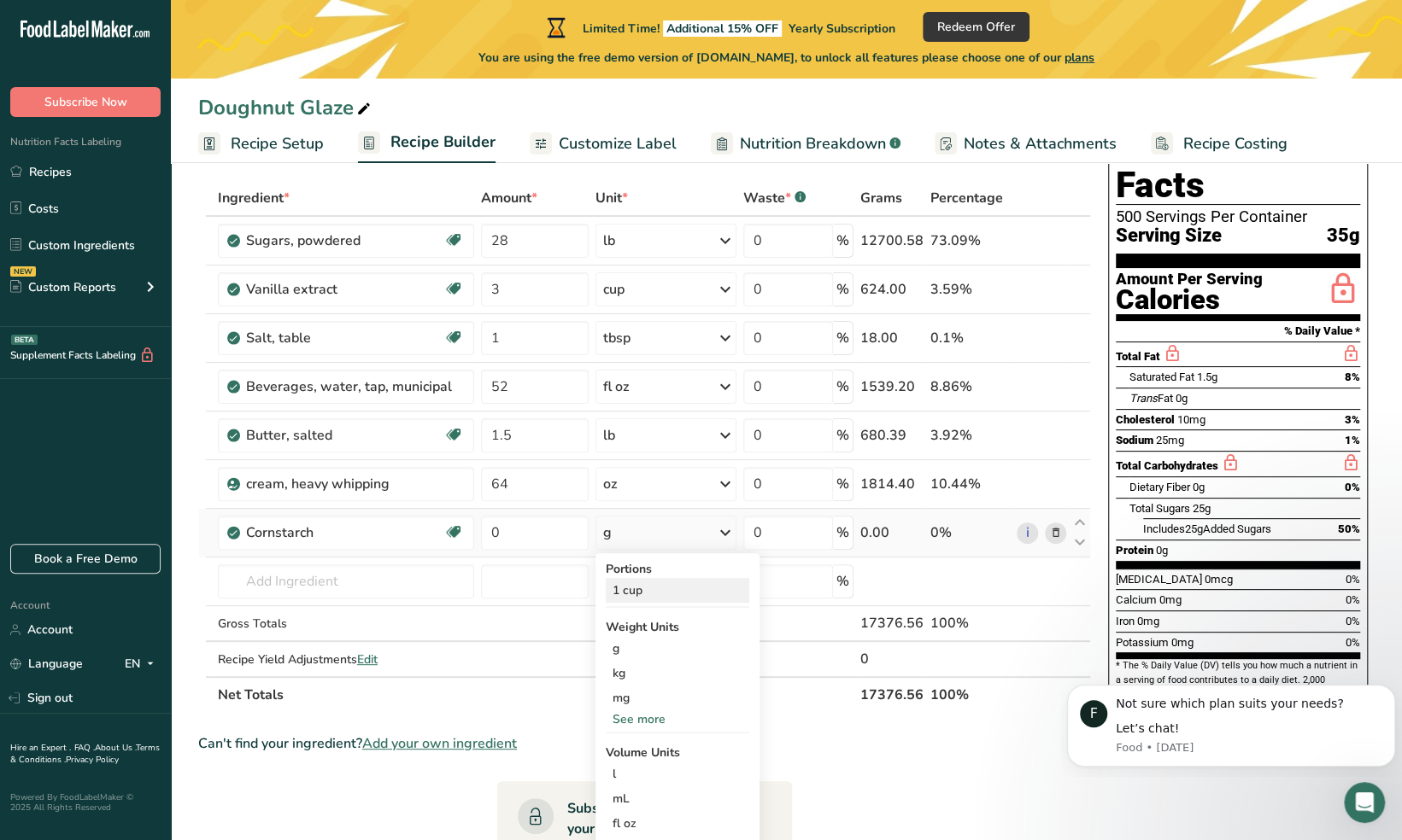
click at [634, 585] on div "1 cup" at bounding box center [678, 591] width 144 height 25
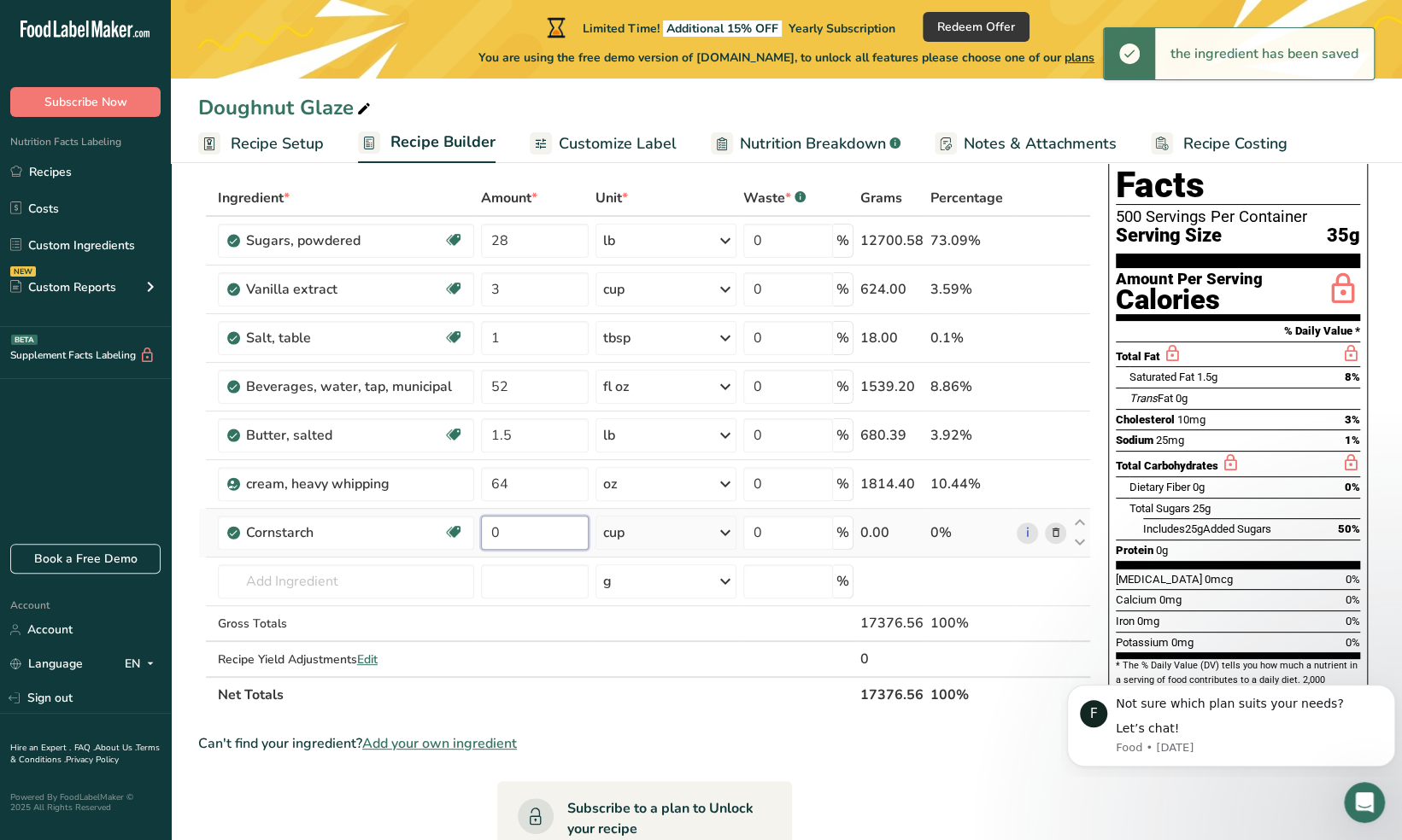
click at [536, 534] on input "0" at bounding box center [536, 533] width 108 height 35
type input "3"
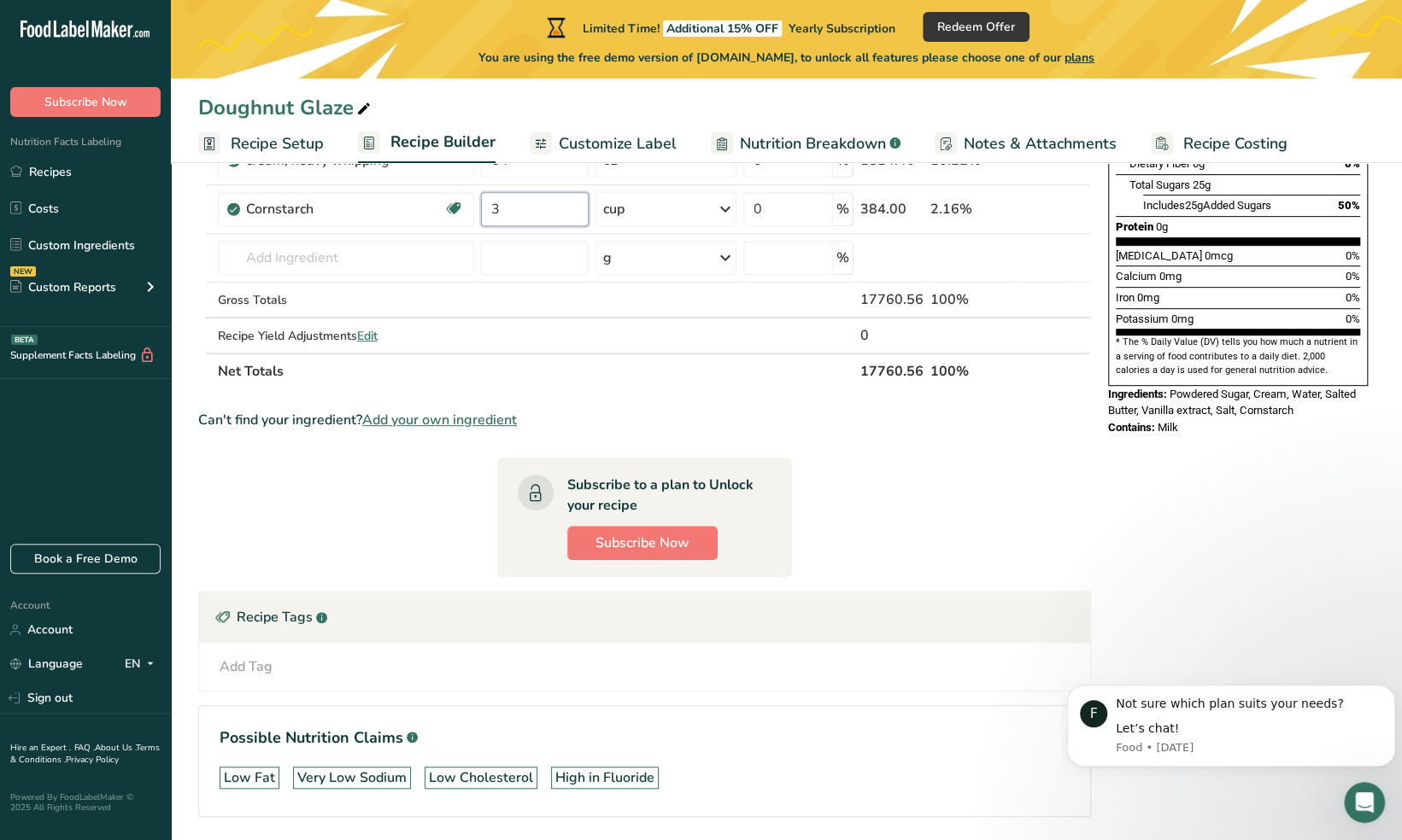
scroll to position [462, 0]
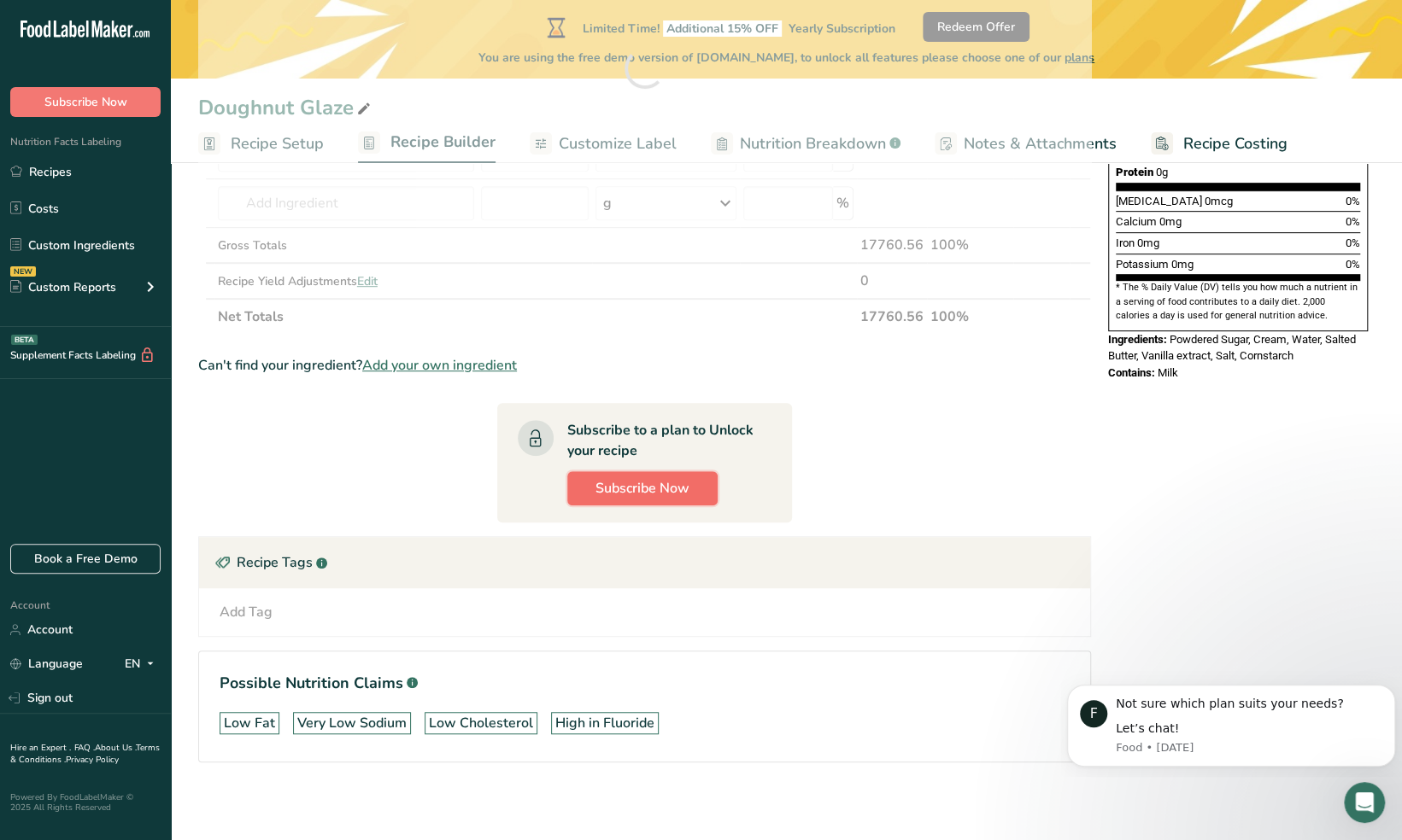
click at [681, 483] on span "Subscribe Now" at bounding box center [642, 489] width 94 height 21
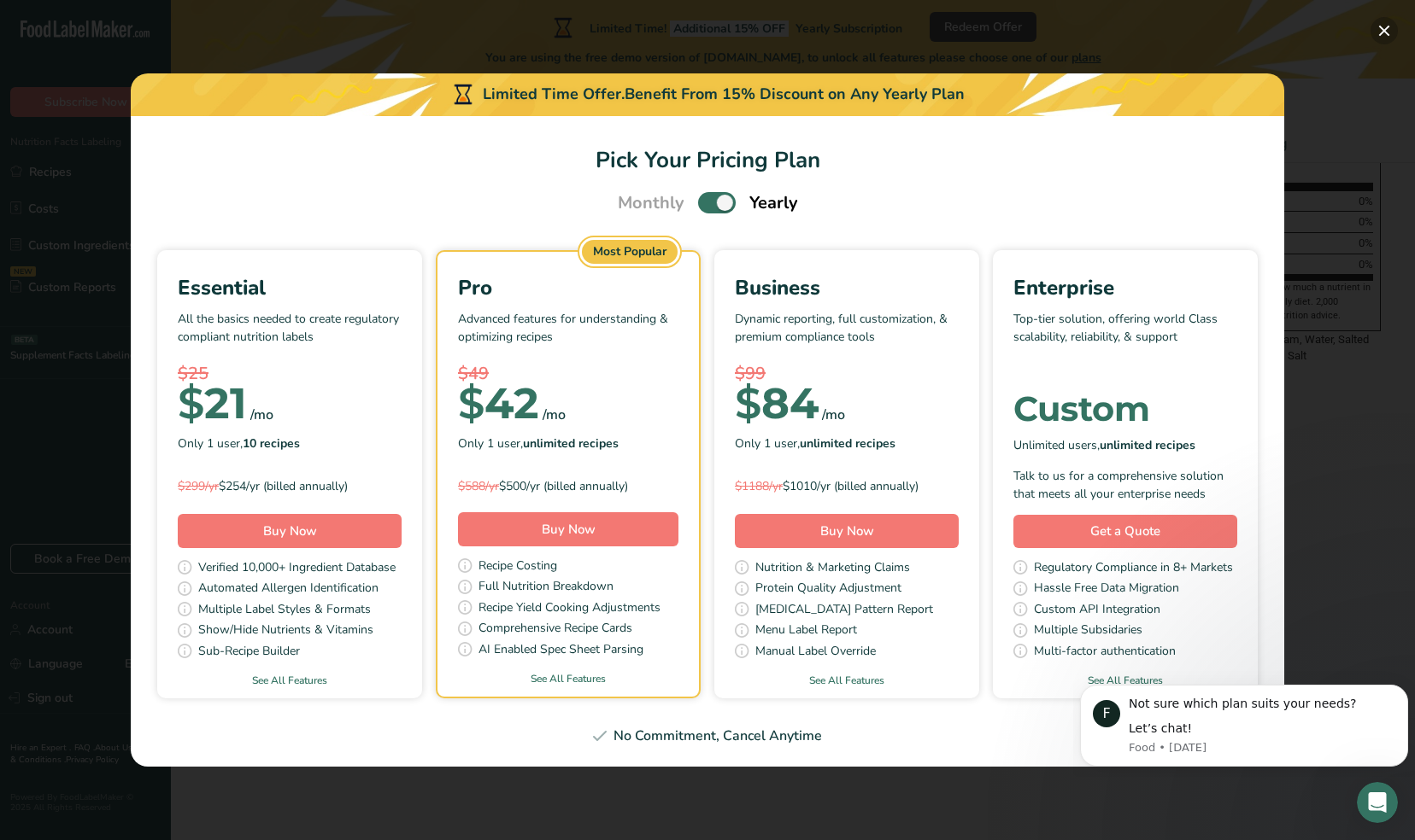
click at [1387, 35] on button "Pick Your Pricing Plan Modal" at bounding box center [1383, 30] width 27 height 27
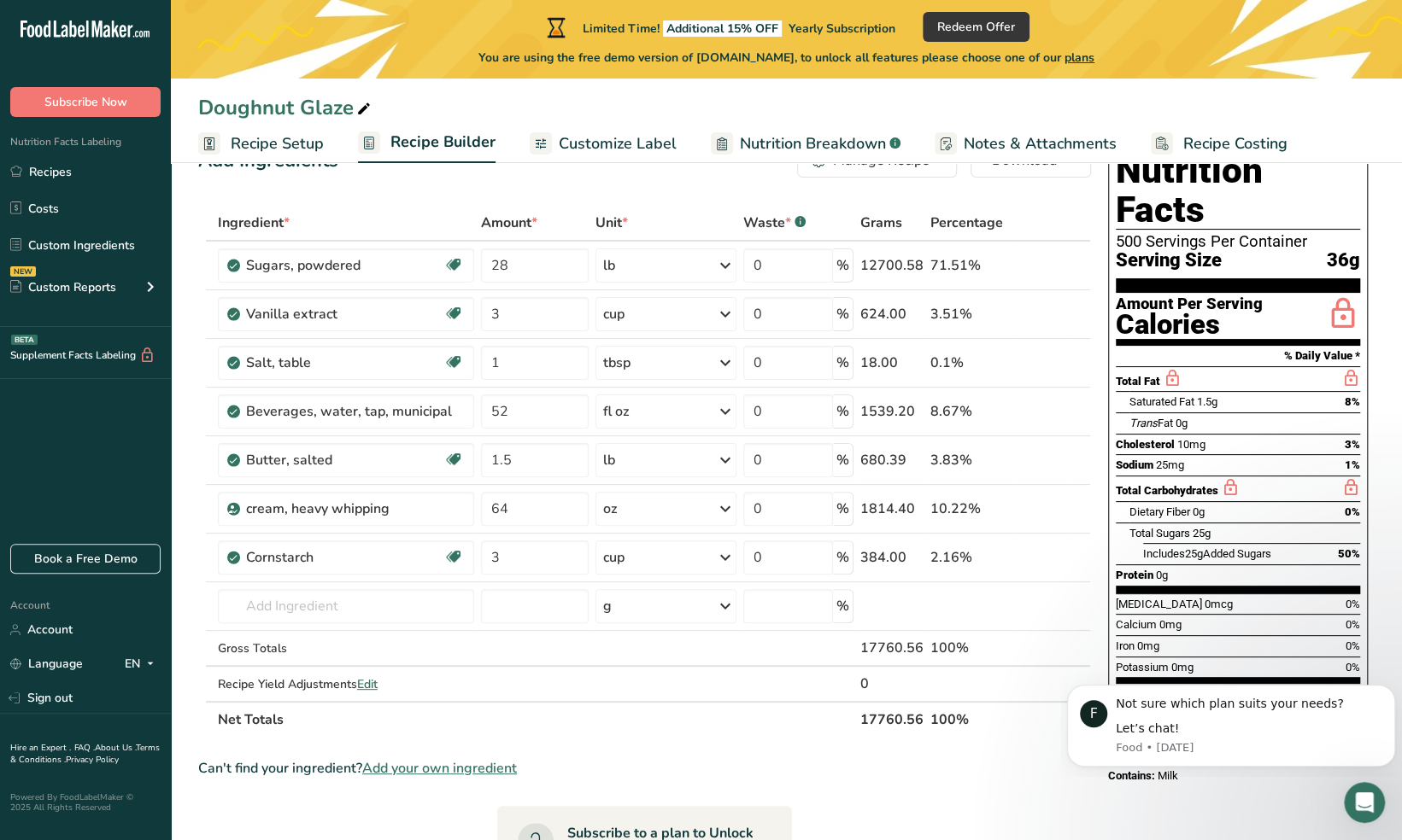
scroll to position [0, 0]
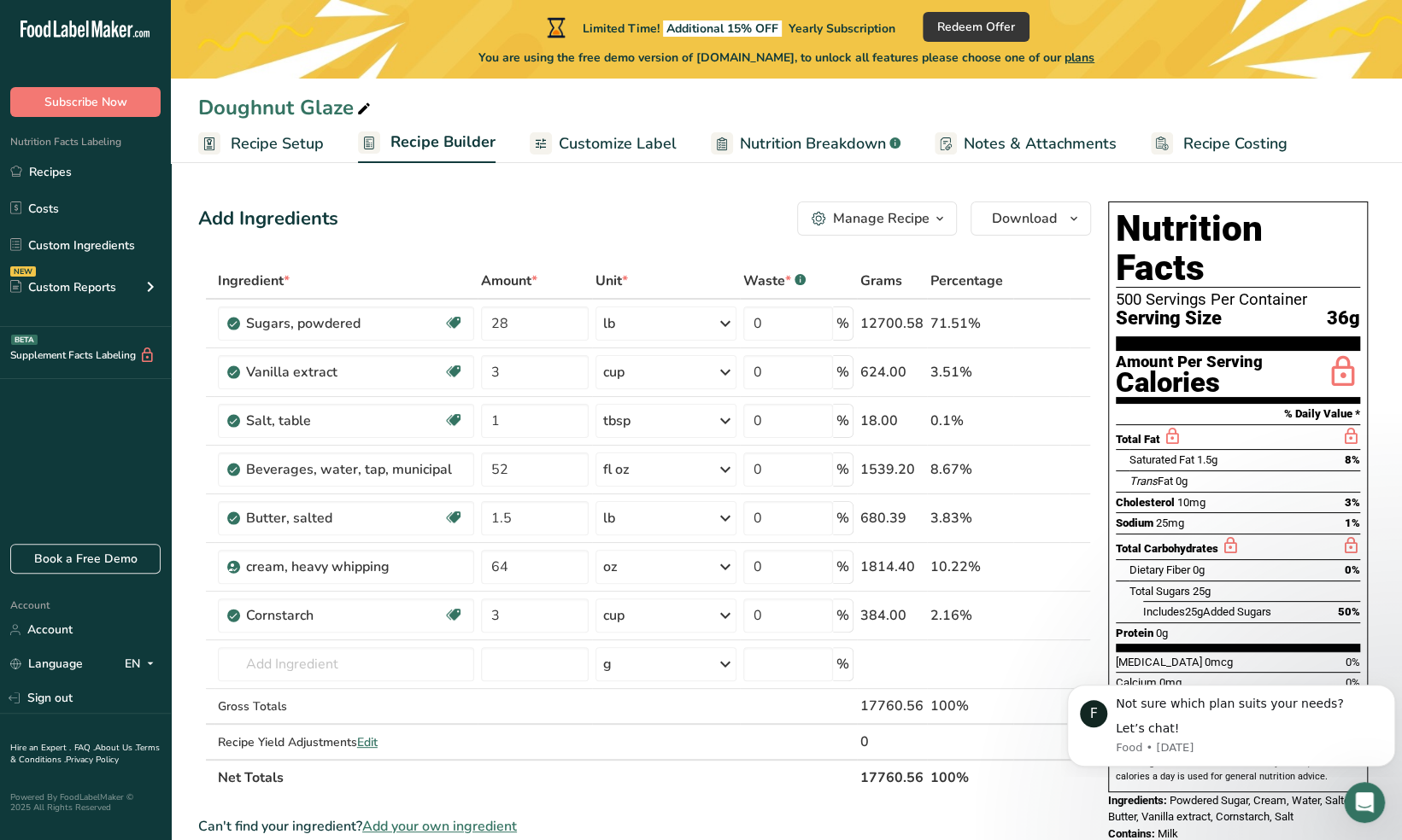
click at [555, 120] on div "Doughnut Glaze" at bounding box center [786, 107] width 1231 height 31
click at [639, 140] on span "Customize Label" at bounding box center [618, 144] width 118 height 23
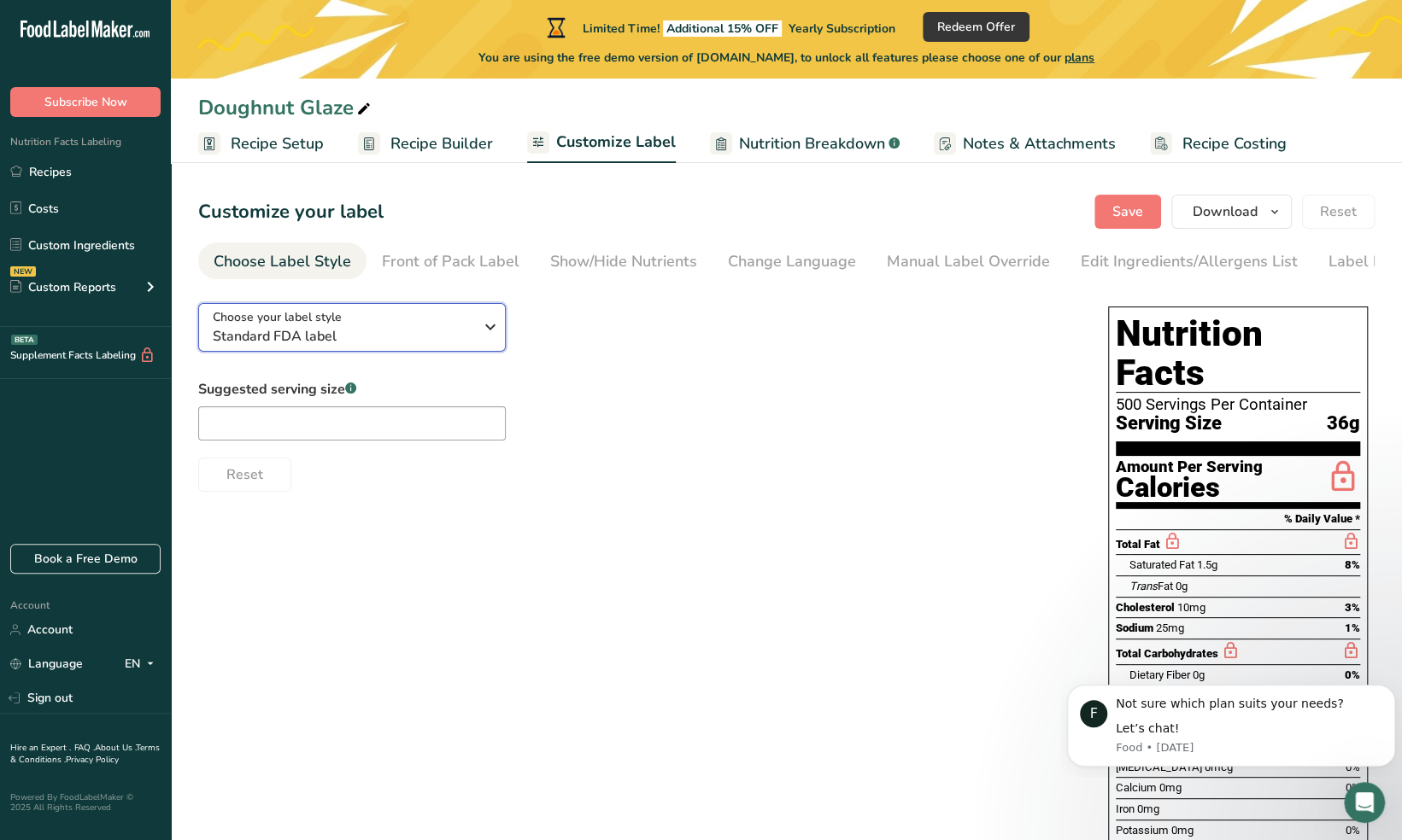
click at [491, 336] on icon "button" at bounding box center [491, 327] width 21 height 31
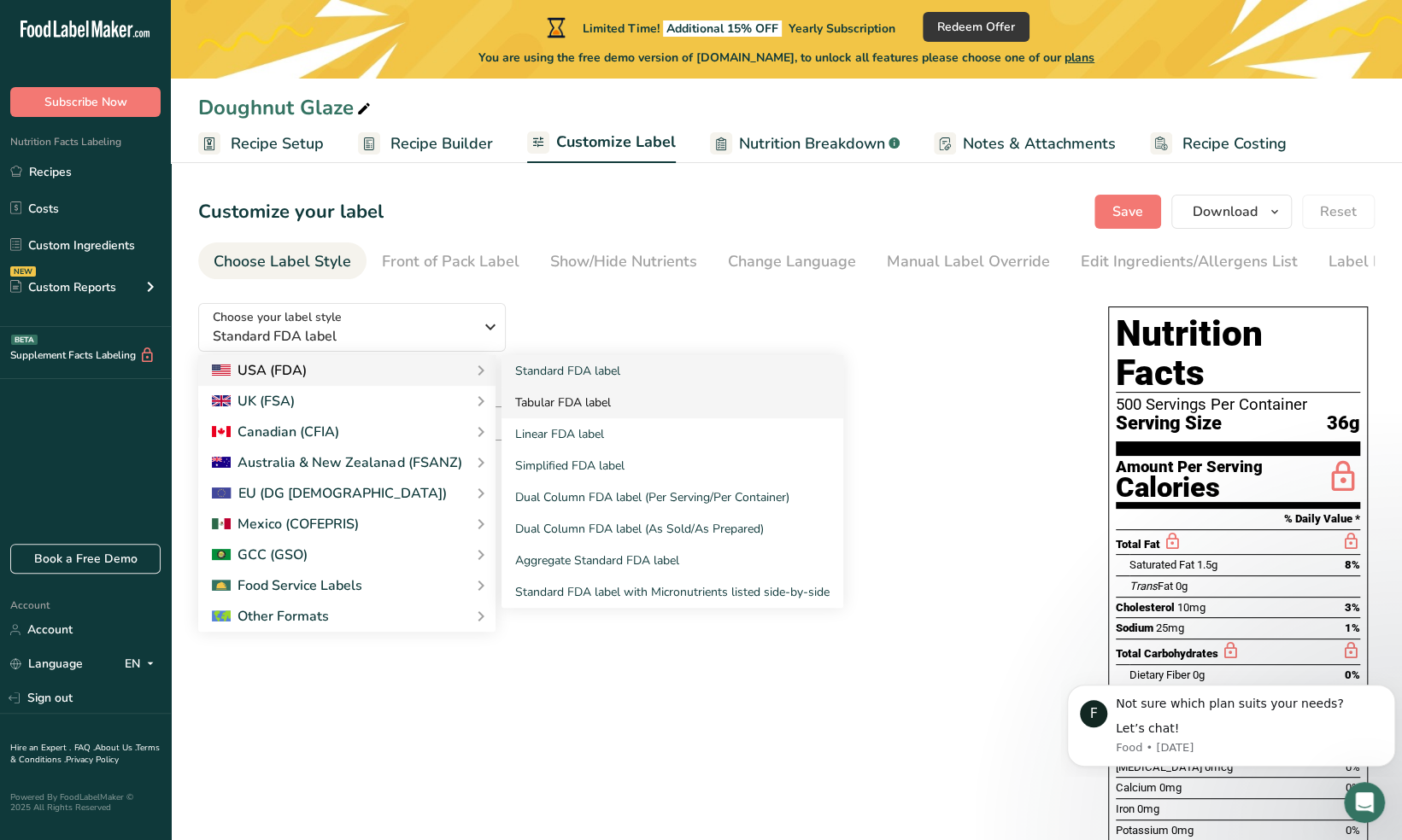
click at [637, 405] on link "Tabular FDA label" at bounding box center [673, 403] width 342 height 32
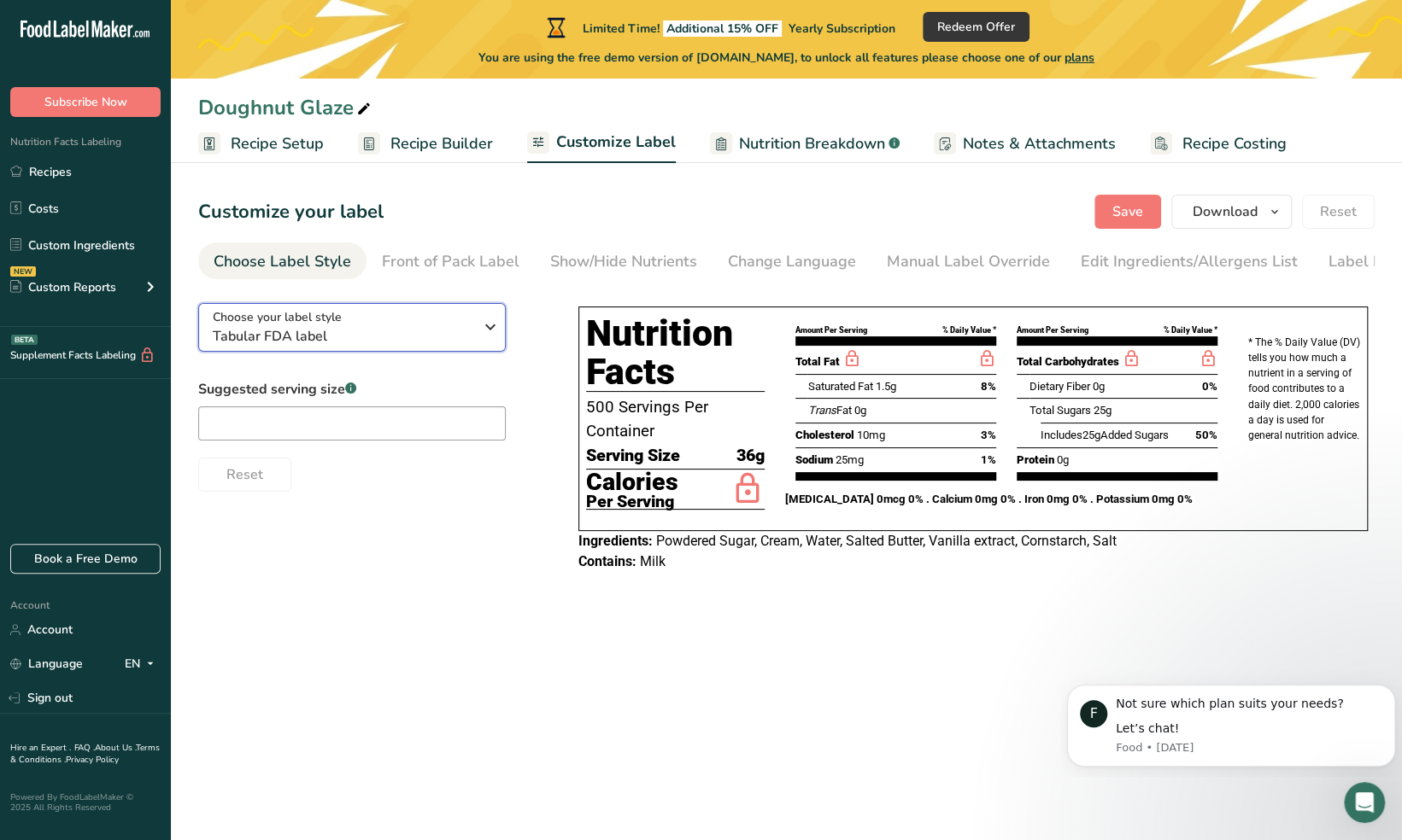
click at [422, 338] on span "Tabular FDA label" at bounding box center [343, 336] width 261 height 21
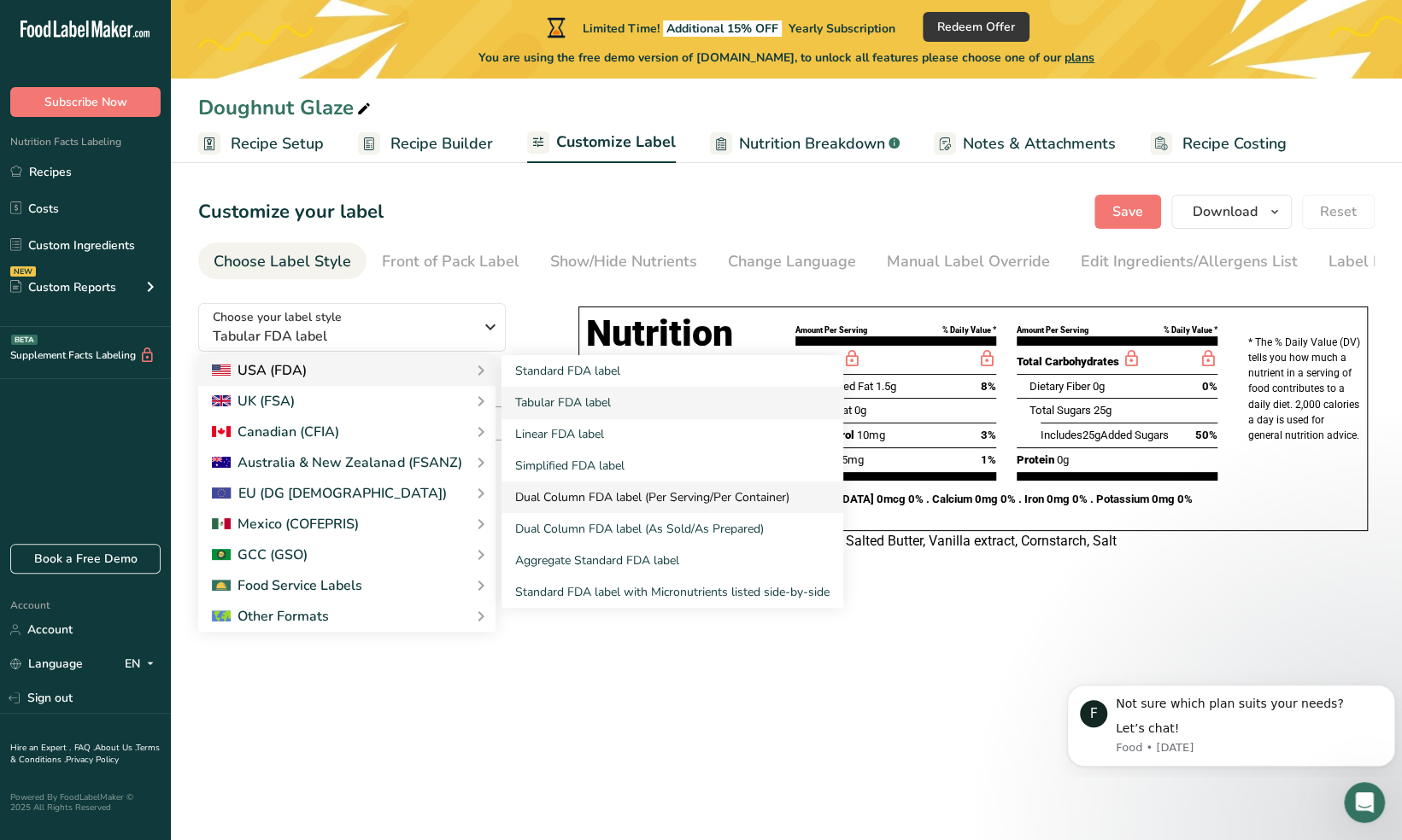
click at [602, 495] on link "Dual Column FDA label (Per Serving/Per Container)" at bounding box center [673, 498] width 342 height 32
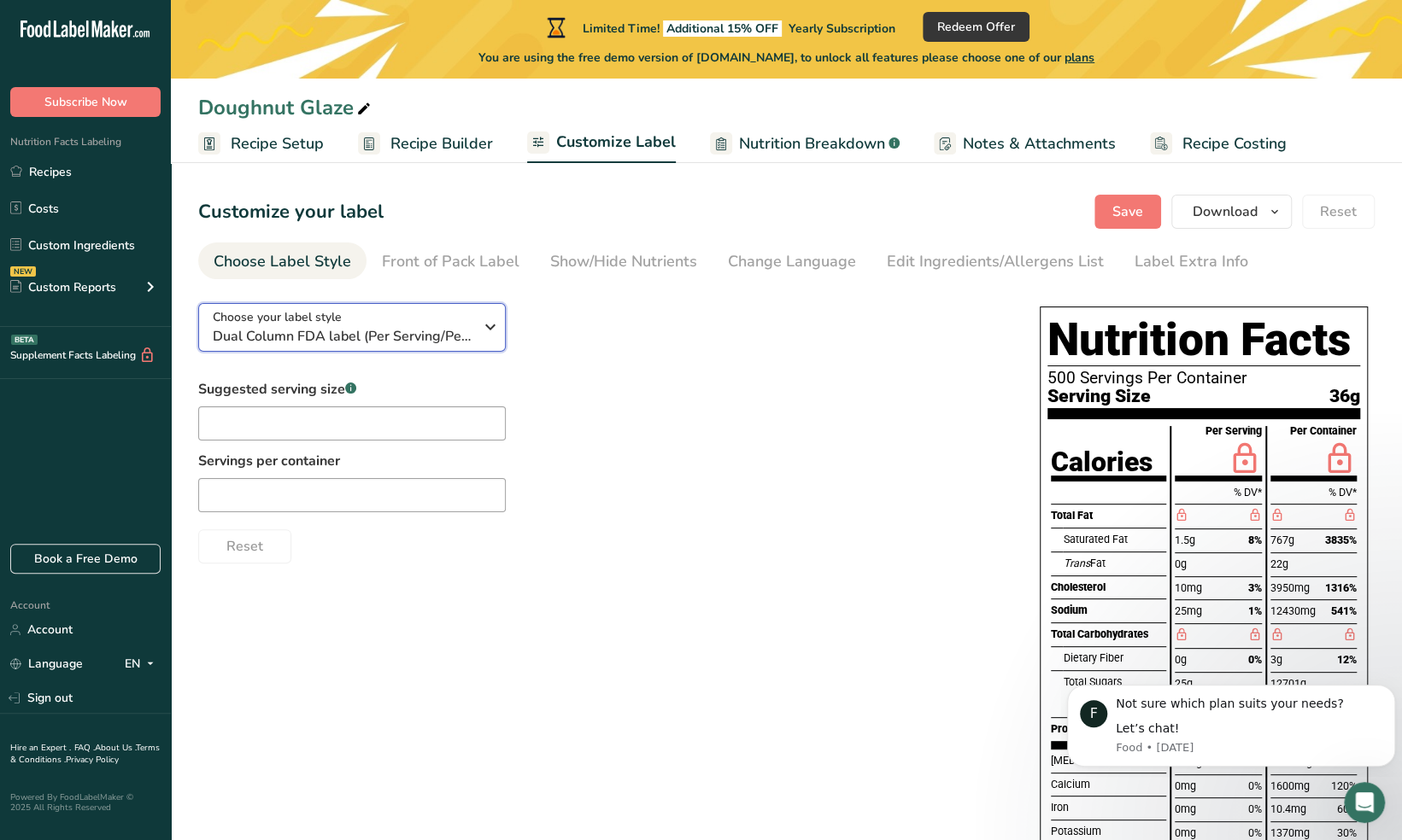
click at [472, 324] on div "Choose your label style Dual Column FDA label (Per Serving/Per Container)" at bounding box center [343, 327] width 261 height 38
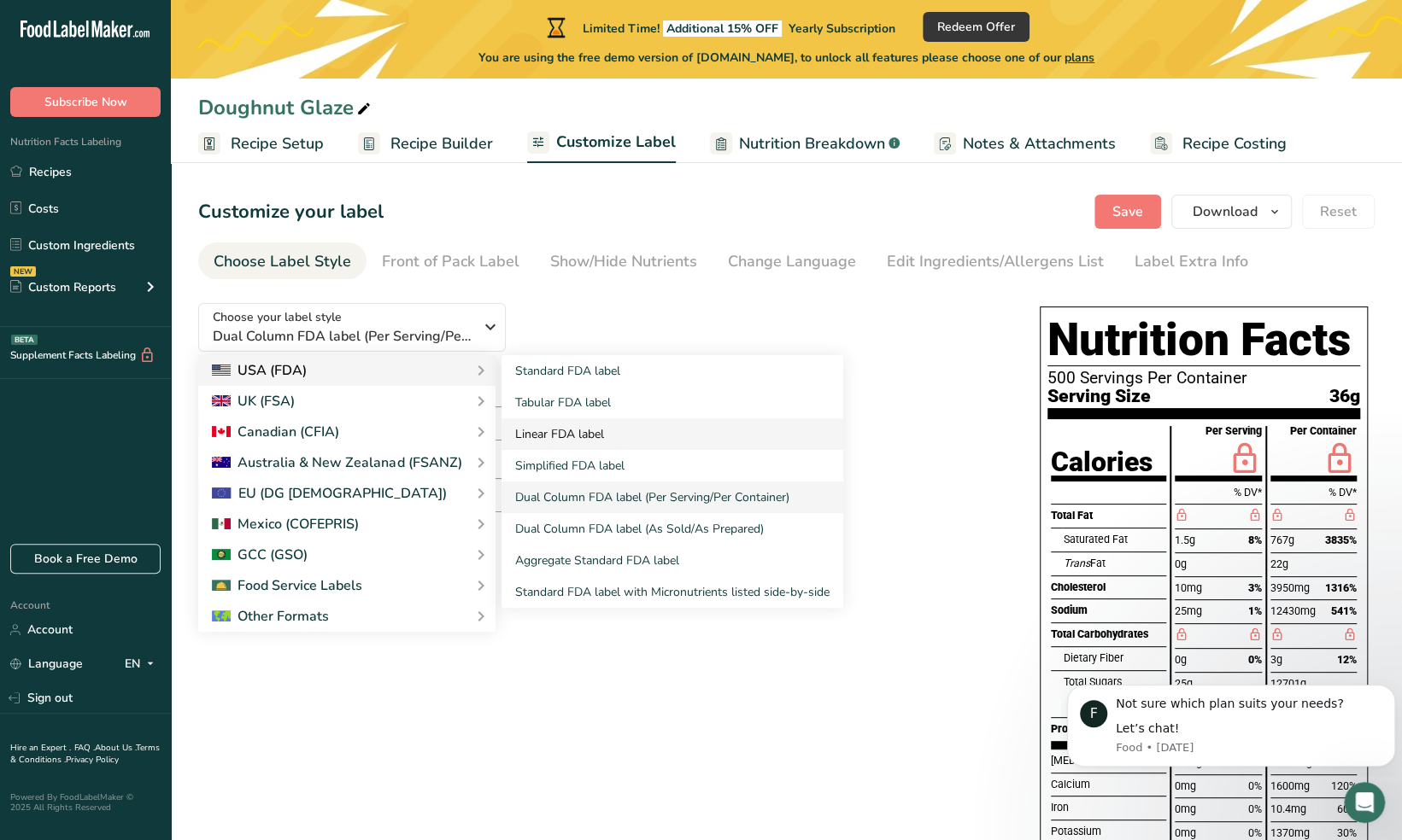
click at [604, 423] on link "Linear FDA label" at bounding box center [673, 434] width 342 height 32
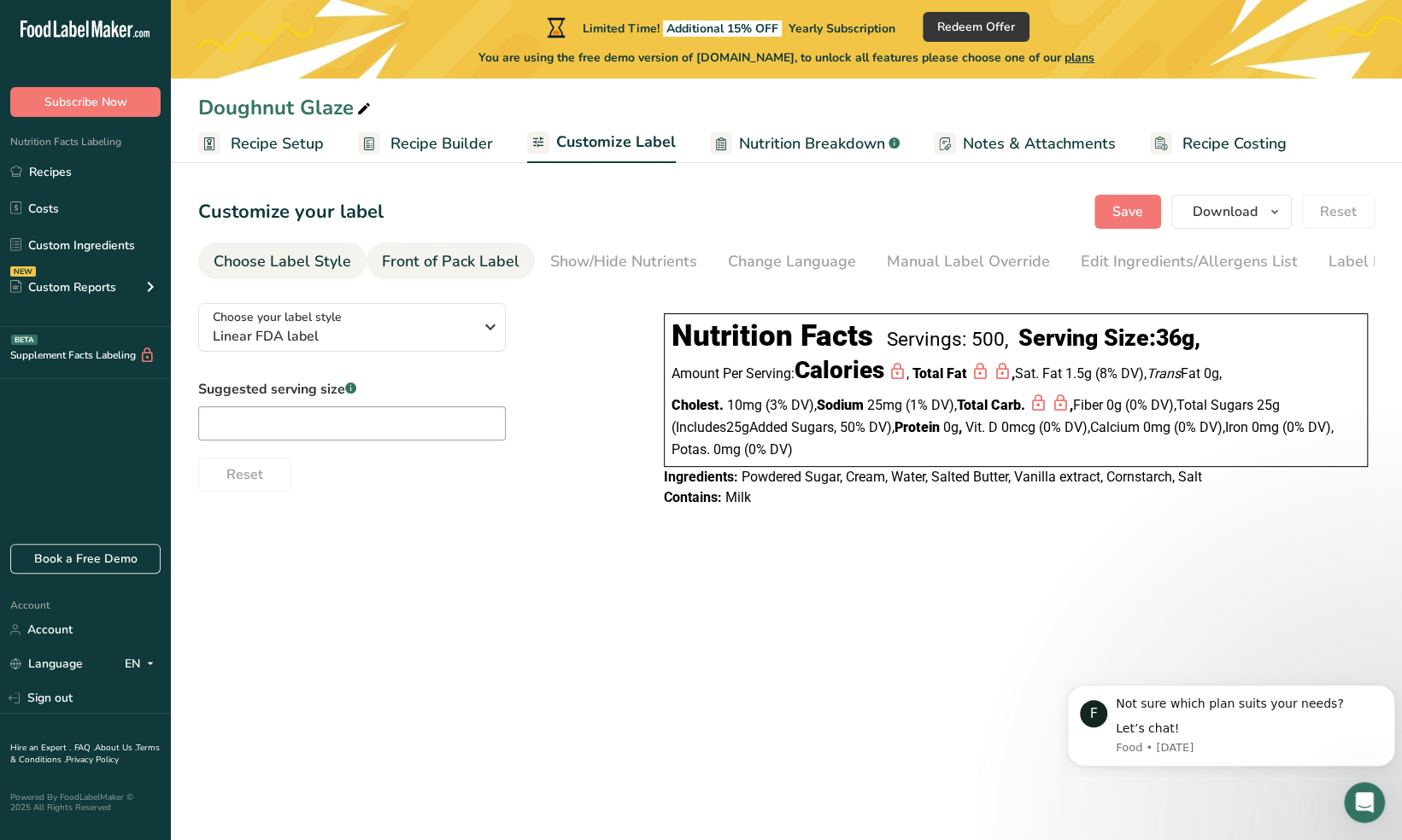
click at [441, 263] on div "Front of Pack Label" at bounding box center [451, 262] width 137 height 23
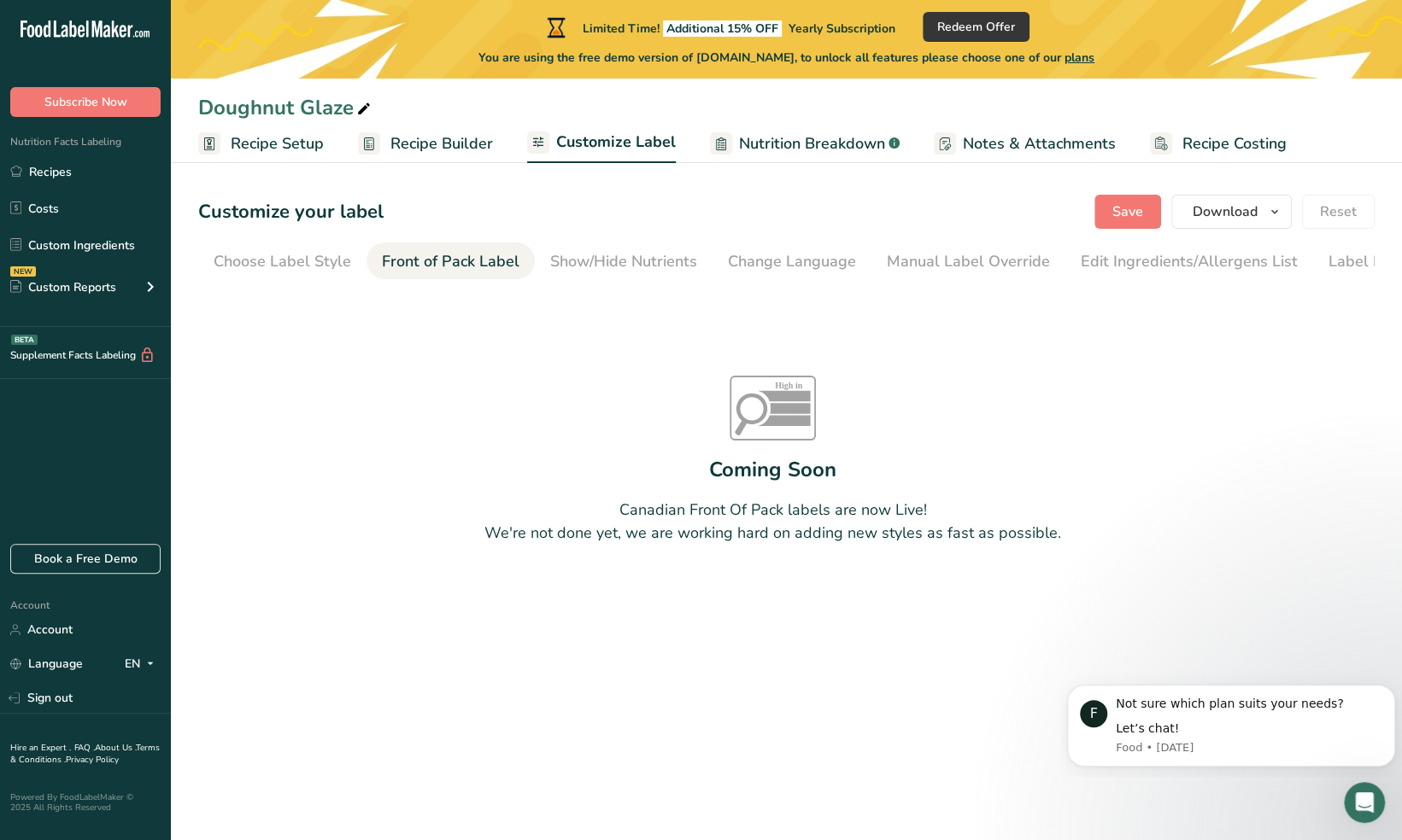
scroll to position [0, 64]
click at [593, 248] on link "Show/Hide Nutrients" at bounding box center [558, 262] width 147 height 38
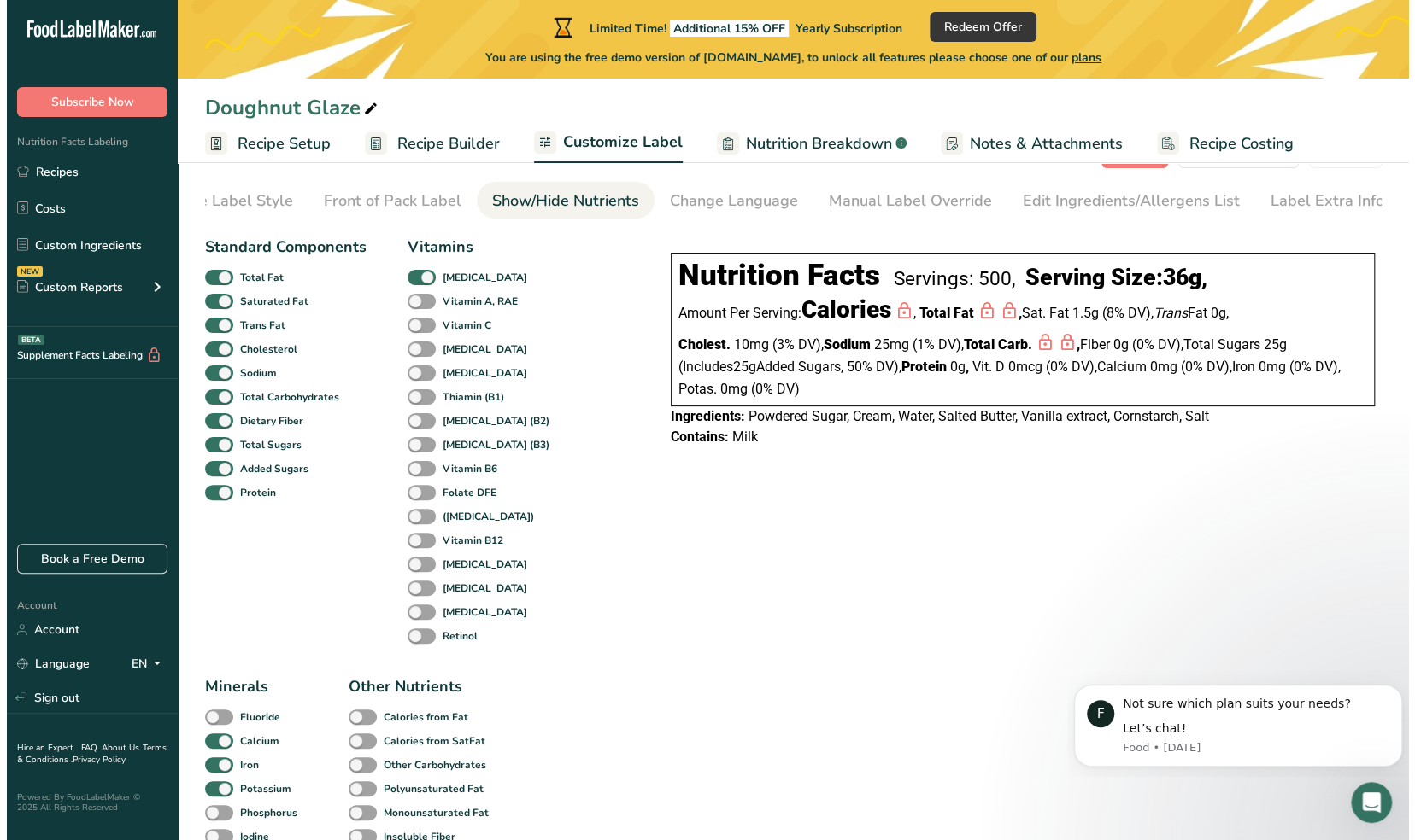
scroll to position [0, 0]
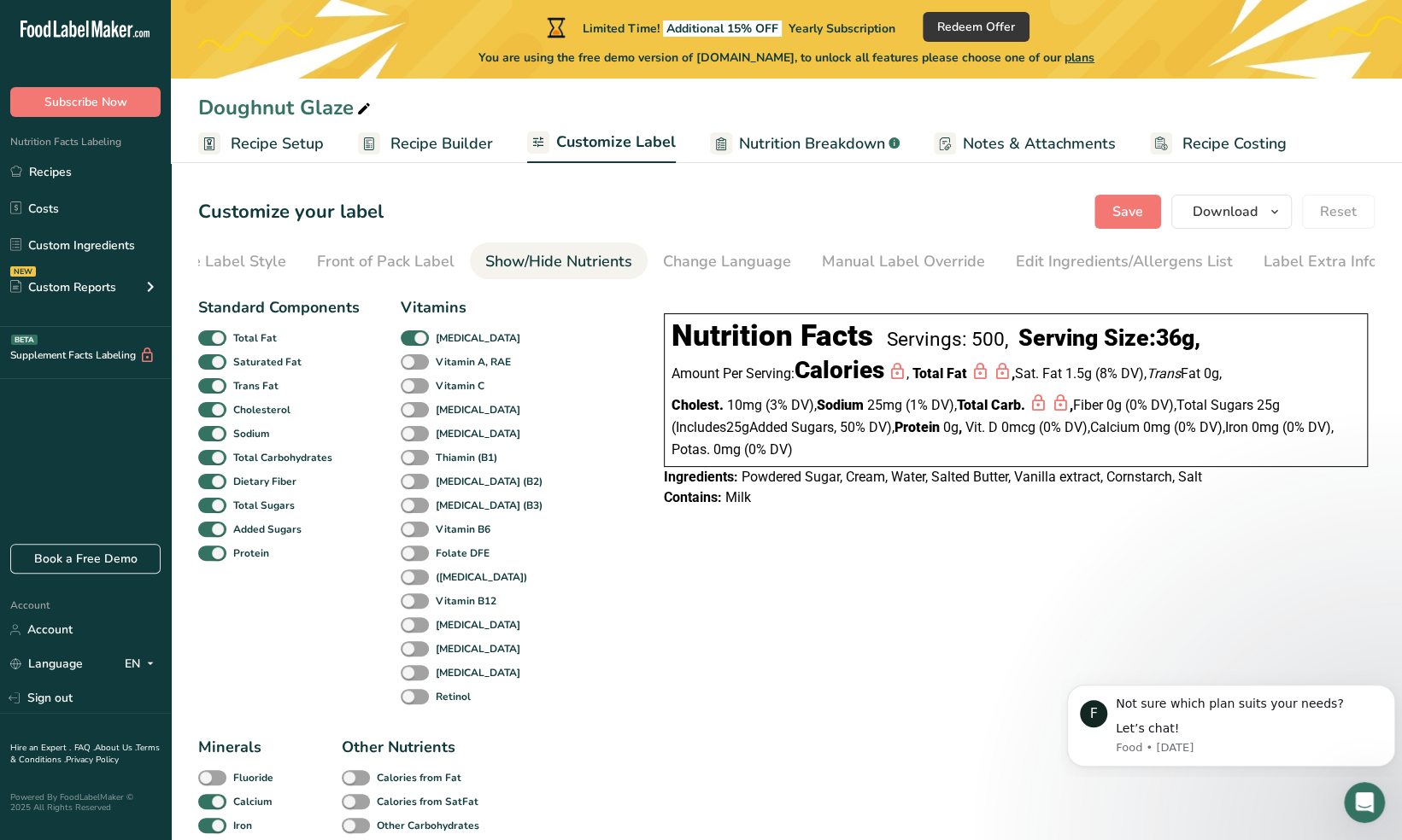
click at [825, 155] on link "Nutrition Breakdown .a-a{fill:#347362;}.b-a{fill:#fff;}" at bounding box center [805, 143] width 190 height 38
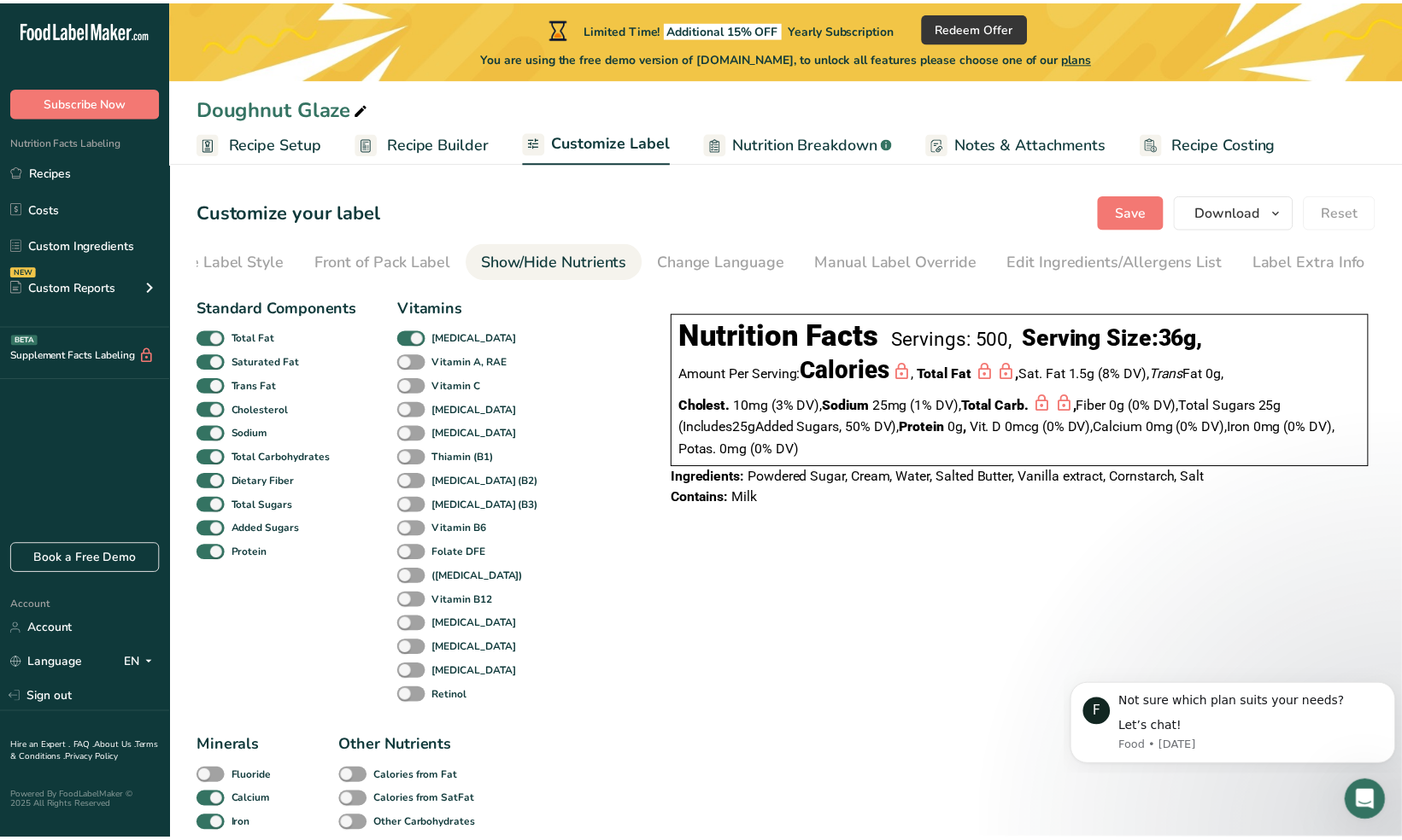
scroll to position [0, 52]
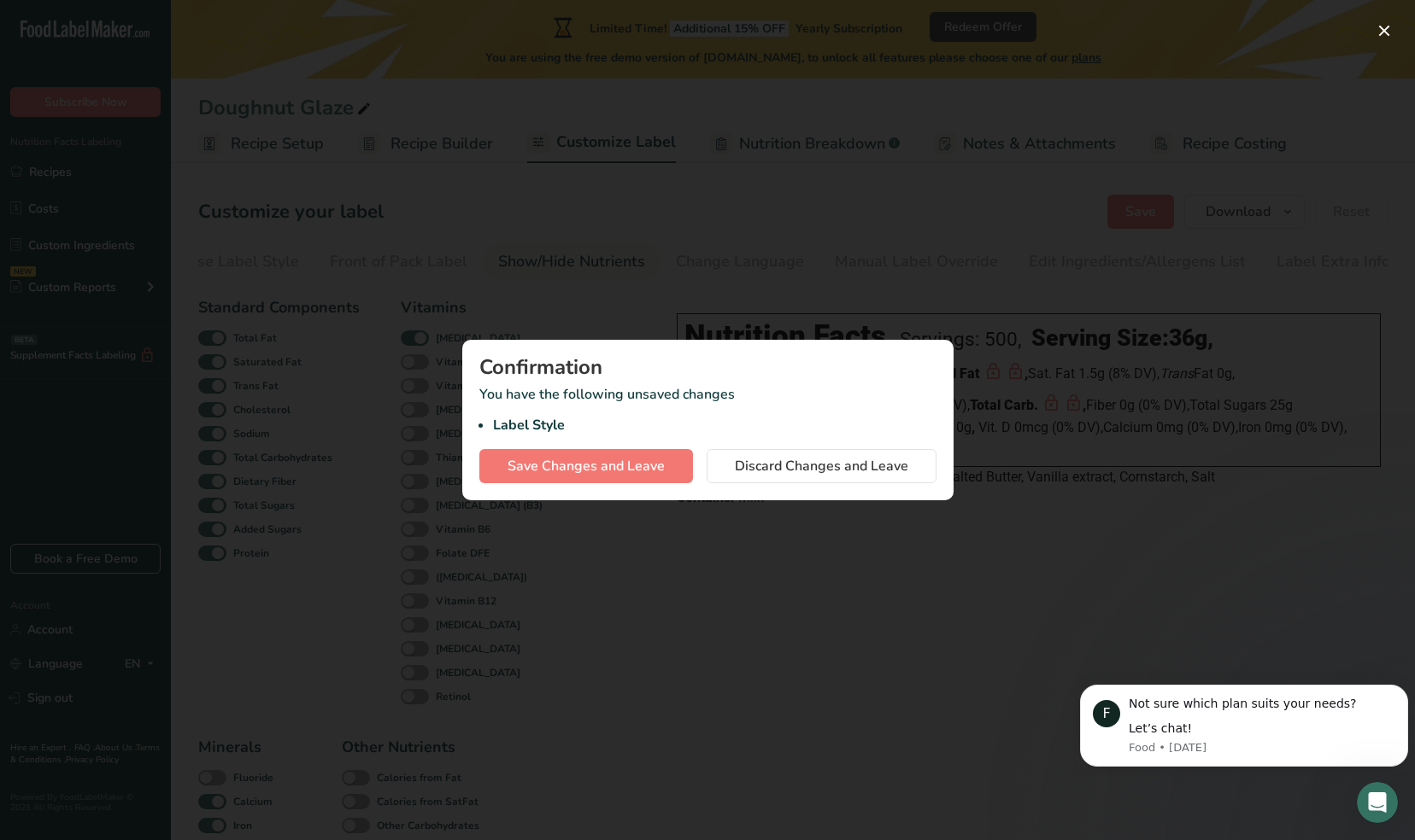
click at [545, 626] on div at bounding box center [708, 420] width 1415 height 840
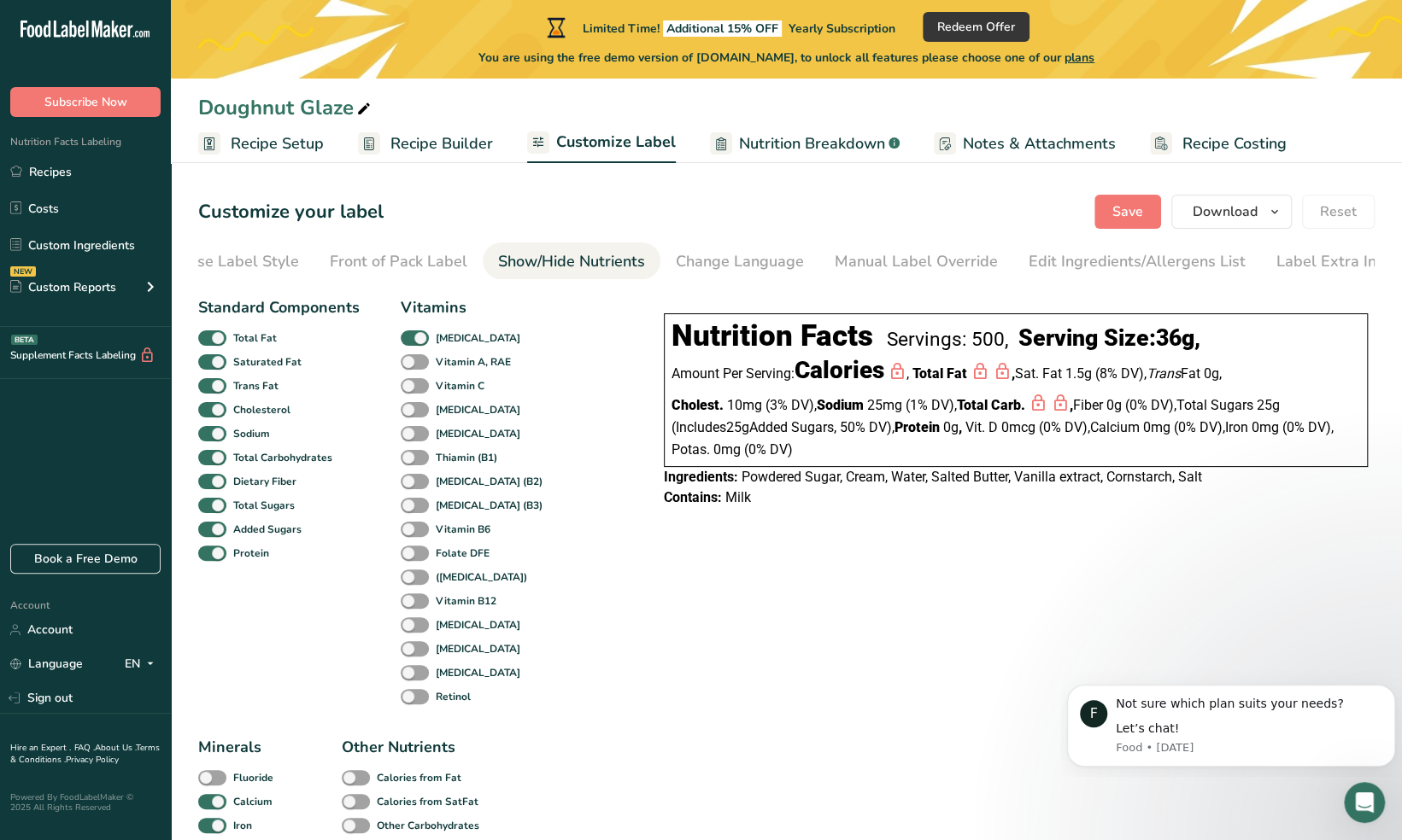
click at [276, 135] on span "Recipe Setup" at bounding box center [278, 144] width 93 height 23
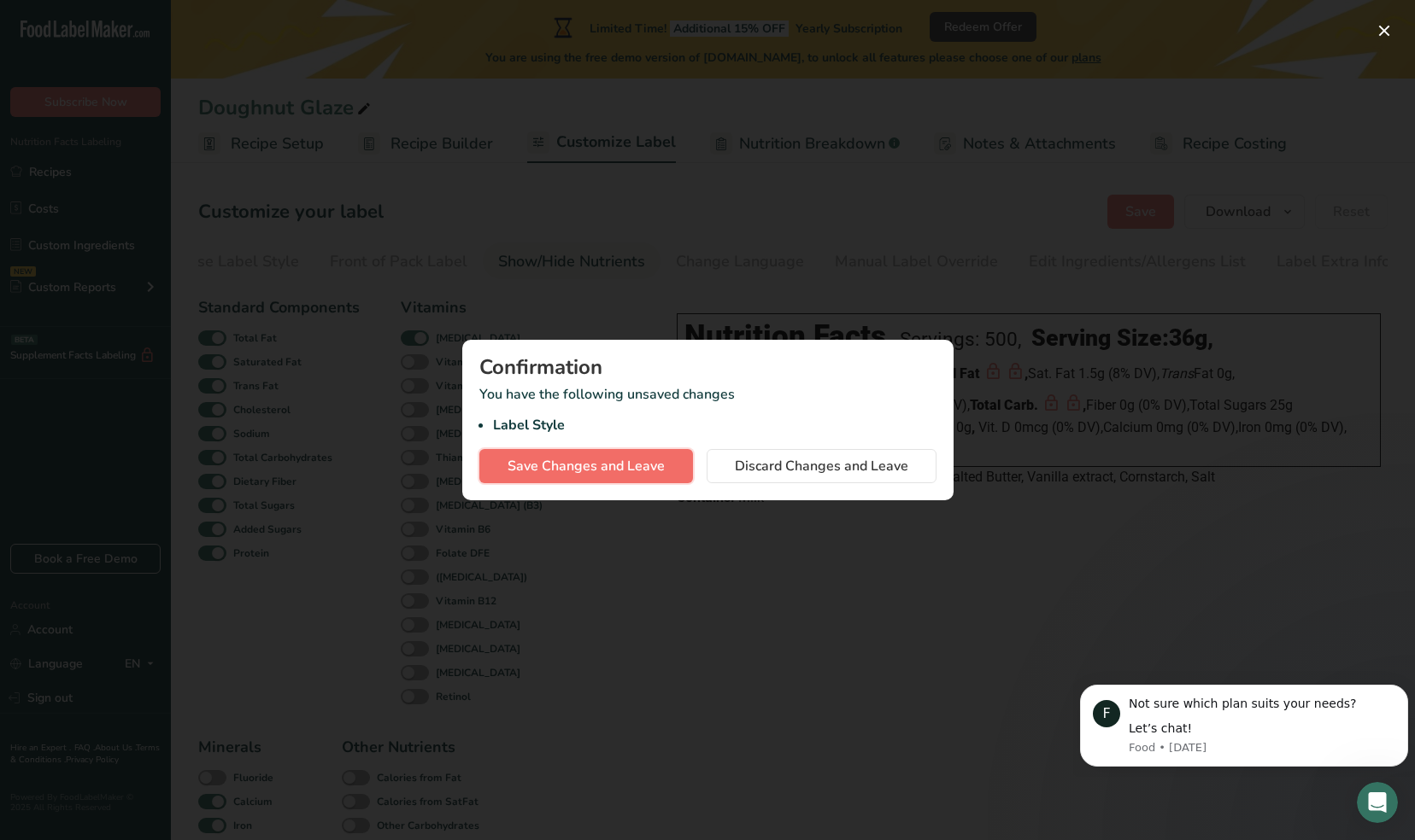
click at [617, 462] on span "Save Changes and Leave" at bounding box center [586, 466] width 157 height 21
